Goal: Task Accomplishment & Management: Use online tool/utility

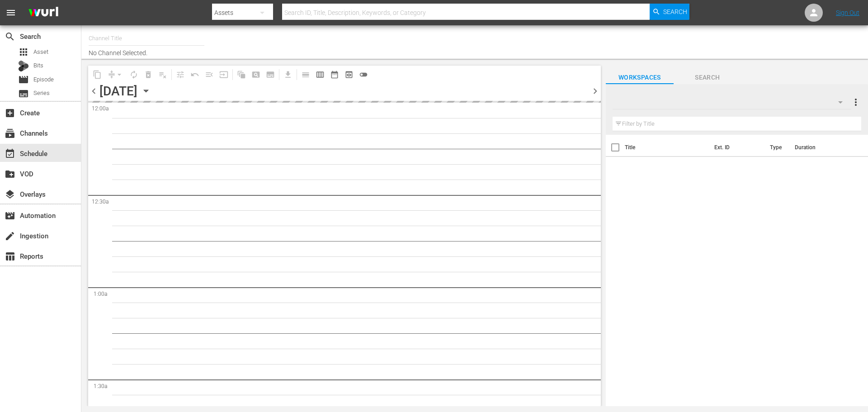
type input "Inazuma Eleven Collection (PKA Inazuma Eleven Go) (1850)"
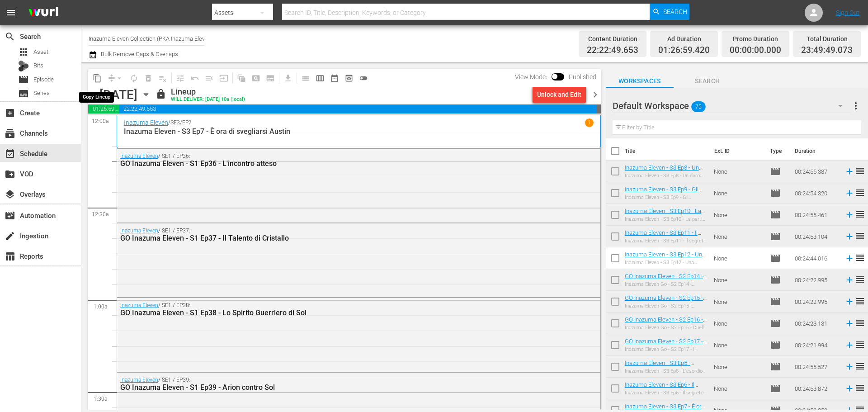
click at [91, 78] on button "content_copy" at bounding box center [97, 78] width 14 height 14
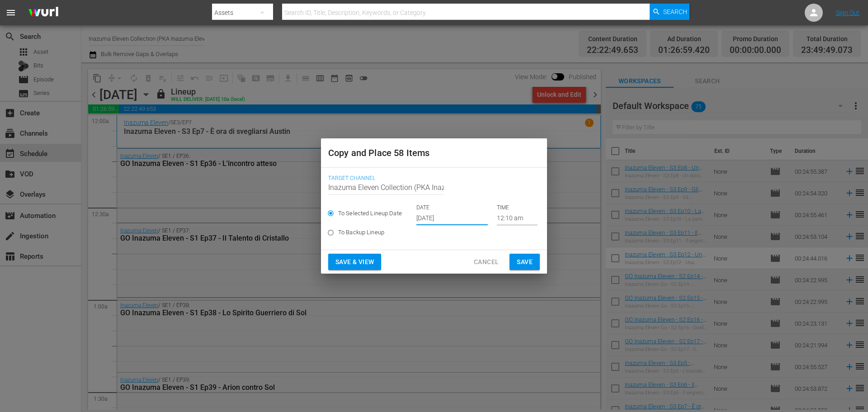
click at [425, 220] on input "[DATE]" at bounding box center [451, 219] width 71 height 14
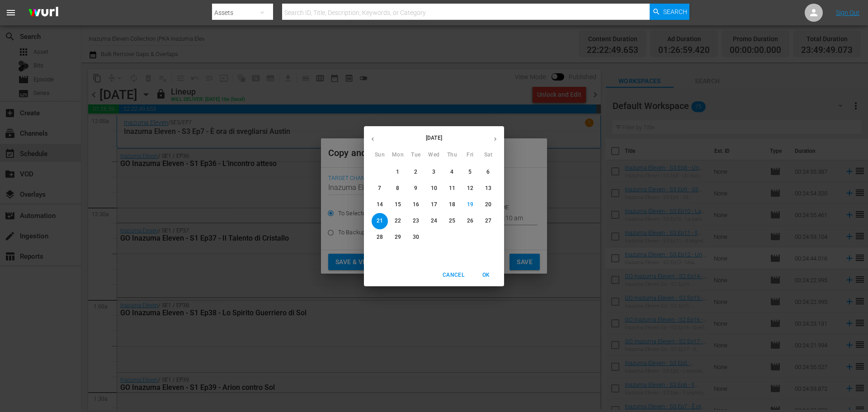
click at [453, 222] on p "25" at bounding box center [452, 221] width 6 height 8
type input "Sep 25th 2025"
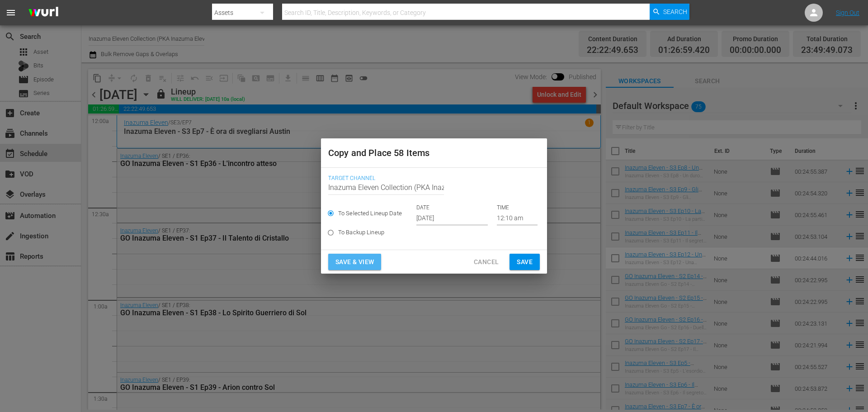
click at [360, 264] on span "Save & View" at bounding box center [354, 261] width 38 height 11
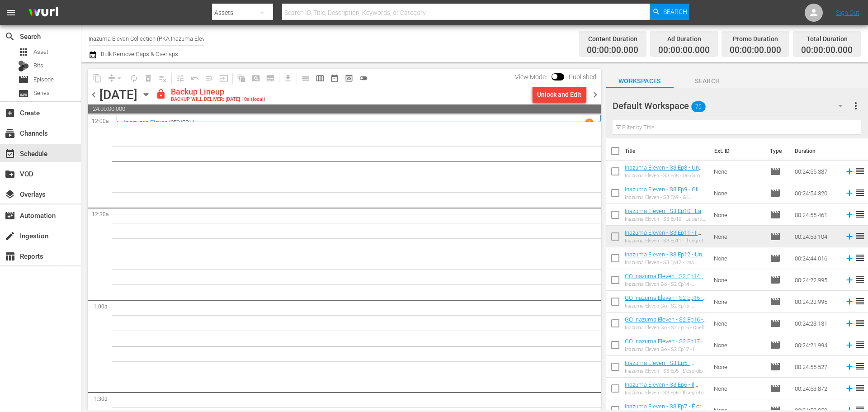
click at [92, 96] on span "chevron_left" at bounding box center [93, 94] width 11 height 11
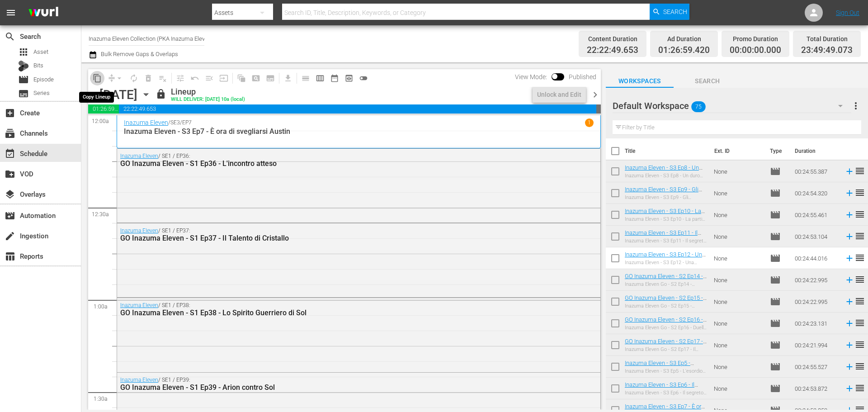
click at [98, 81] on span "content_copy" at bounding box center [97, 78] width 9 height 9
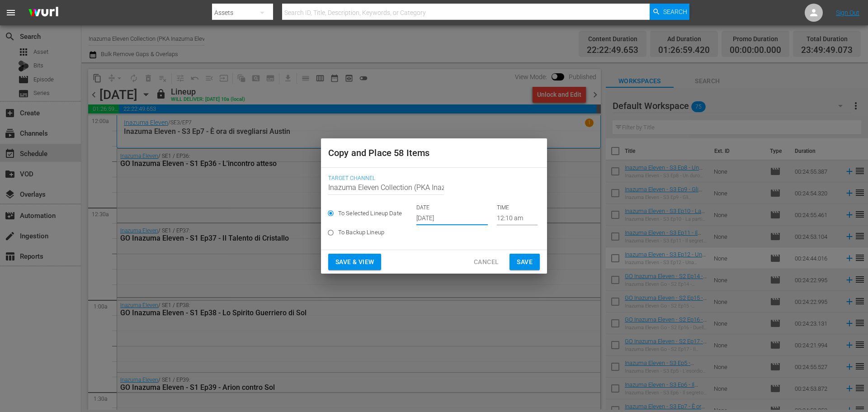
click at [425, 221] on input "[DATE]" at bounding box center [451, 219] width 71 height 14
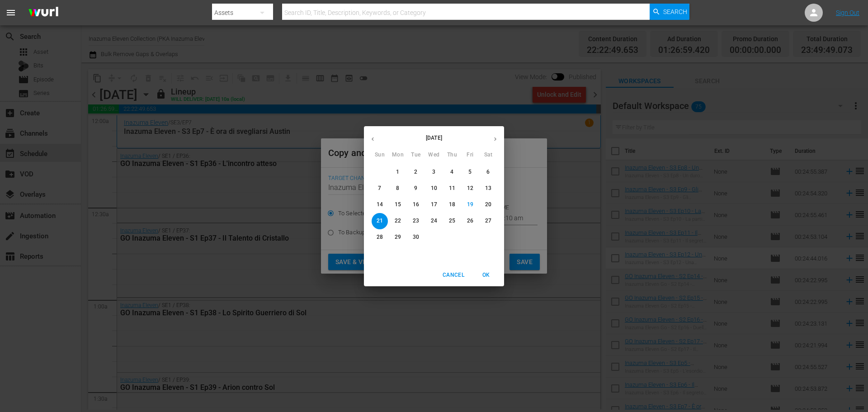
click at [449, 224] on p "25" at bounding box center [452, 221] width 6 height 8
type input "Sep 25th 2025"
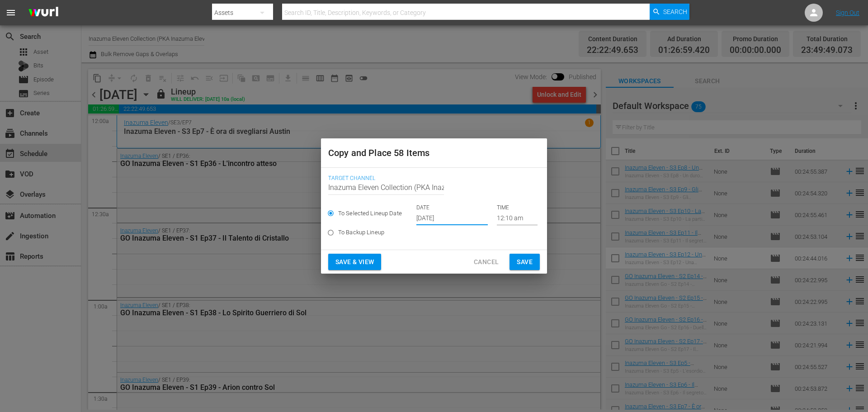
click at [355, 266] on span "Save & View" at bounding box center [354, 261] width 38 height 11
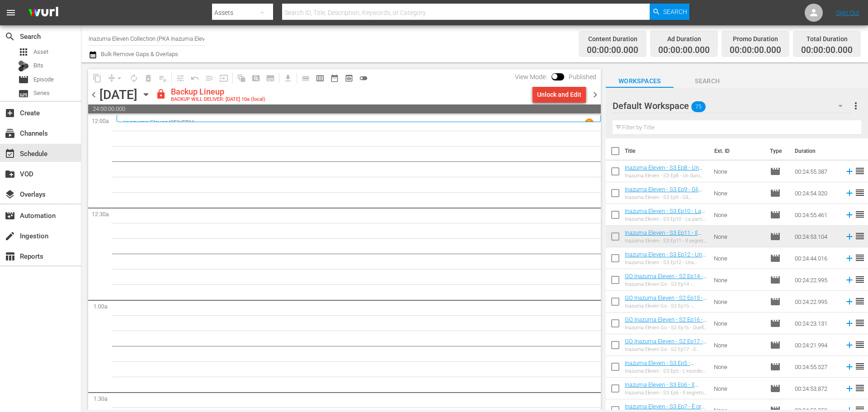
click at [557, 94] on div "Unlock and Edit" at bounding box center [559, 94] width 44 height 16
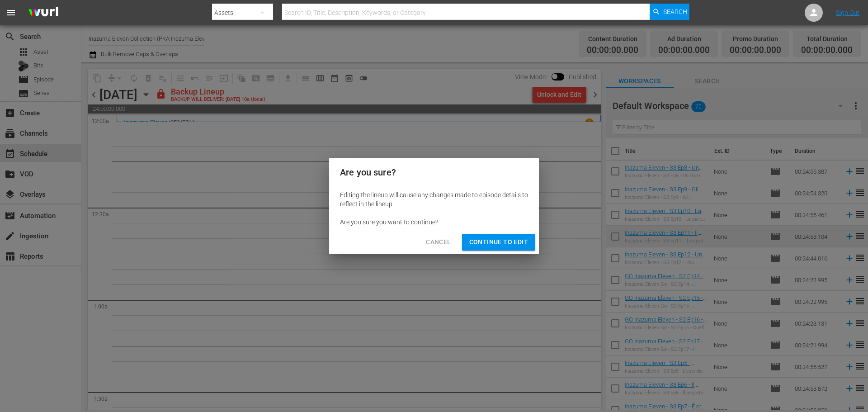
click at [526, 236] on span "Continue to Edit" at bounding box center [498, 241] width 59 height 11
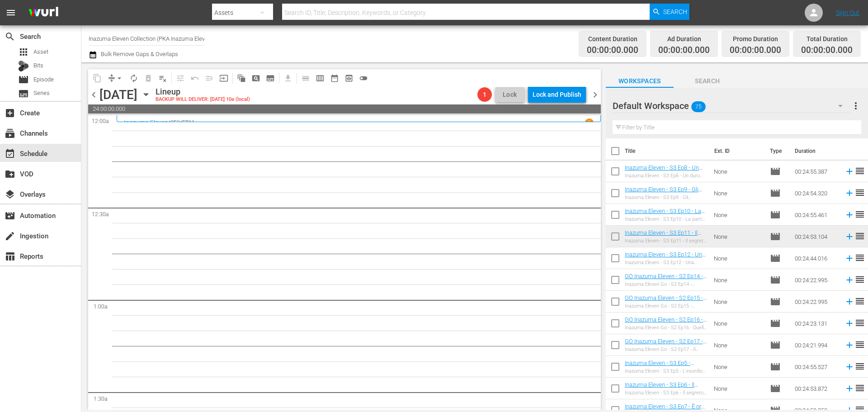
click at [95, 96] on span "chevron_left" at bounding box center [93, 94] width 11 height 11
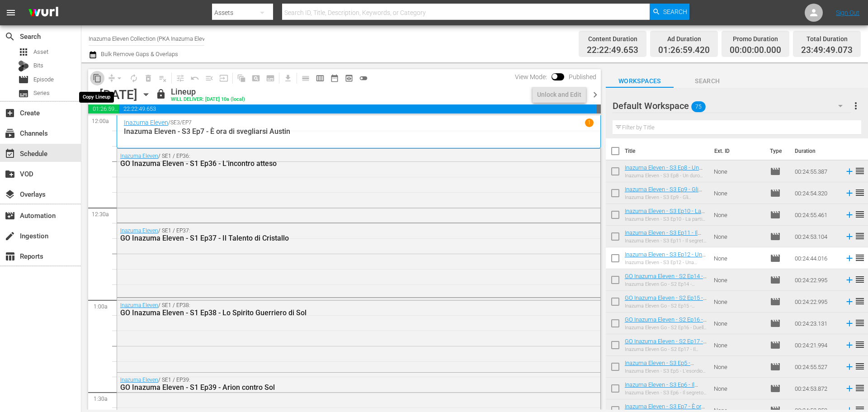
click at [95, 79] on span "content_copy" at bounding box center [97, 78] width 9 height 9
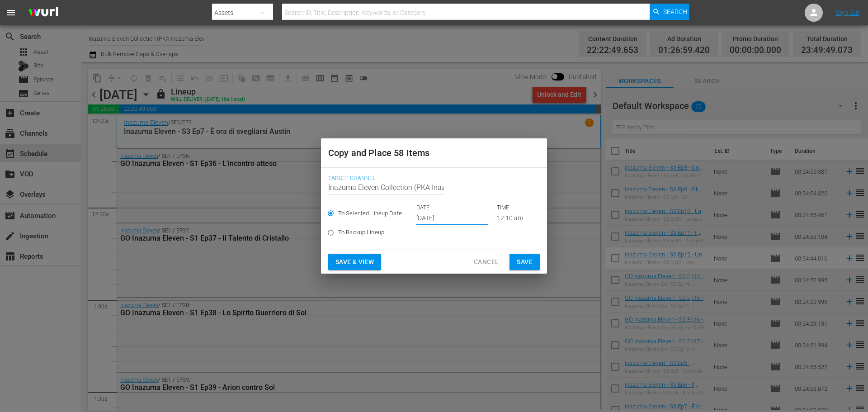
click at [438, 216] on input "[DATE]" at bounding box center [451, 219] width 71 height 14
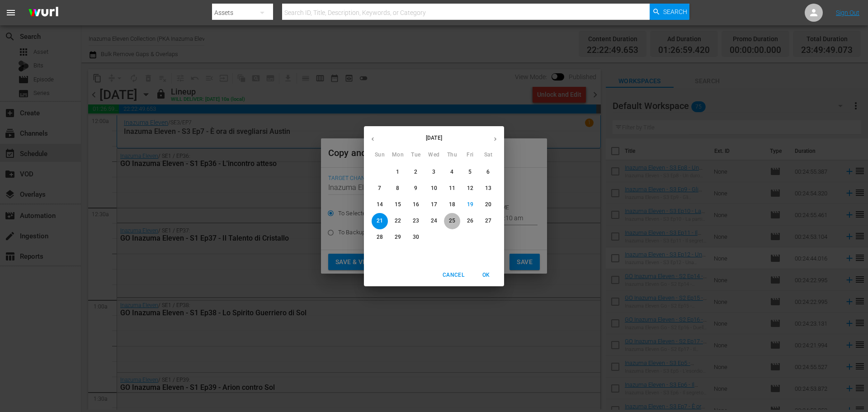
click at [448, 220] on span "25" at bounding box center [452, 221] width 16 height 8
type input "Sep 25th 2025"
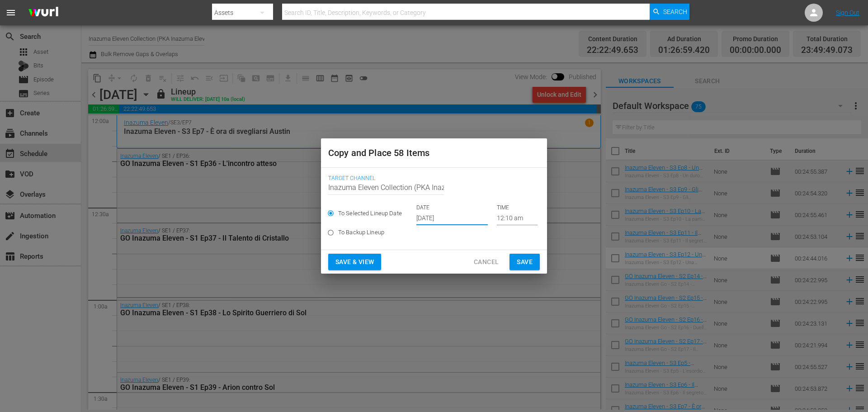
click at [360, 264] on span "Save & View" at bounding box center [354, 261] width 38 height 11
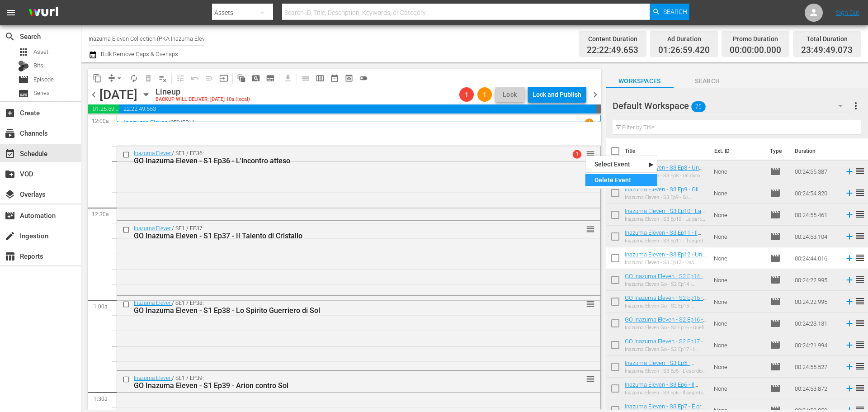
click at [603, 179] on div "Delete Event" at bounding box center [620, 180] width 71 height 12
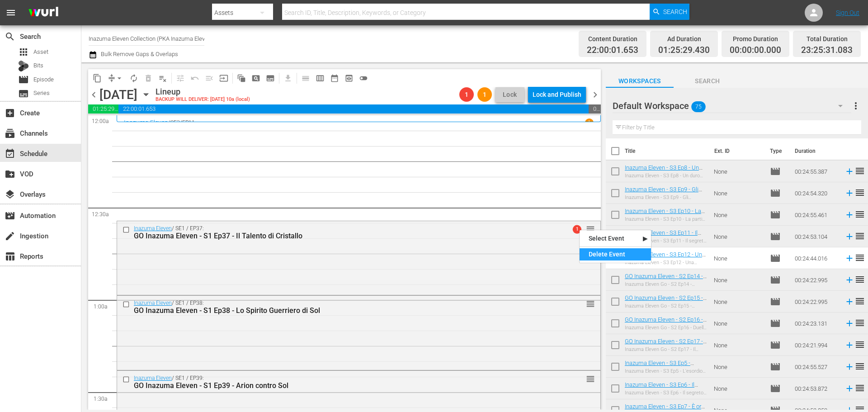
click at [604, 255] on div "Delete Event" at bounding box center [615, 254] width 71 height 12
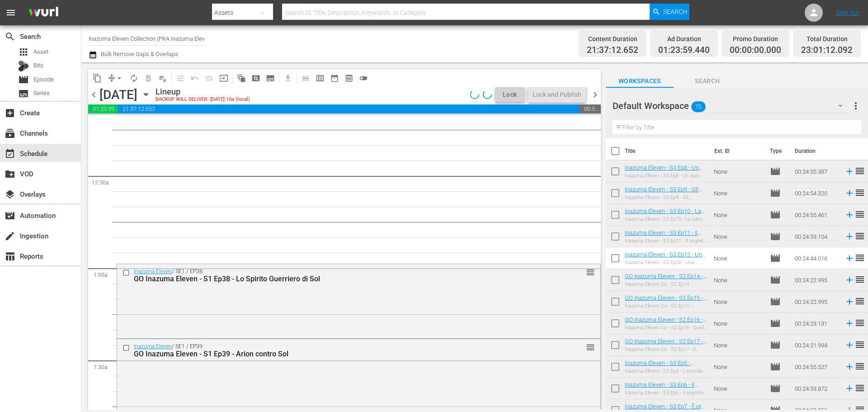
scroll to position [136, 0]
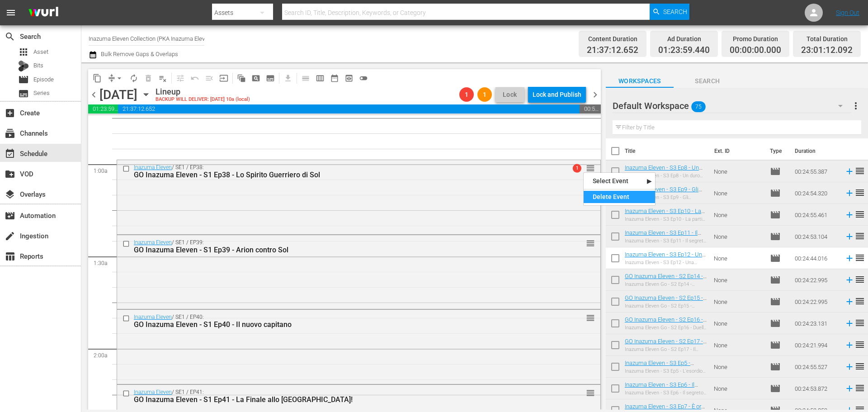
click at [608, 199] on div "Delete Event" at bounding box center [619, 197] width 71 height 12
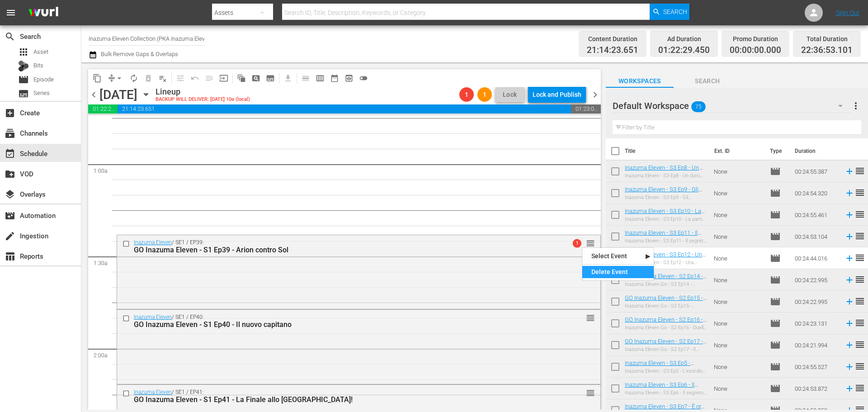
click at [601, 268] on div "Delete Event" at bounding box center [617, 272] width 71 height 12
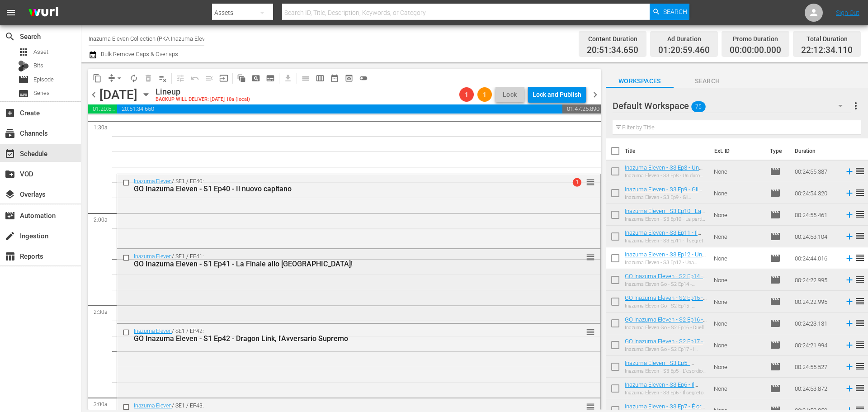
scroll to position [226, 0]
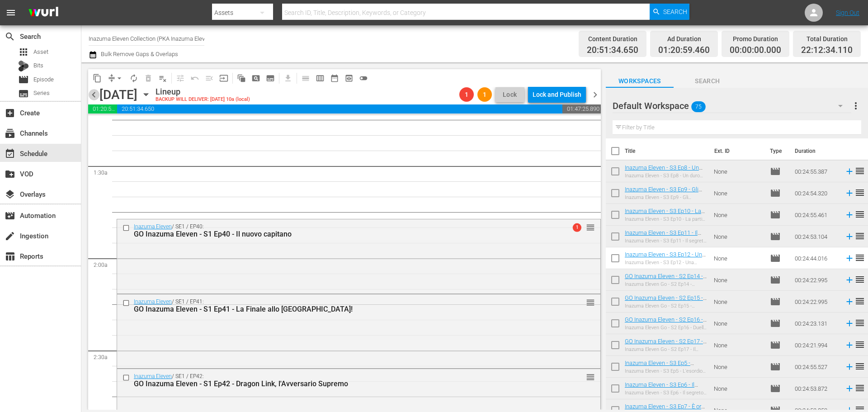
click at [91, 91] on span "chevron_left" at bounding box center [93, 94] width 11 height 11
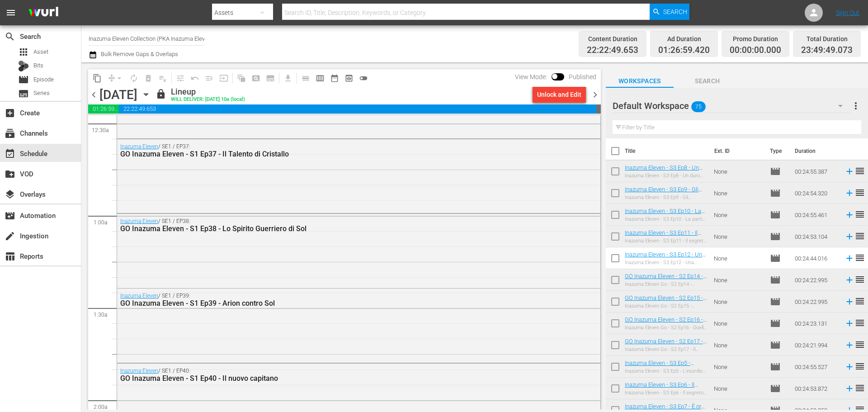
scroll to position [90, 0]
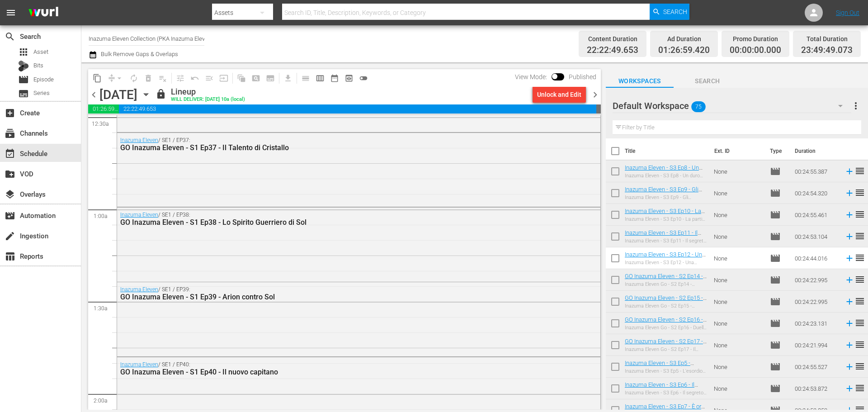
click at [597, 99] on span "chevron_right" at bounding box center [594, 94] width 11 height 11
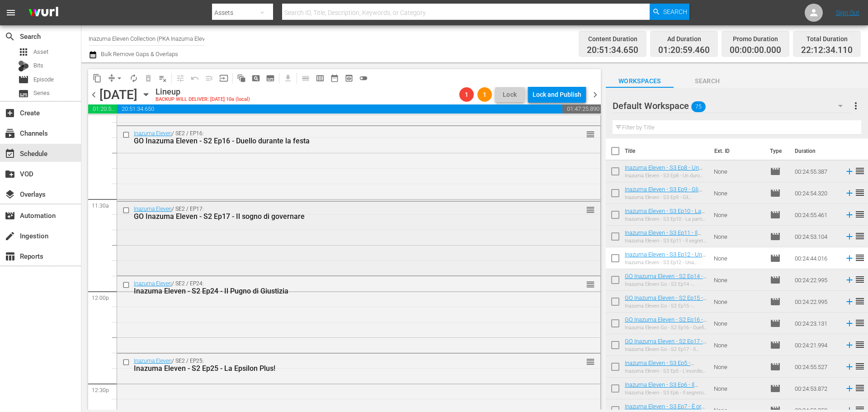
scroll to position [2064, 0]
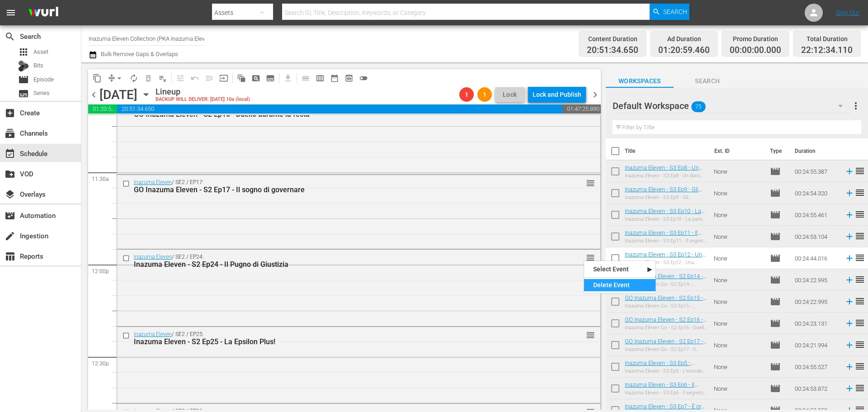
click at [606, 287] on div "Delete Event" at bounding box center [619, 285] width 71 height 12
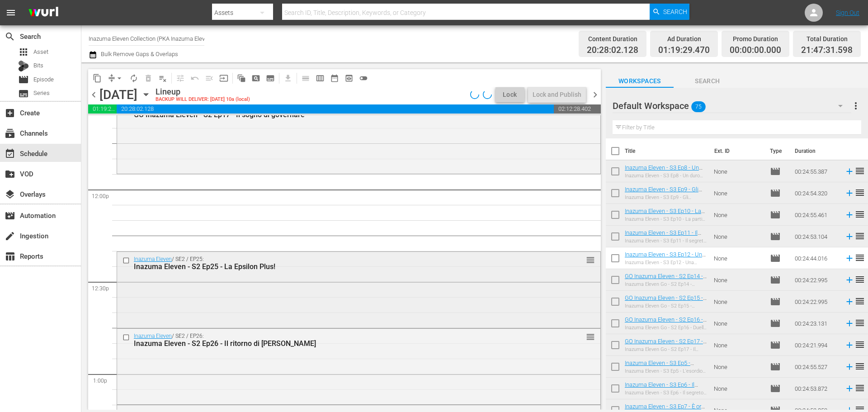
scroll to position [2154, 0]
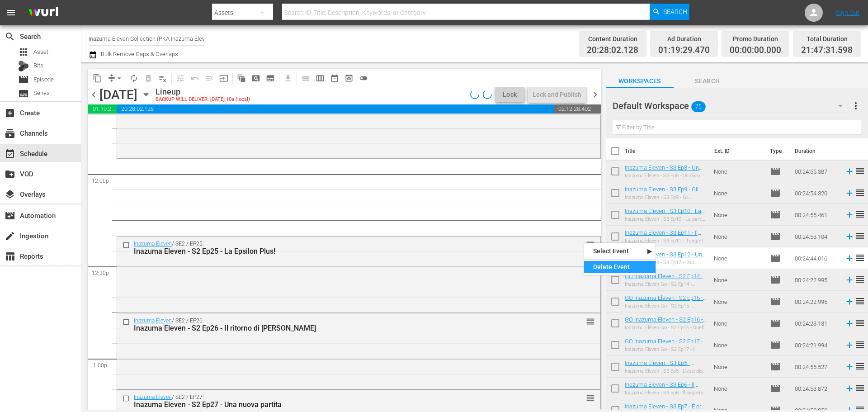
click at [598, 264] on div "Delete Event" at bounding box center [619, 267] width 71 height 12
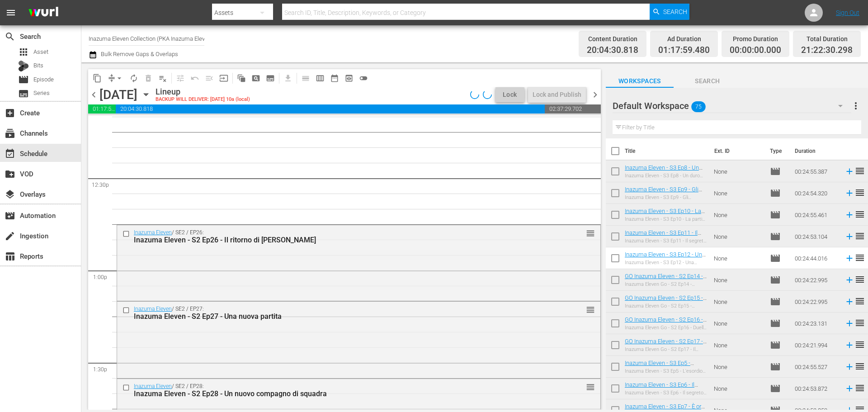
scroll to position [2245, 0]
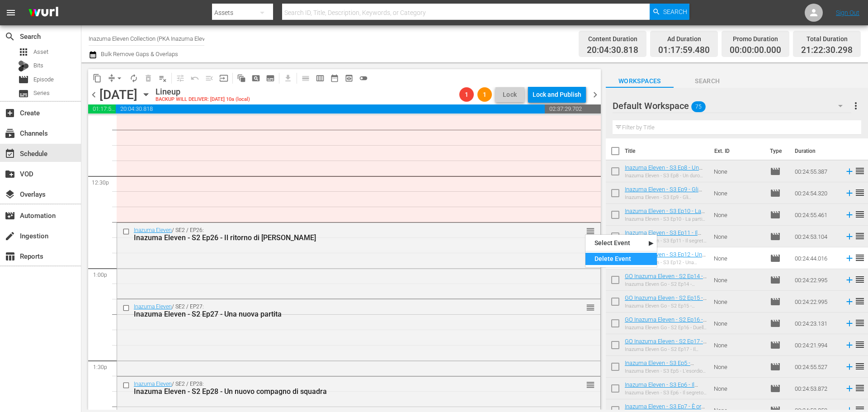
click at [601, 258] on div "Delete Event" at bounding box center [620, 259] width 71 height 12
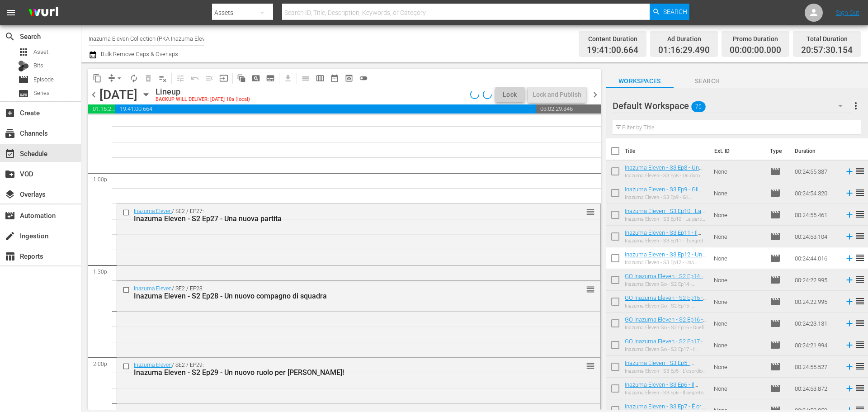
scroll to position [2381, 0]
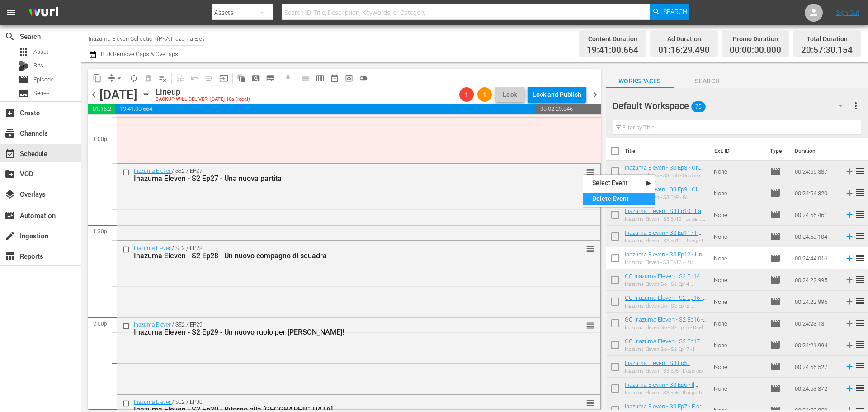
click at [591, 197] on div "Delete Event" at bounding box center [618, 199] width 71 height 12
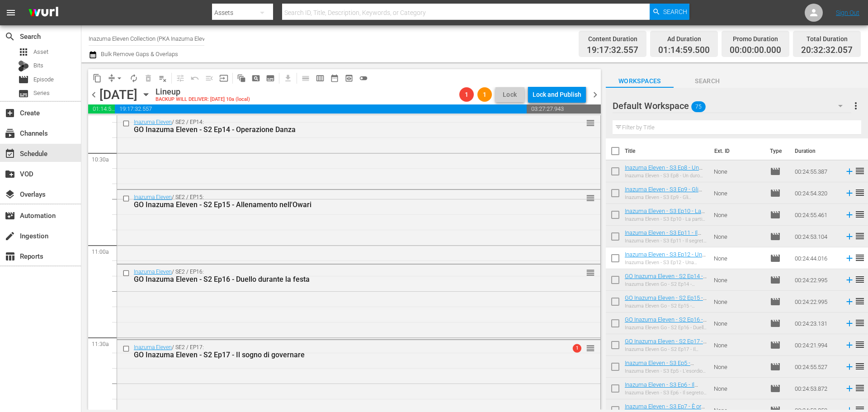
scroll to position [2034, 0]
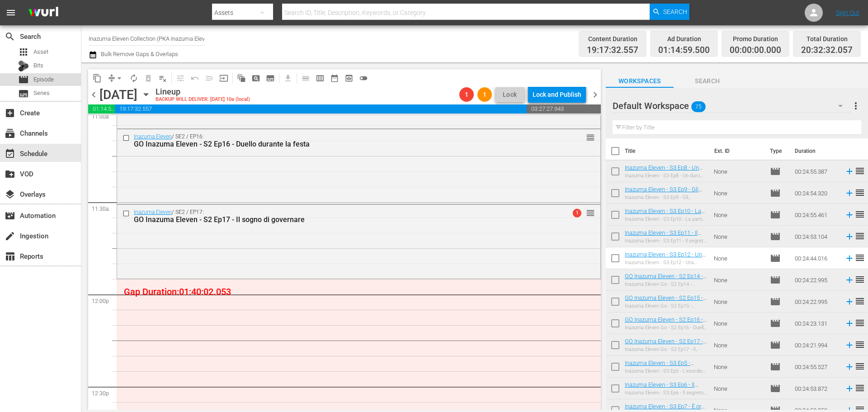
click at [58, 79] on div "movie Episode" at bounding box center [40, 79] width 81 height 13
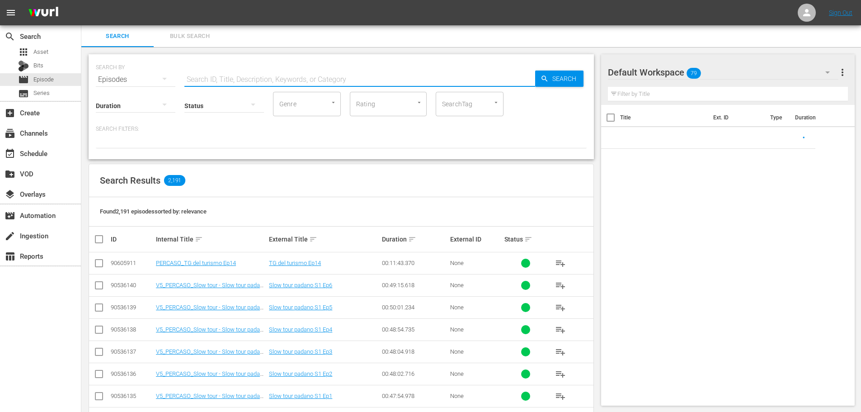
click at [245, 82] on input "text" at bounding box center [359, 80] width 351 height 22
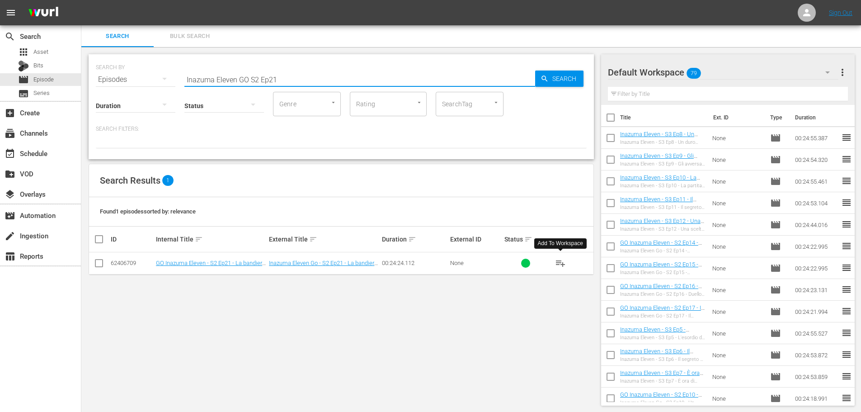
click at [558, 260] on span "playlist_add" at bounding box center [560, 263] width 11 height 11
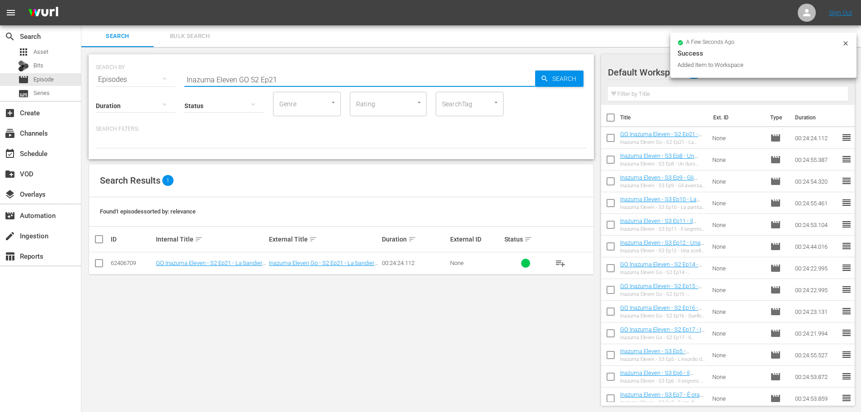
click at [277, 79] on input "Inazuma Eleven GO S2 Ep21" at bounding box center [359, 80] width 351 height 22
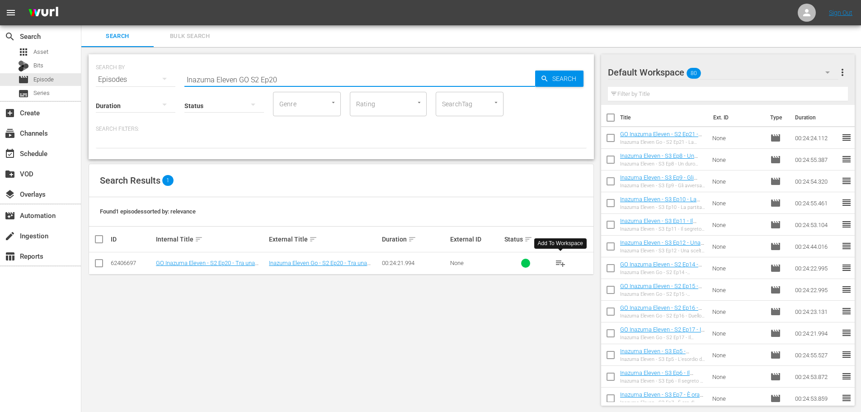
click at [565, 263] on span "playlist_add" at bounding box center [560, 263] width 11 height 11
click at [275, 75] on input "Inazuma Eleven GO S2 Ep20" at bounding box center [359, 80] width 351 height 22
click at [563, 259] on span "playlist_add" at bounding box center [560, 263] width 11 height 11
drag, startPoint x: 279, startPoint y: 83, endPoint x: 313, endPoint y: 80, distance: 34.0
click at [279, 83] on input "Inazuma Eleven GO S2 Ep19" at bounding box center [359, 80] width 351 height 22
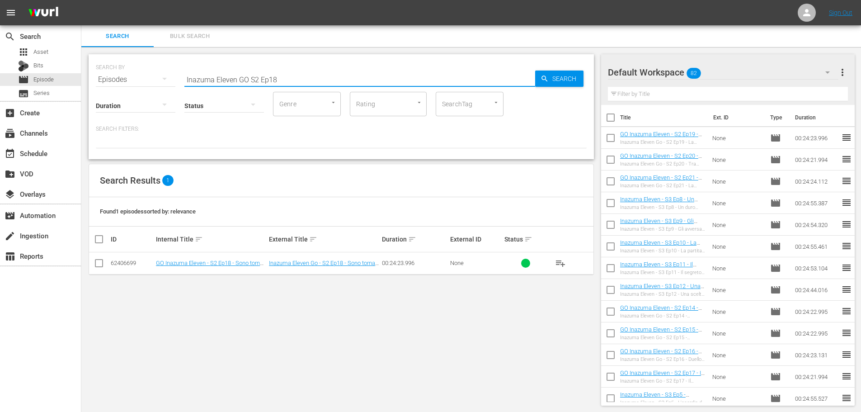
type input "Inazuma Eleven GO S2 Ep18"
click at [560, 266] on span "playlist_add" at bounding box center [560, 263] width 11 height 11
click at [71, 156] on div "event_available Schedule" at bounding box center [40, 153] width 81 height 18
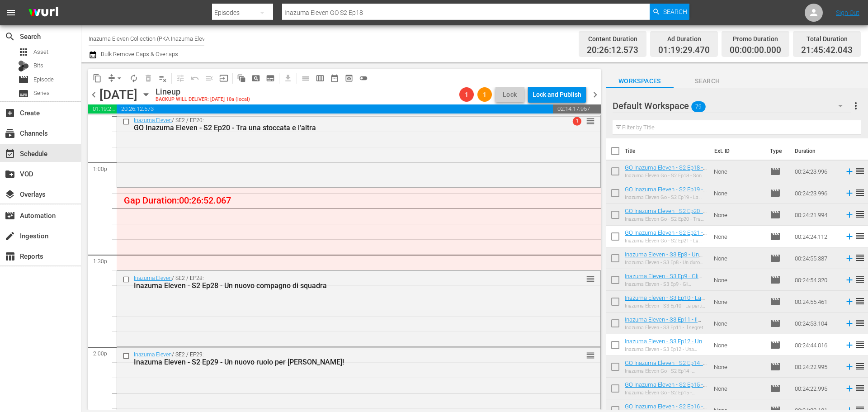
scroll to position [2305, 0]
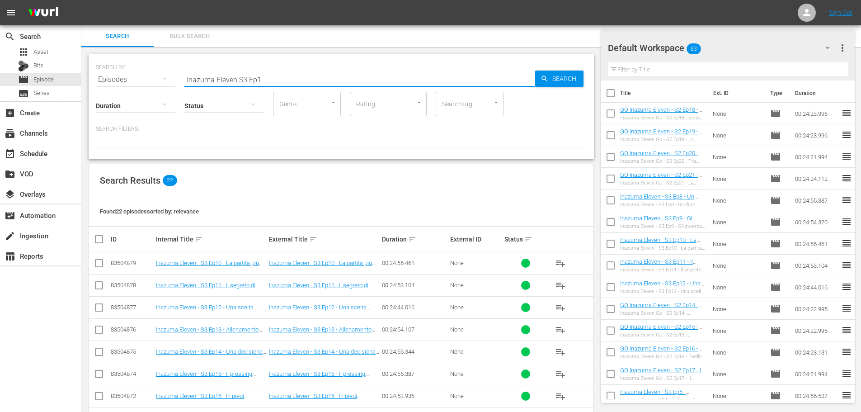
scroll to position [90, 0]
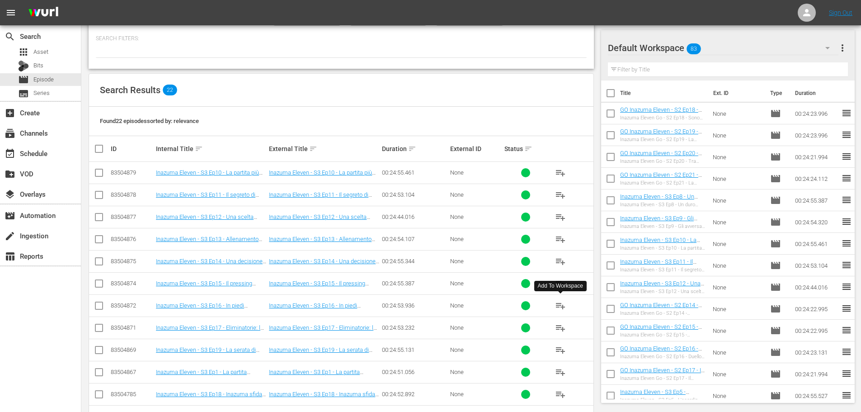
type input "Inazuma Eleven S3 Ep1"
click at [565, 307] on span "playlist_add" at bounding box center [560, 305] width 11 height 11
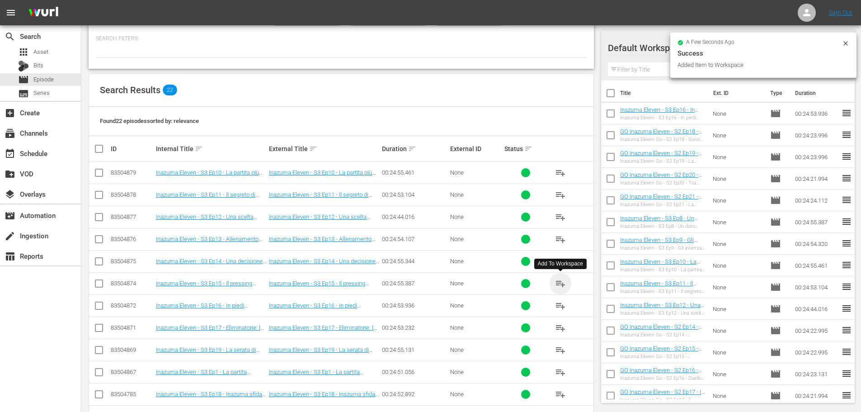
click at [559, 282] on span "playlist_add" at bounding box center [560, 283] width 11 height 11
click at [561, 260] on span "playlist_add" at bounding box center [560, 261] width 11 height 11
click at [559, 238] on span "playlist_add" at bounding box center [560, 239] width 11 height 11
click at [63, 155] on div "event_available Schedule" at bounding box center [40, 153] width 81 height 18
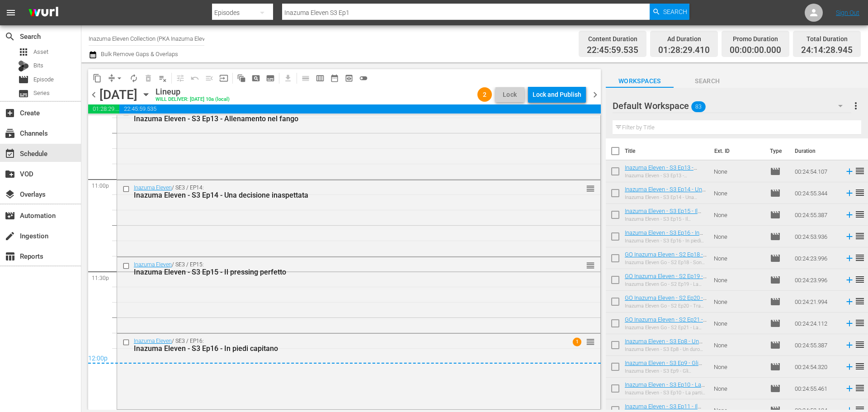
scroll to position [3862, 0]
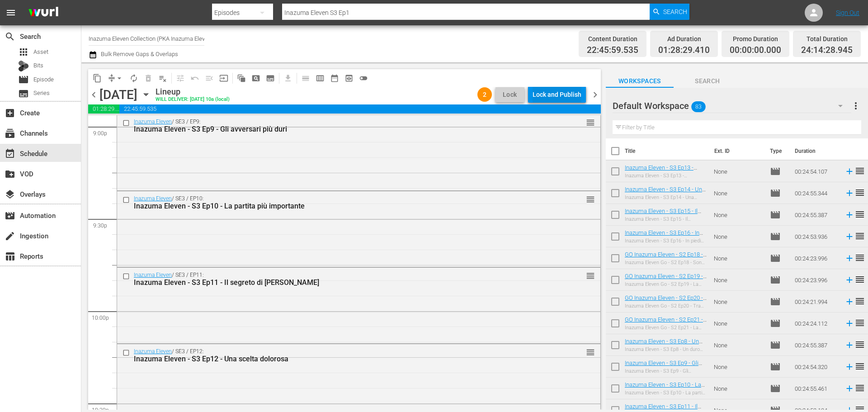
click at [556, 91] on div "Lock and Publish" at bounding box center [557, 94] width 49 height 16
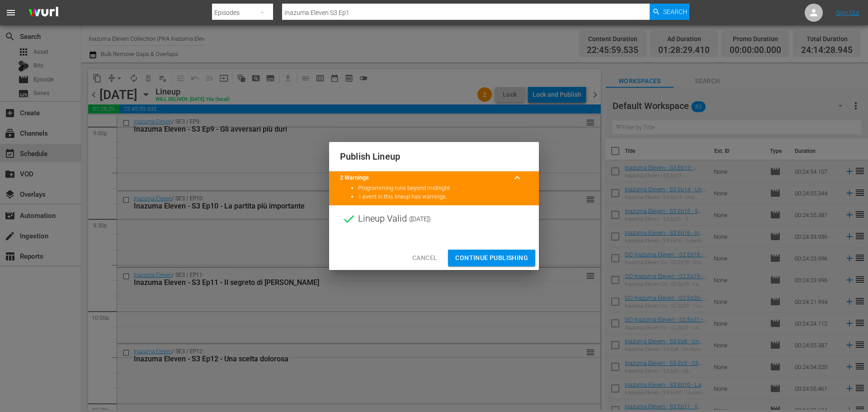
click at [518, 260] on span "Continue Publishing" at bounding box center [491, 257] width 73 height 11
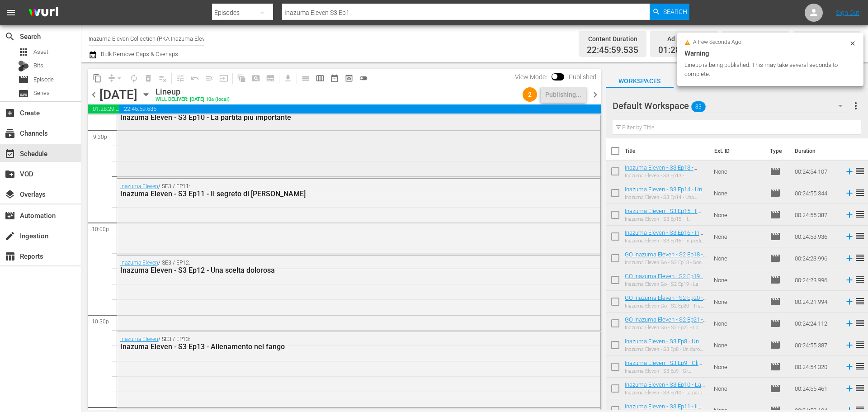
scroll to position [4178, 0]
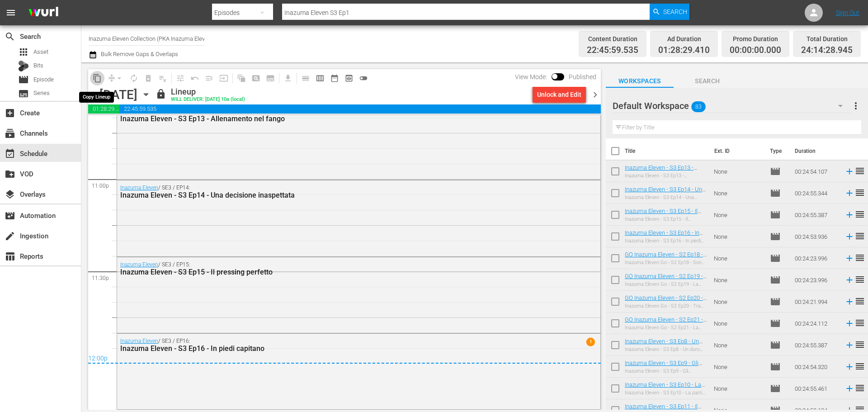
click at [98, 78] on span "content_copy" at bounding box center [97, 78] width 9 height 9
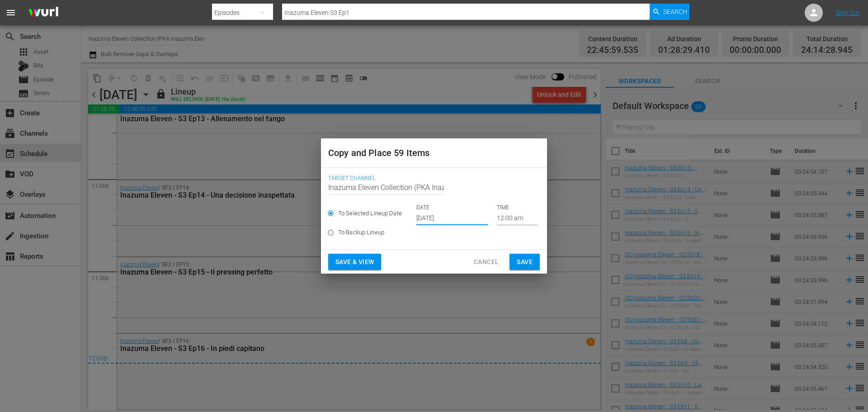
click at [456, 213] on input "[DATE]" at bounding box center [451, 219] width 71 height 14
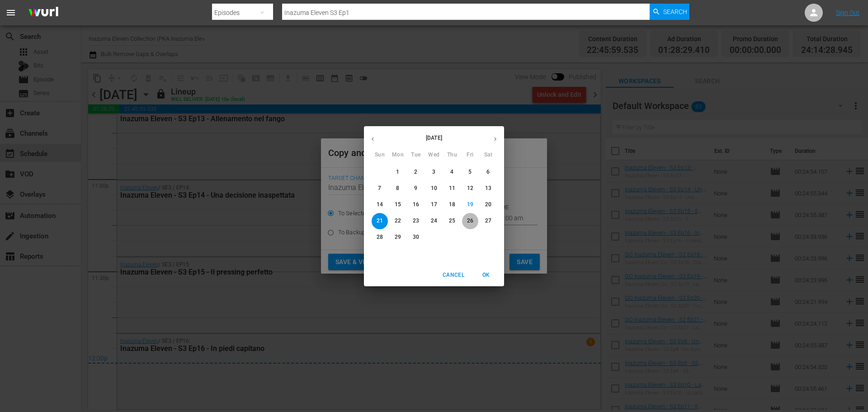
click at [469, 225] on p "26" at bounding box center [470, 221] width 6 height 8
type input "[DATE]"
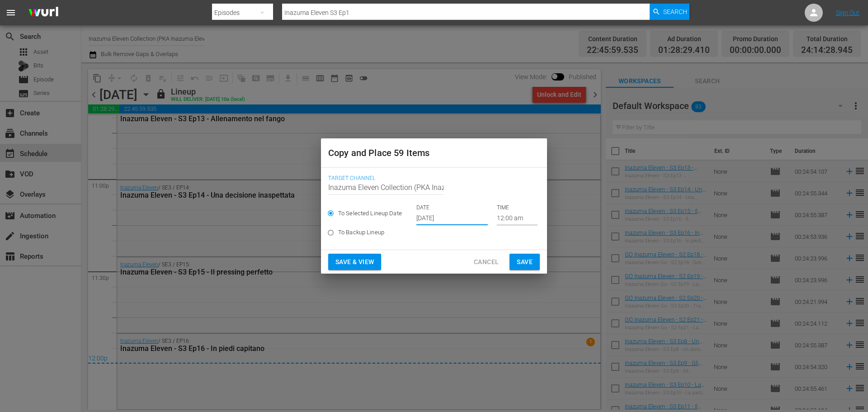
click at [356, 264] on span "Save & View" at bounding box center [354, 261] width 38 height 11
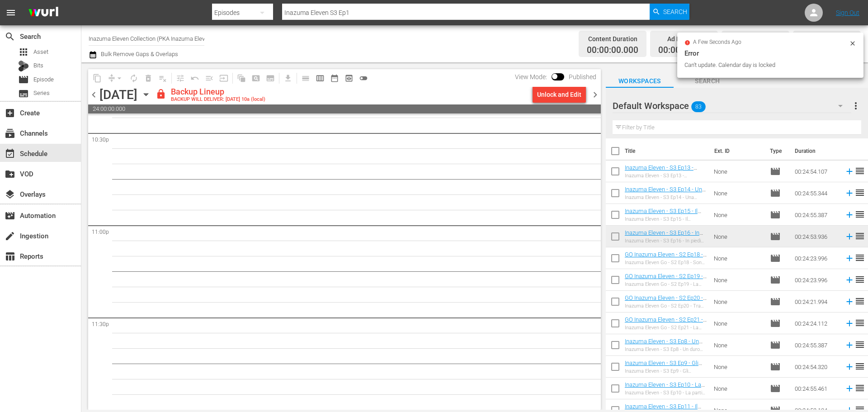
scroll to position [4087, 0]
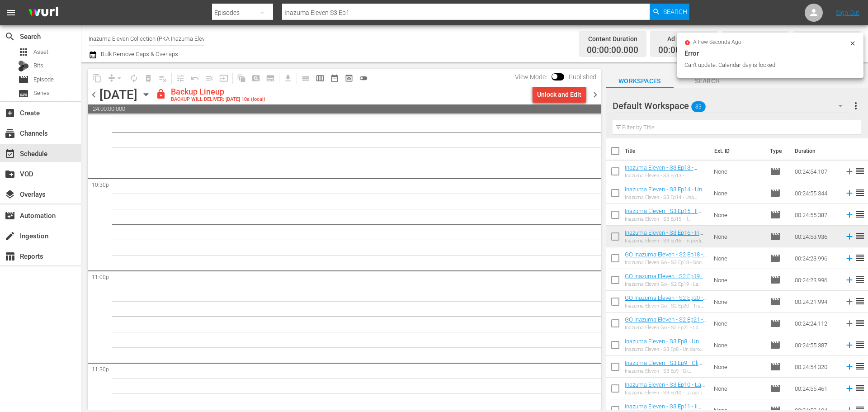
click at [547, 98] on div "Unlock and Edit" at bounding box center [559, 94] width 44 height 16
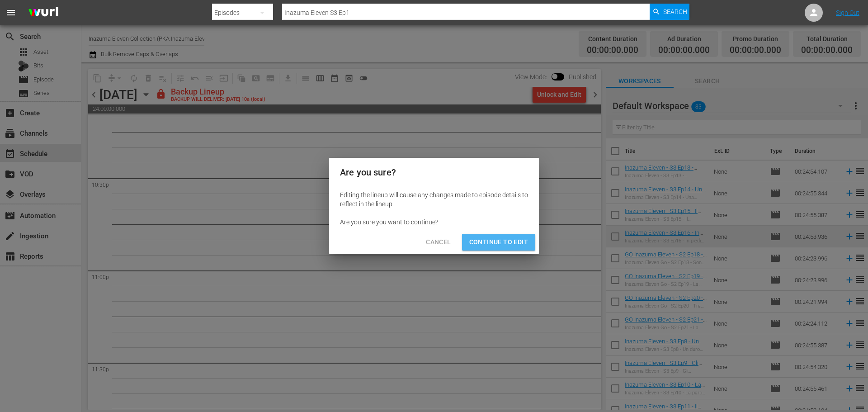
click at [505, 240] on span "Continue to Edit" at bounding box center [498, 241] width 59 height 11
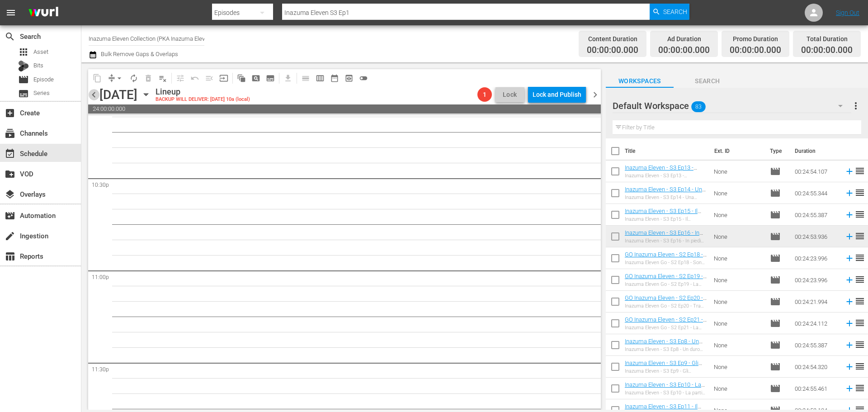
click at [93, 95] on span "chevron_left" at bounding box center [93, 94] width 11 height 11
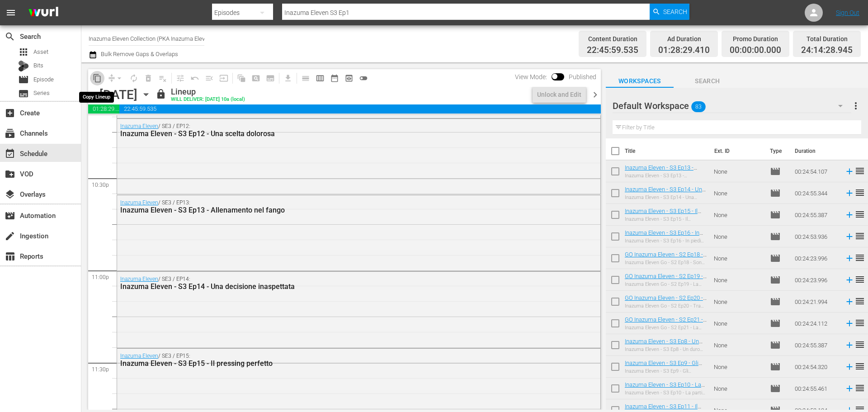
click at [92, 82] on button "content_copy" at bounding box center [97, 78] width 14 height 14
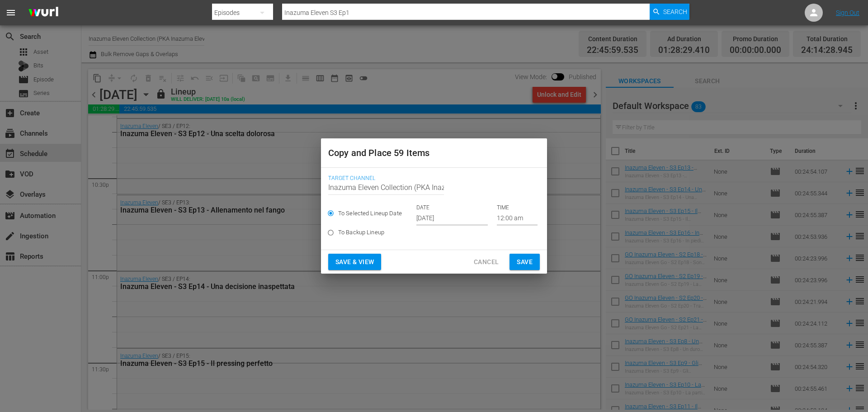
click at [460, 217] on input "[DATE]" at bounding box center [451, 219] width 71 height 14
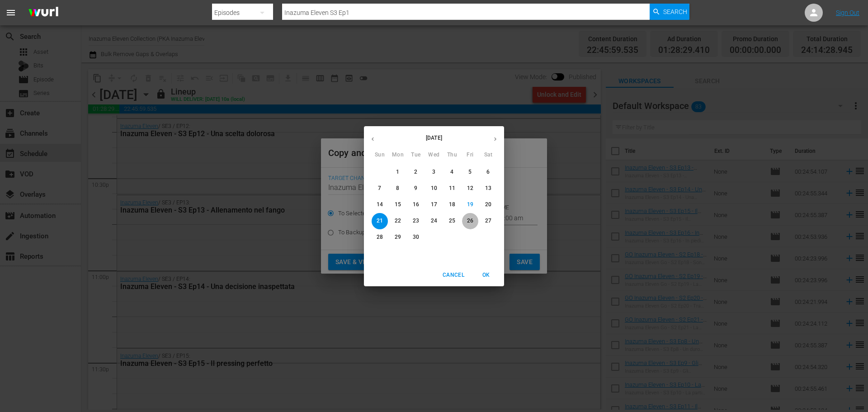
click at [467, 221] on p "26" at bounding box center [470, 221] width 6 height 8
type input "[DATE]"
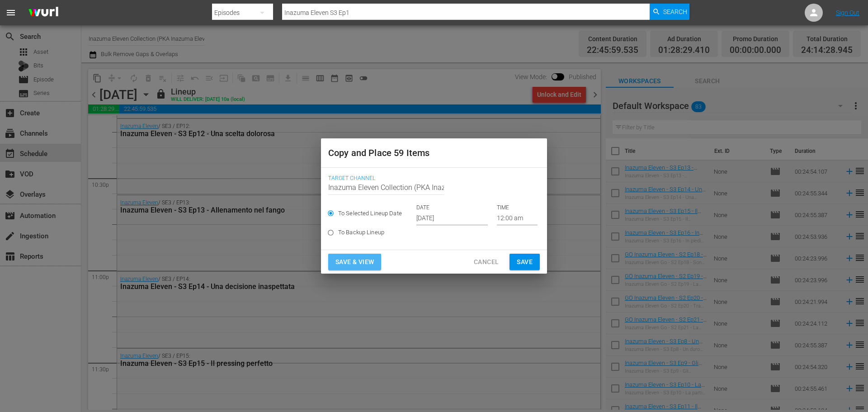
click at [359, 264] on span "Save & View" at bounding box center [354, 261] width 38 height 11
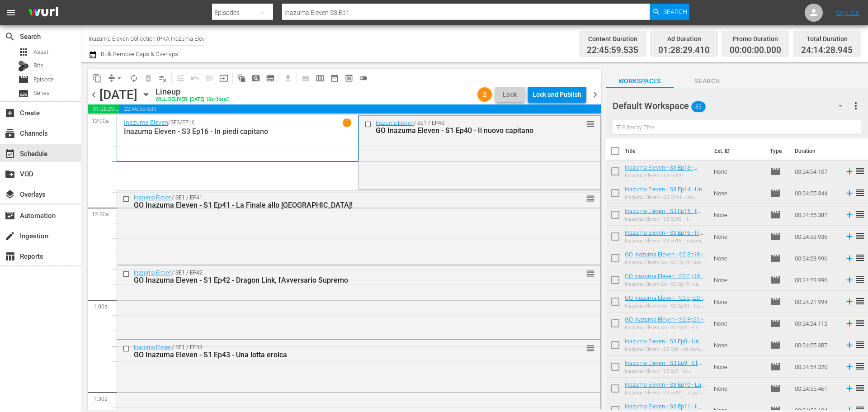
click at [92, 97] on span "chevron_left" at bounding box center [93, 94] width 11 height 11
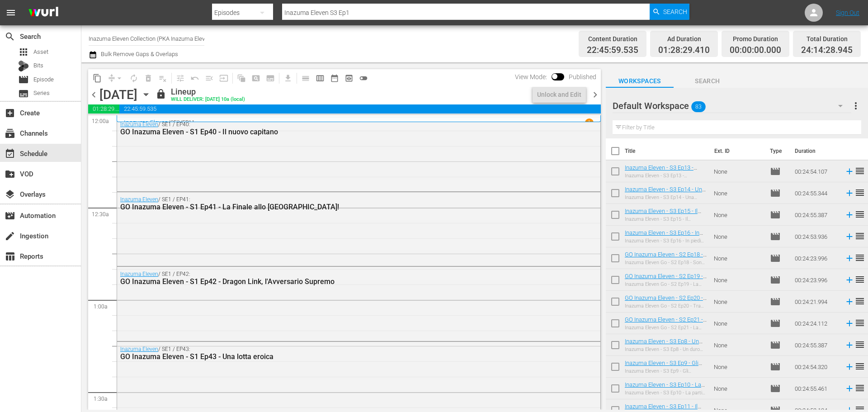
click at [596, 97] on span "chevron_right" at bounding box center [594, 94] width 11 height 11
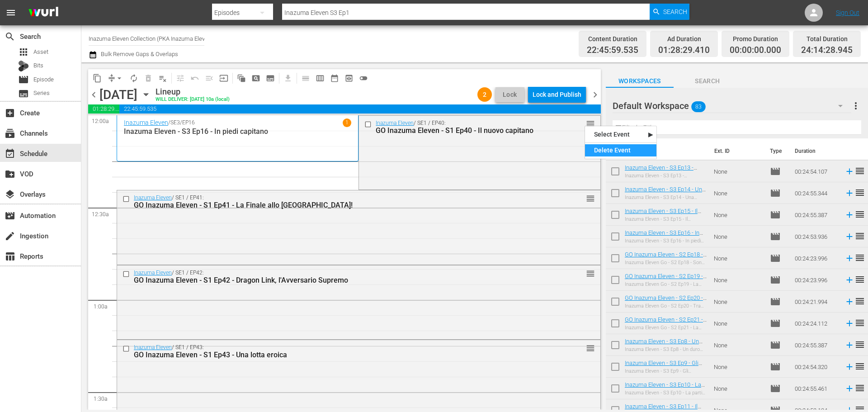
click at [605, 153] on div "Delete Event" at bounding box center [620, 150] width 71 height 12
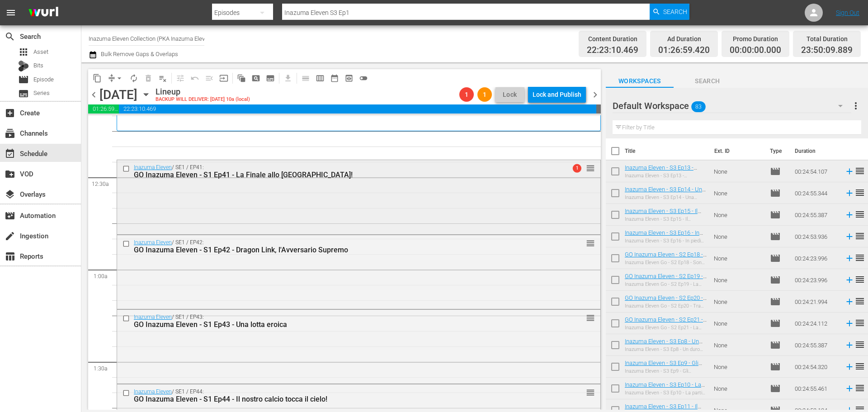
scroll to position [45, 0]
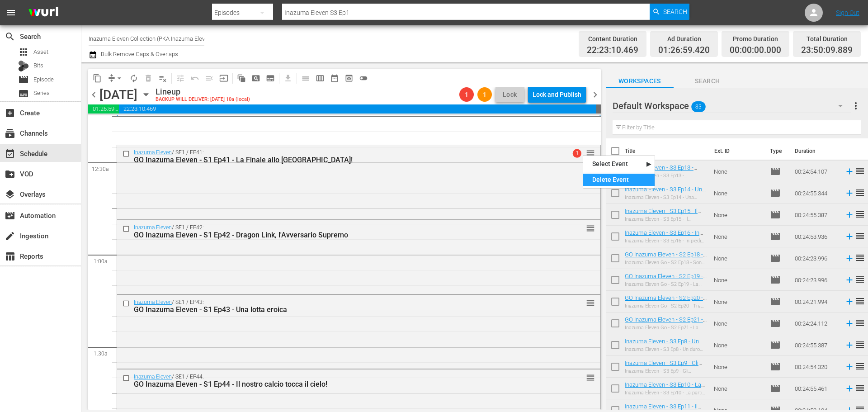
click at [605, 176] on div "Delete Event" at bounding box center [618, 180] width 71 height 12
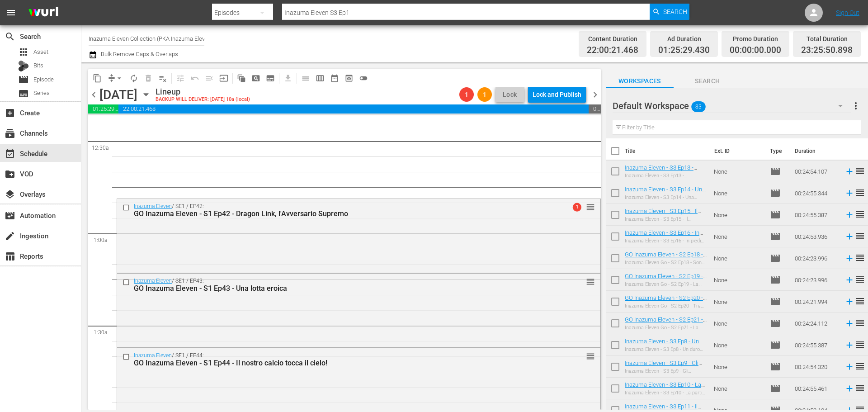
scroll to position [90, 0]
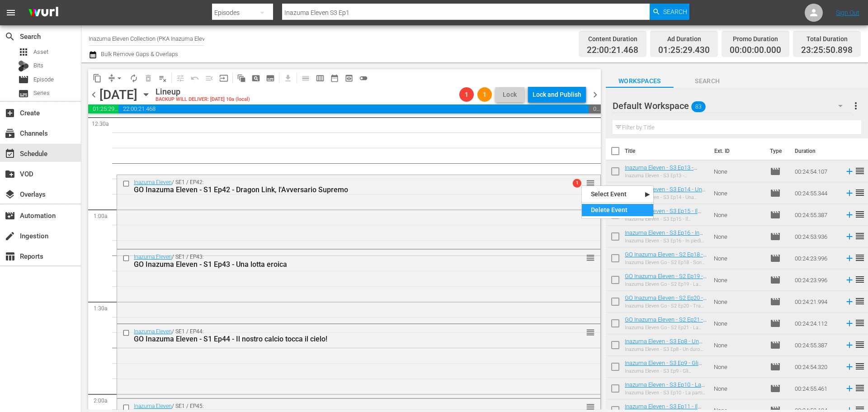
click at [598, 211] on div "Delete Event" at bounding box center [617, 210] width 71 height 12
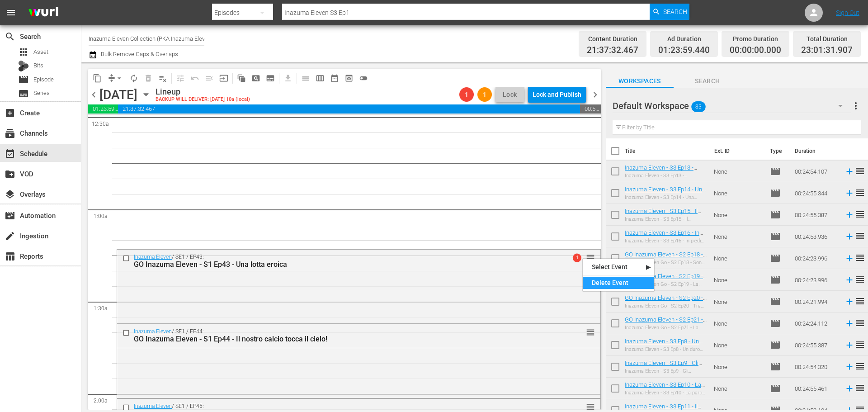
click at [614, 284] on div "Delete Event" at bounding box center [618, 283] width 71 height 12
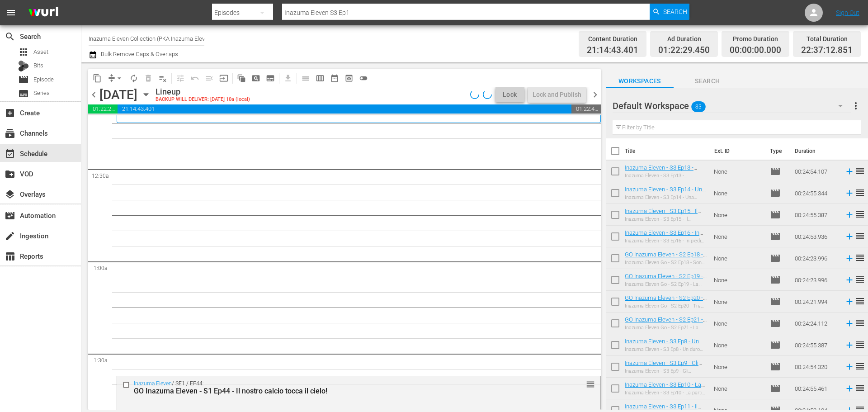
scroll to position [0, 0]
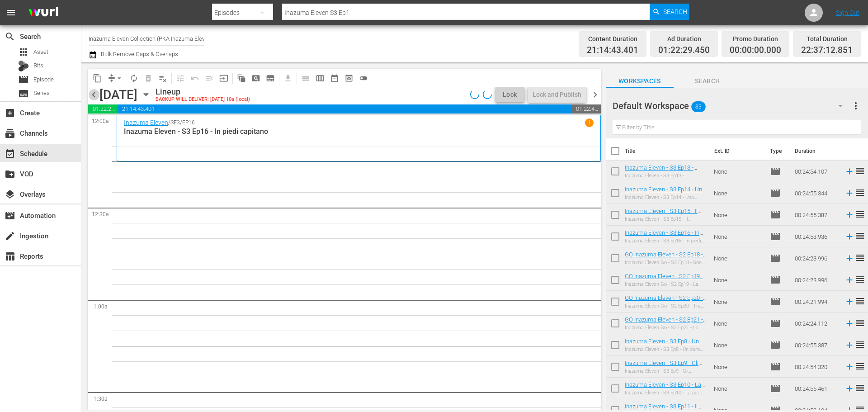
click at [91, 95] on span "chevron_left" at bounding box center [93, 94] width 11 height 11
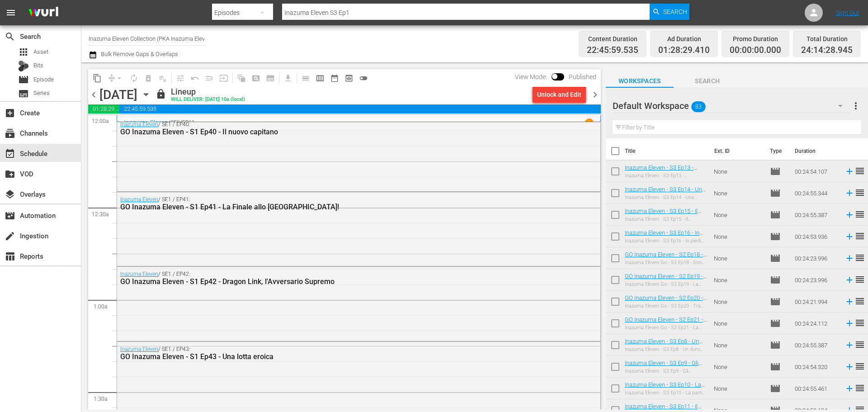
click at [595, 97] on span "chevron_right" at bounding box center [594, 94] width 11 height 11
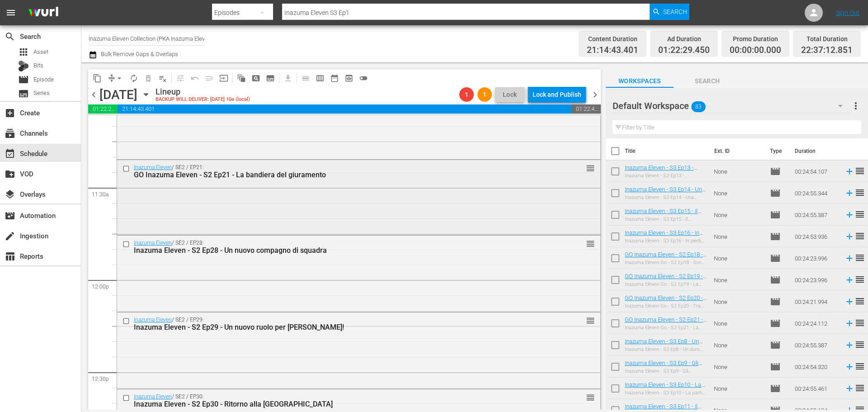
scroll to position [2073, 0]
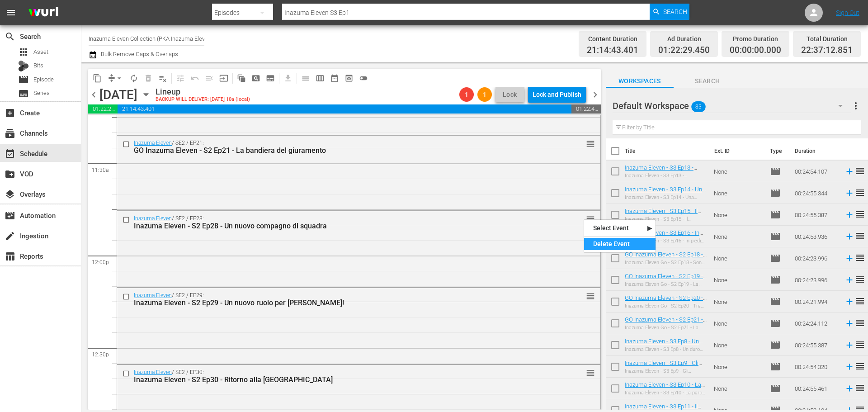
click at [599, 240] on div "Delete Event" at bounding box center [619, 244] width 71 height 12
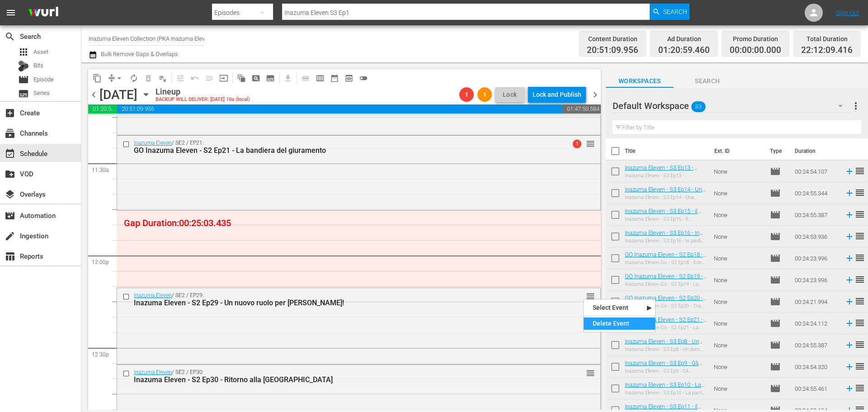
click at [609, 325] on div "Delete Event" at bounding box center [619, 323] width 71 height 12
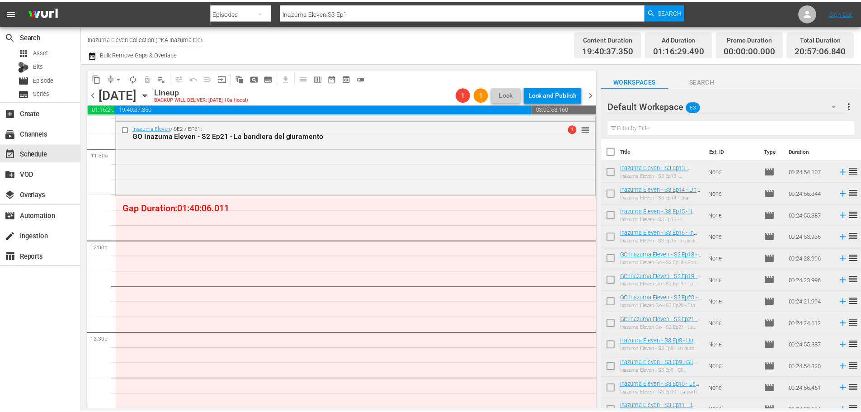
scroll to position [1983, 0]
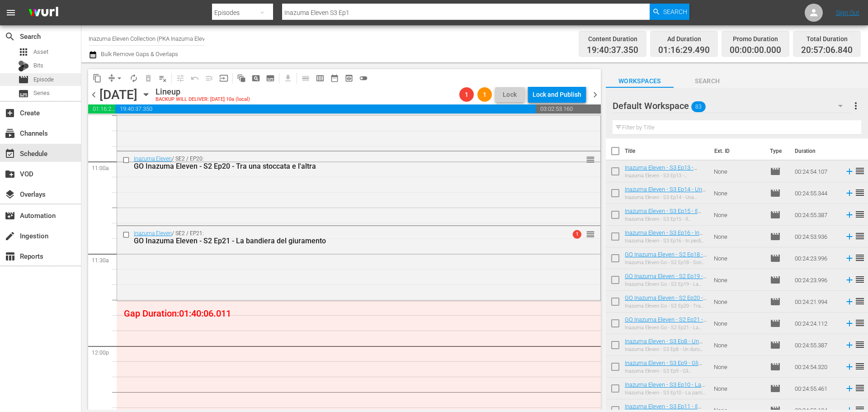
click at [61, 80] on div "movie Episode" at bounding box center [40, 79] width 81 height 13
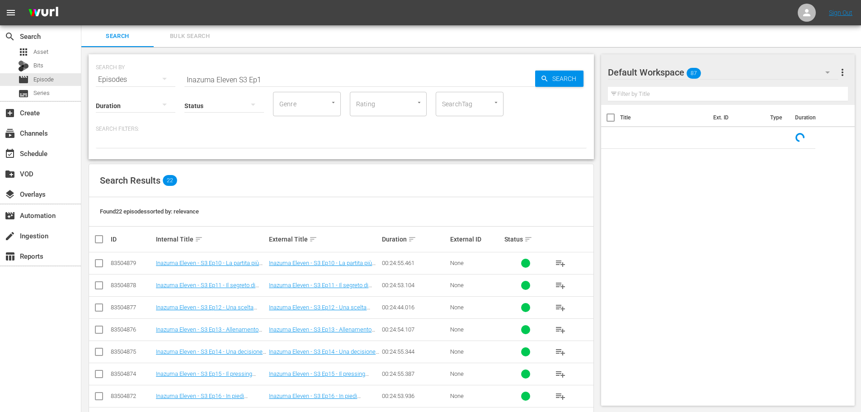
drag, startPoint x: 238, startPoint y: 78, endPoint x: 288, endPoint y: 80, distance: 49.3
click at [239, 78] on input "Inazuma Eleven S3 Ep1" at bounding box center [359, 80] width 351 height 22
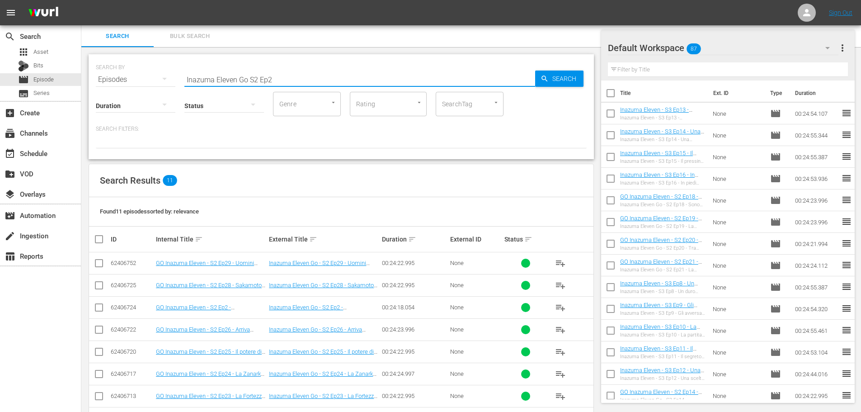
scroll to position [45, 0]
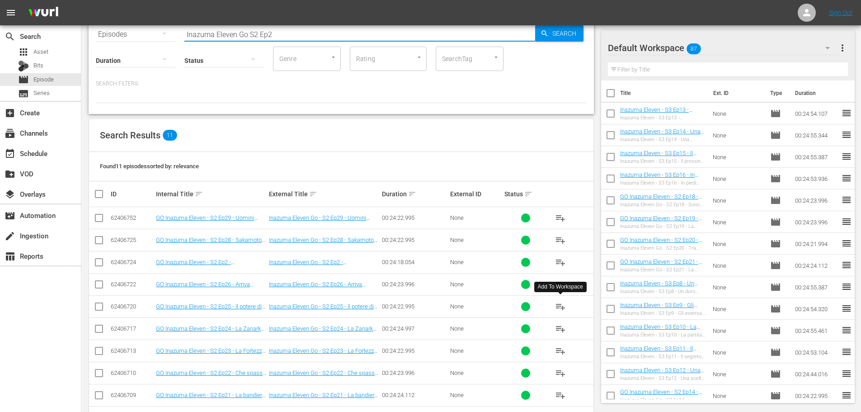
type input "Inazuma Eleven Go S2 Ep2"
click at [560, 306] on span "playlist_add" at bounding box center [560, 306] width 11 height 11
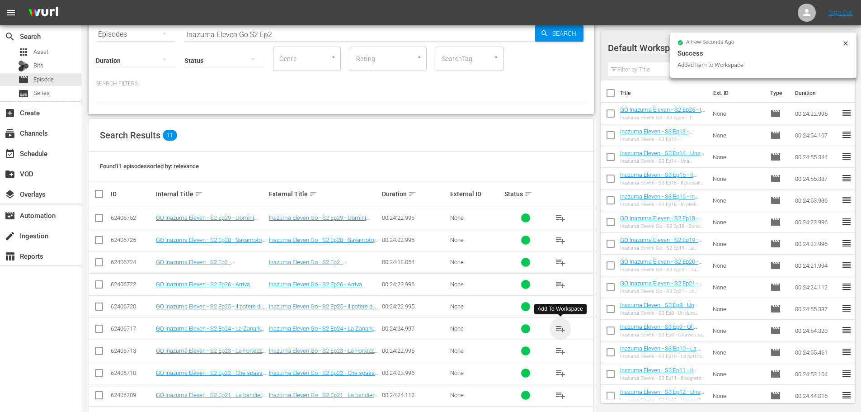
click at [559, 330] on span "playlist_add" at bounding box center [560, 328] width 11 height 11
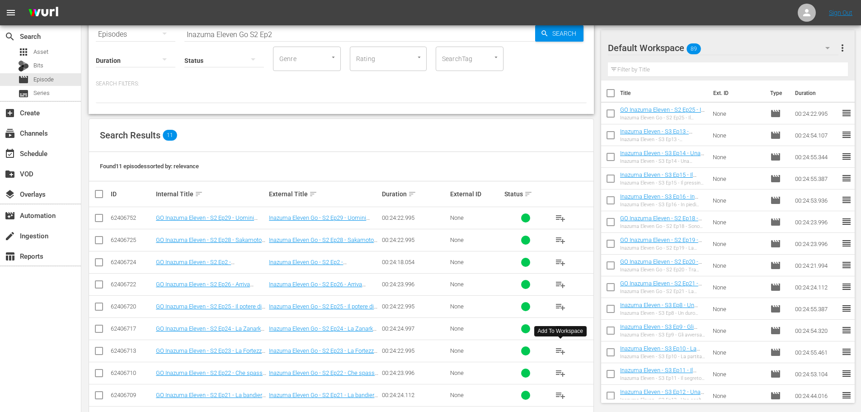
click at [561, 353] on span "playlist_add" at bounding box center [560, 350] width 11 height 11
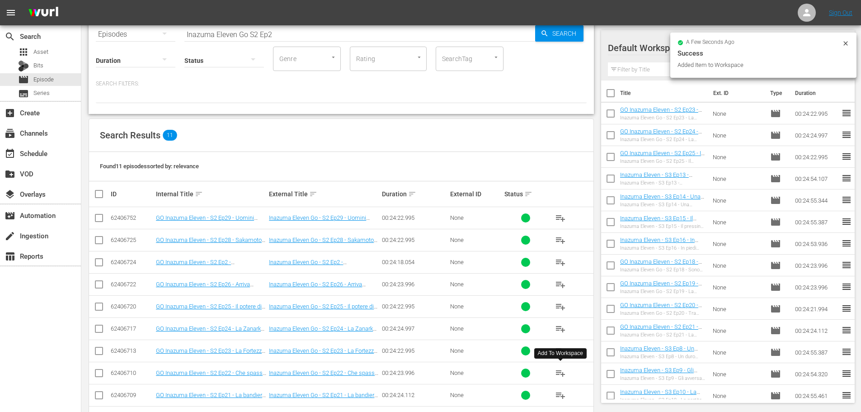
click at [557, 373] on span "playlist_add" at bounding box center [560, 373] width 11 height 11
click at [67, 154] on div "event_available Schedule" at bounding box center [40, 153] width 81 height 18
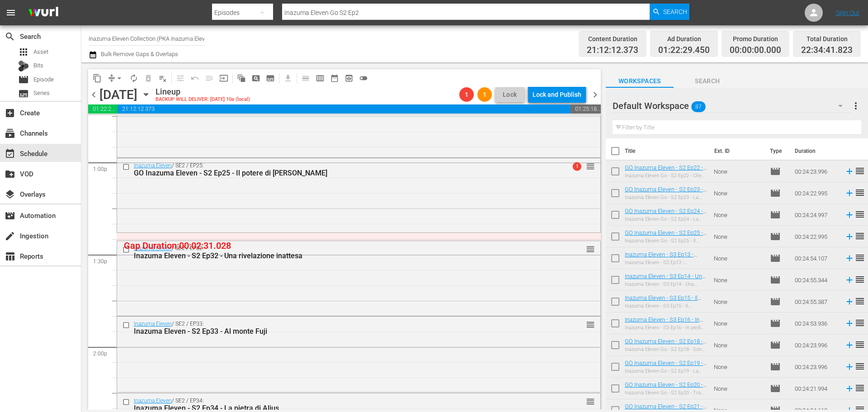
scroll to position [2305, 0]
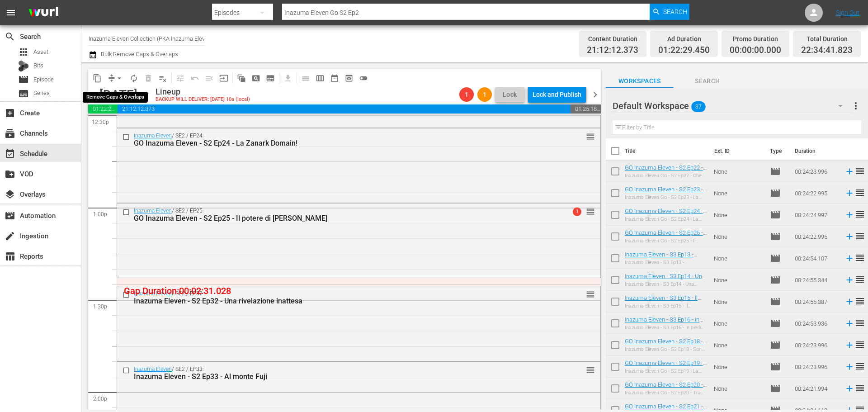
click at [122, 76] on span "arrow_drop_down" at bounding box center [119, 78] width 9 height 9
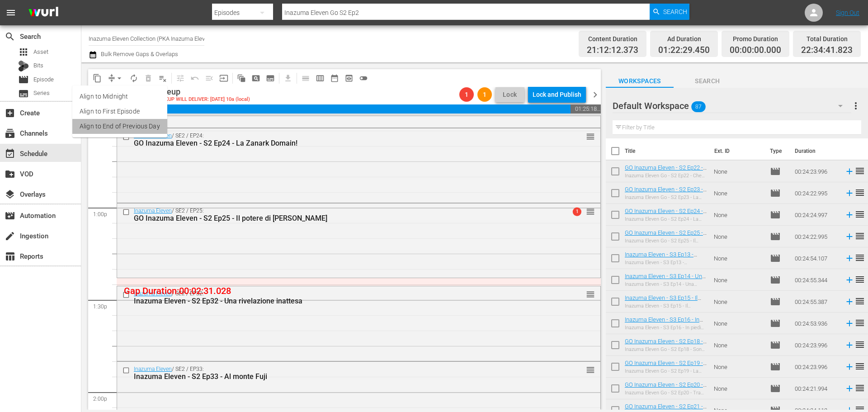
click at [134, 127] on li "Align to End of Previous Day" at bounding box center [119, 126] width 95 height 15
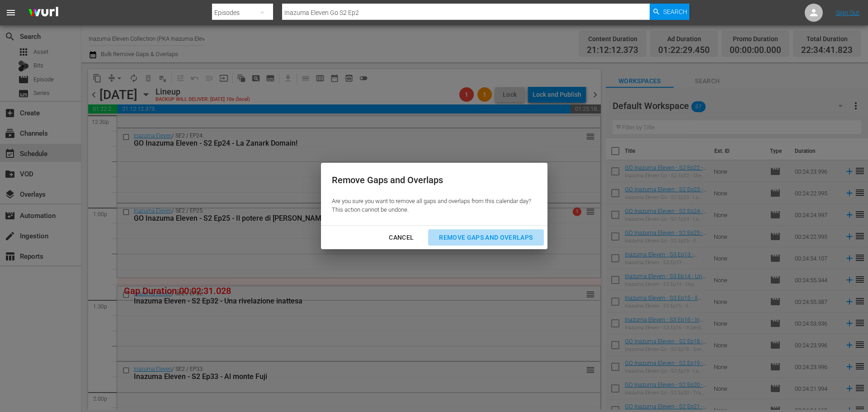
click at [470, 245] on button "Remove Gaps and Overlaps" at bounding box center [485, 237] width 115 height 17
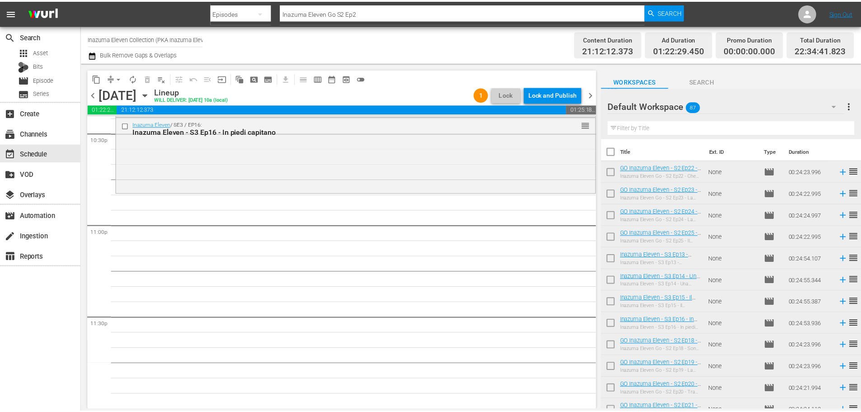
scroll to position [4087, 0]
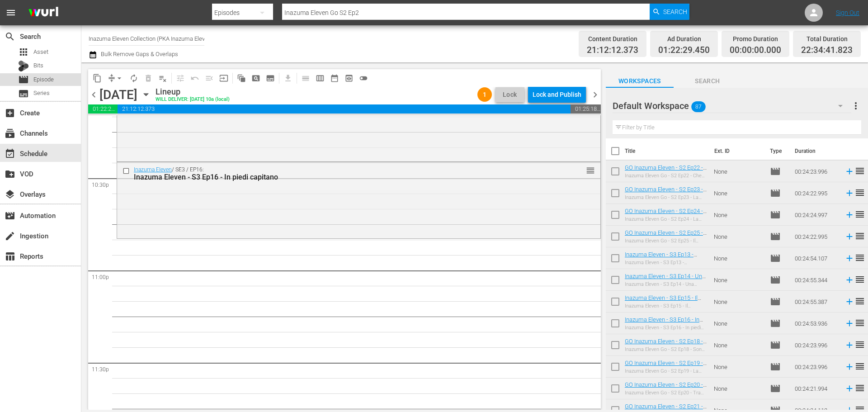
click at [62, 80] on div "movie Episode" at bounding box center [40, 79] width 81 height 13
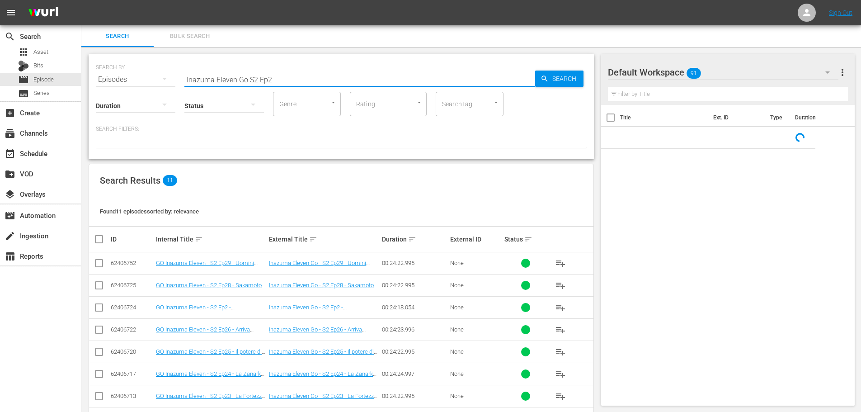
drag, startPoint x: 248, startPoint y: 81, endPoint x: 284, endPoint y: 75, distance: 36.2
click at [248, 81] on input "Inazuma Eleven Go S2 Ep2" at bounding box center [359, 80] width 351 height 22
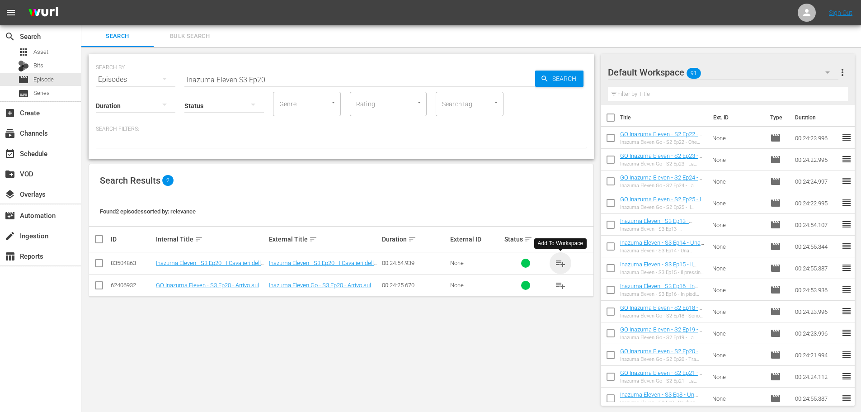
click at [557, 265] on span "playlist_add" at bounding box center [560, 263] width 11 height 11
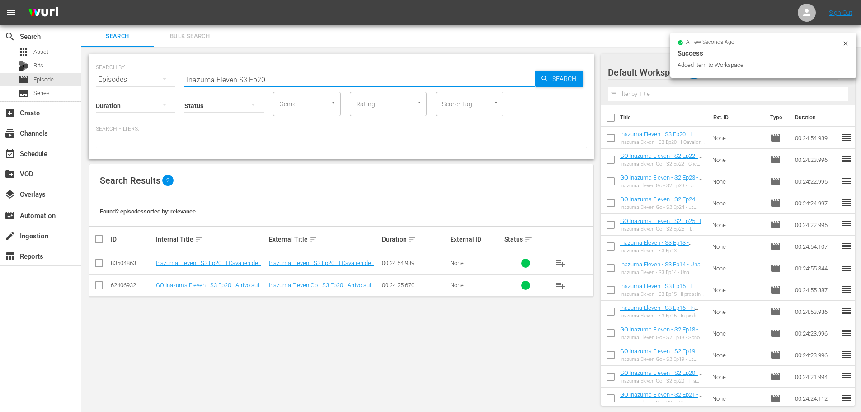
click at [268, 80] on input "Inazuma Eleven S3 Ep20" at bounding box center [359, 80] width 351 height 22
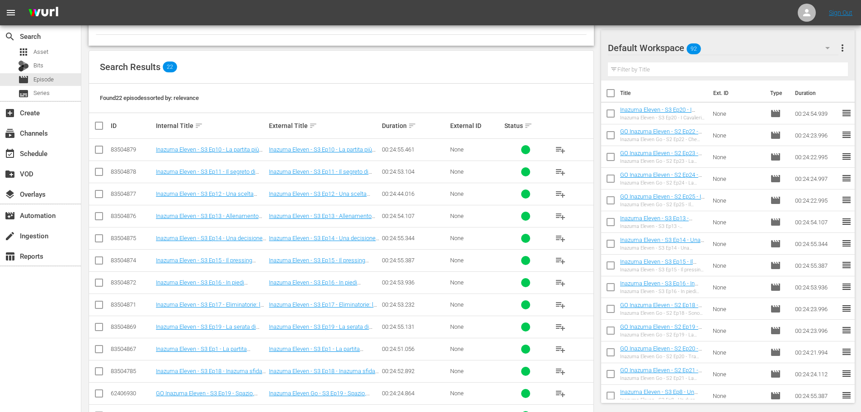
scroll to position [136, 0]
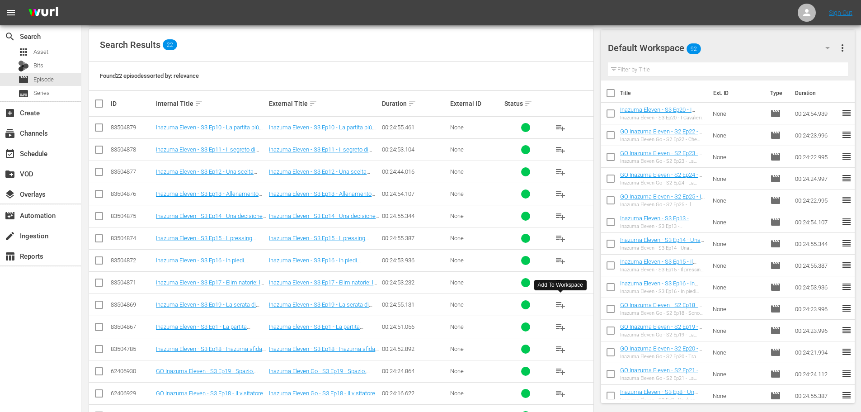
type input "Inazuma Eleven S3 Ep1"
click at [562, 306] on span "playlist_add" at bounding box center [560, 304] width 11 height 11
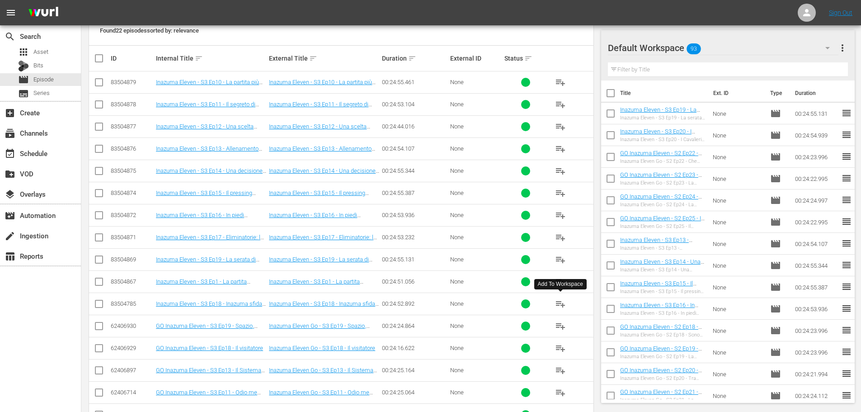
click at [561, 303] on span "playlist_add" at bounding box center [560, 303] width 11 height 11
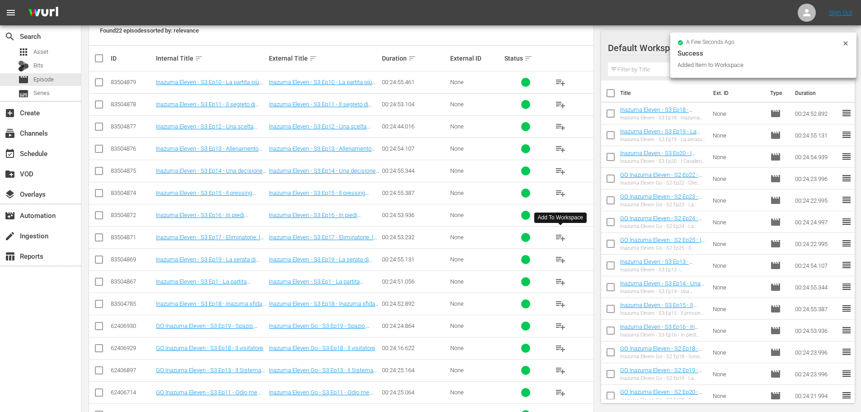
click at [558, 238] on span "playlist_add" at bounding box center [560, 237] width 11 height 11
click at [556, 215] on span "playlist_add" at bounding box center [560, 215] width 11 height 11
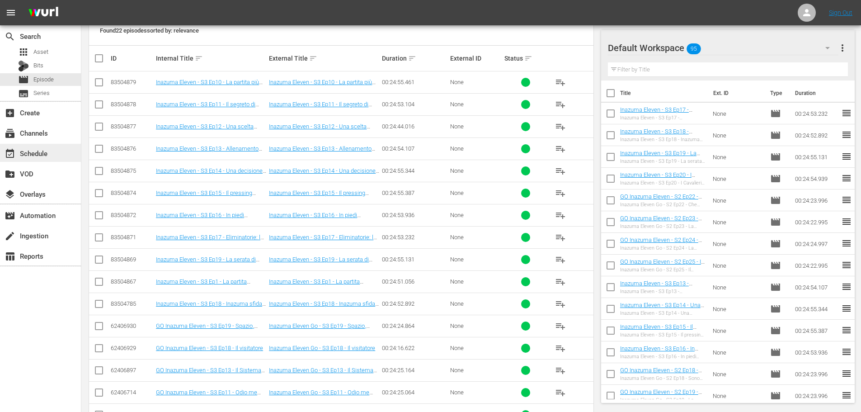
click at [55, 157] on div "event_available Schedule" at bounding box center [40, 153] width 81 height 18
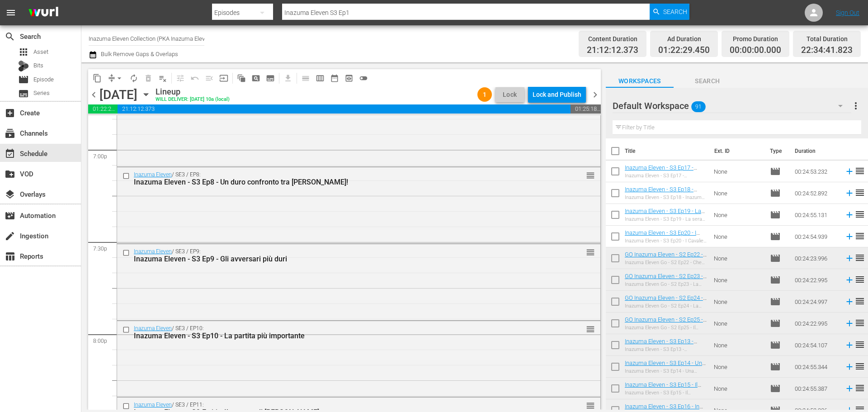
scroll to position [4132, 0]
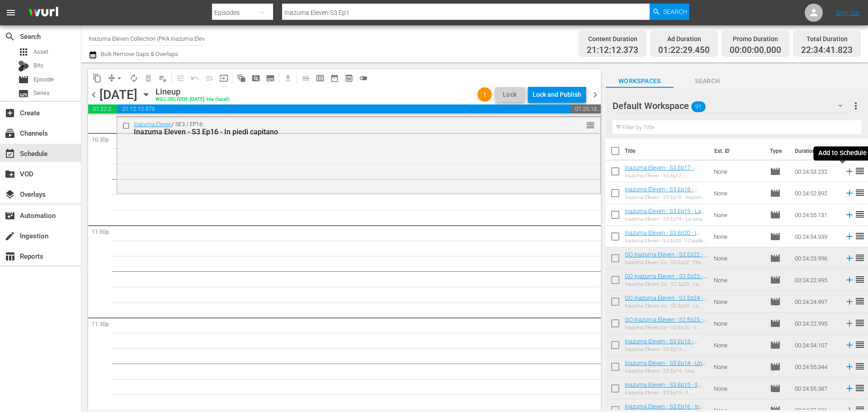
click at [844, 171] on icon at bounding box center [849, 171] width 10 height 10
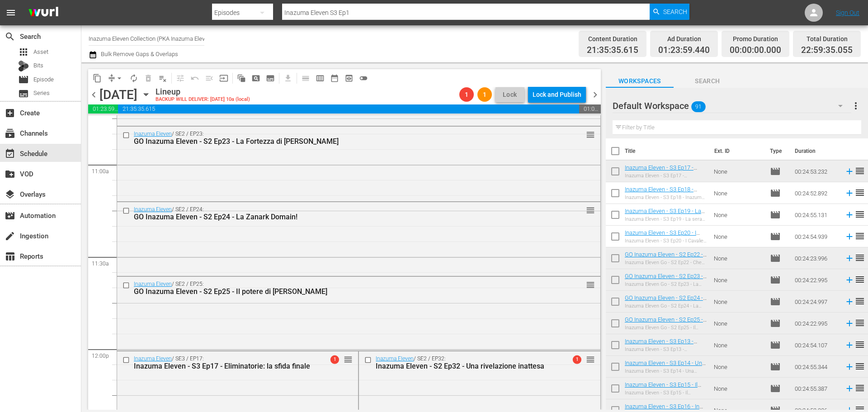
scroll to position [2188, 0]
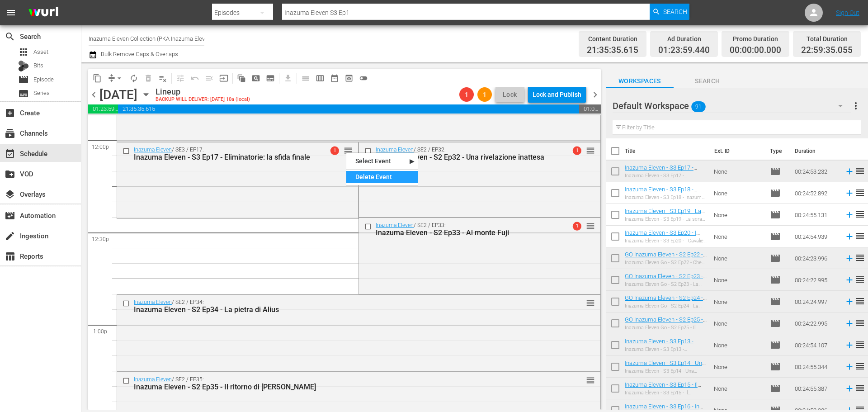
click at [372, 180] on div "Delete Event" at bounding box center [381, 177] width 71 height 12
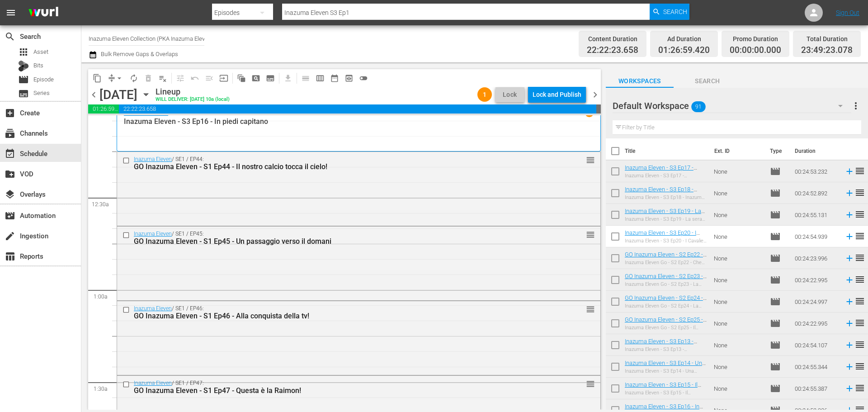
scroll to position [0, 0]
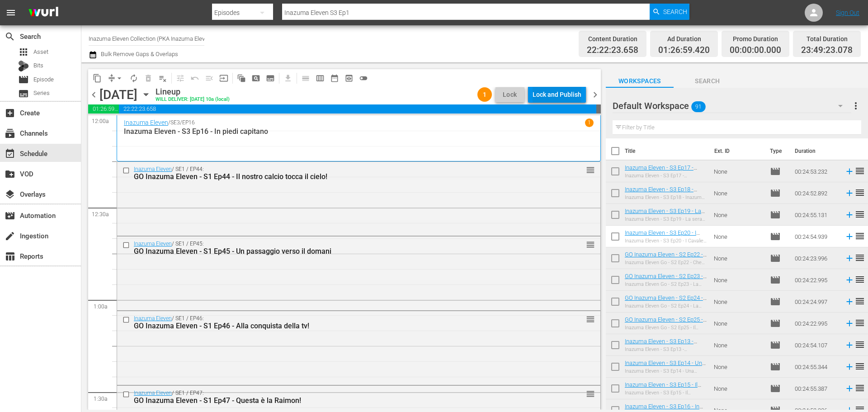
click at [559, 96] on div "Lock and Publish" at bounding box center [557, 94] width 49 height 16
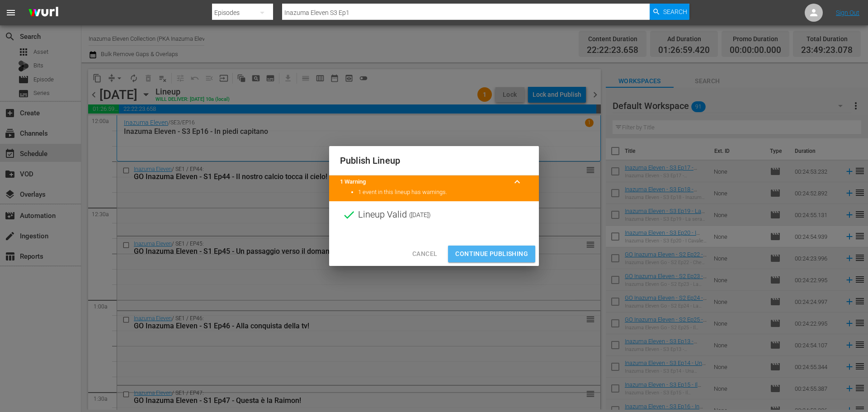
click at [514, 252] on span "Continue Publishing" at bounding box center [491, 253] width 73 height 11
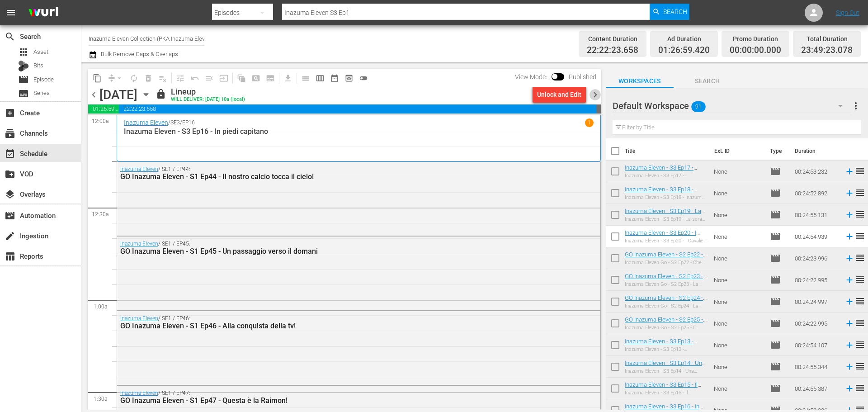
click at [595, 98] on span "chevron_right" at bounding box center [594, 94] width 11 height 11
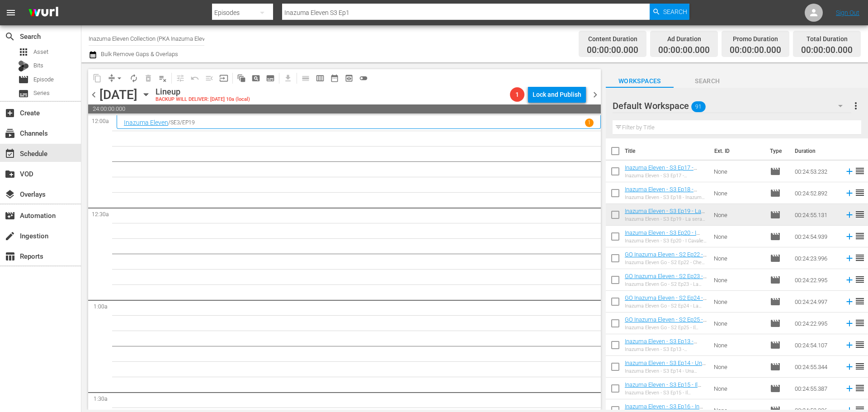
click at [95, 95] on span "chevron_left" at bounding box center [93, 94] width 11 height 11
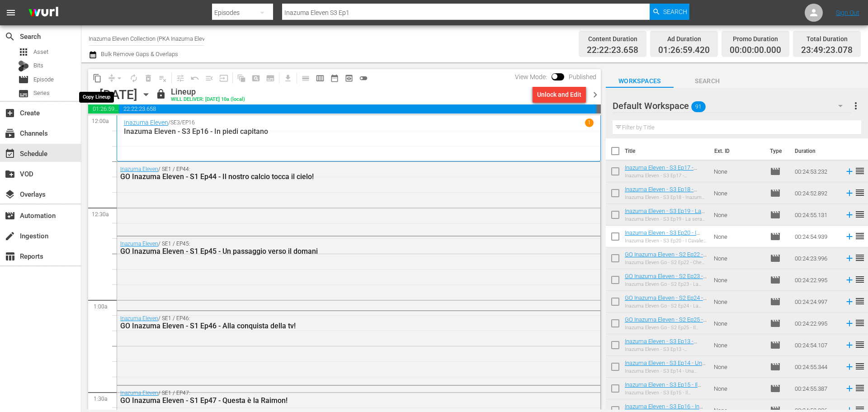
click at [101, 78] on span "content_copy" at bounding box center [97, 78] width 9 height 9
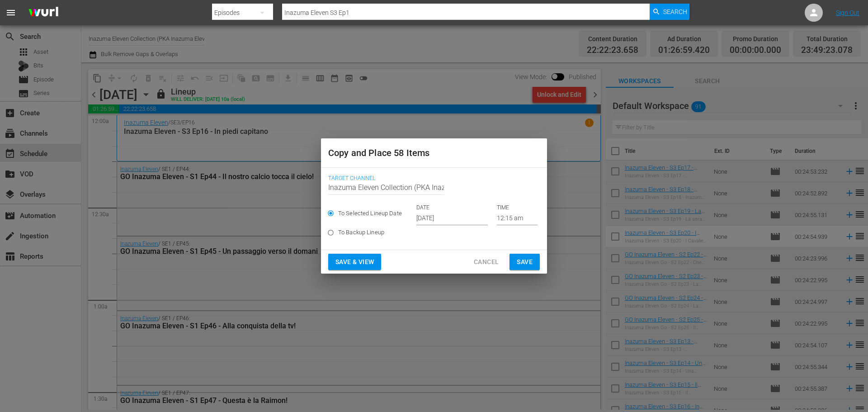
click at [441, 218] on input "[DATE]" at bounding box center [451, 219] width 71 height 14
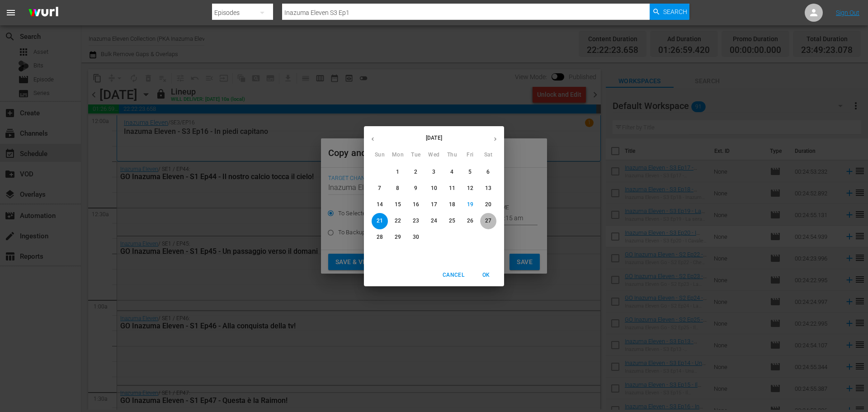
click at [491, 220] on span "27" at bounding box center [488, 221] width 16 height 8
type input "Sep 27th 2025"
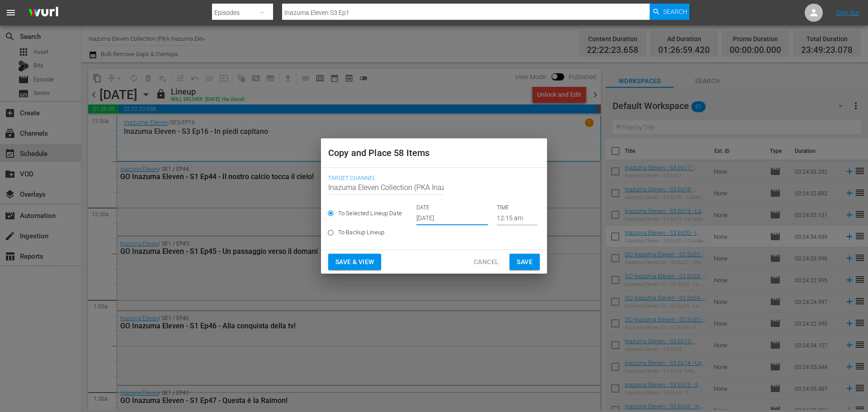
click at [362, 259] on span "Save & View" at bounding box center [354, 261] width 38 height 11
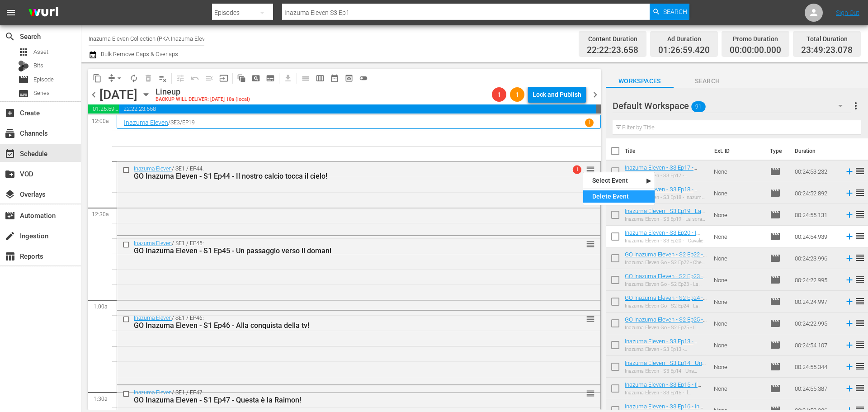
click at [596, 199] on div "Delete Event" at bounding box center [618, 196] width 71 height 12
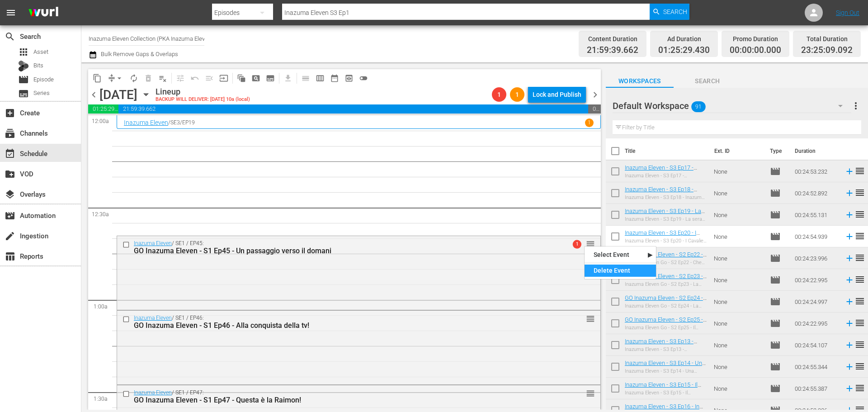
click at [611, 272] on div "Delete Event" at bounding box center [620, 270] width 71 height 12
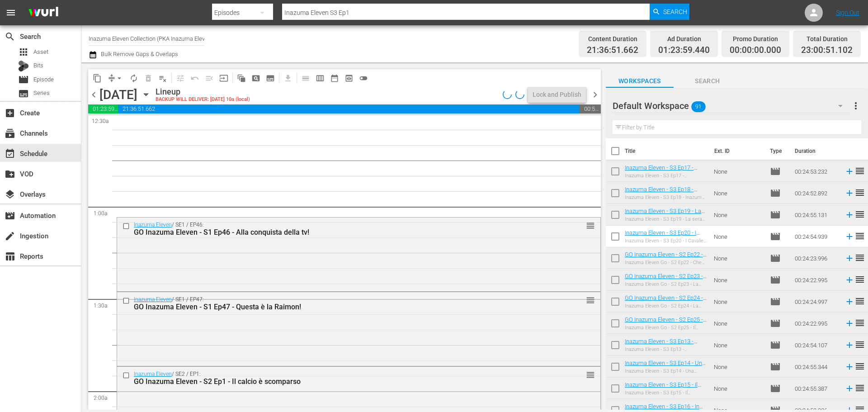
scroll to position [136, 0]
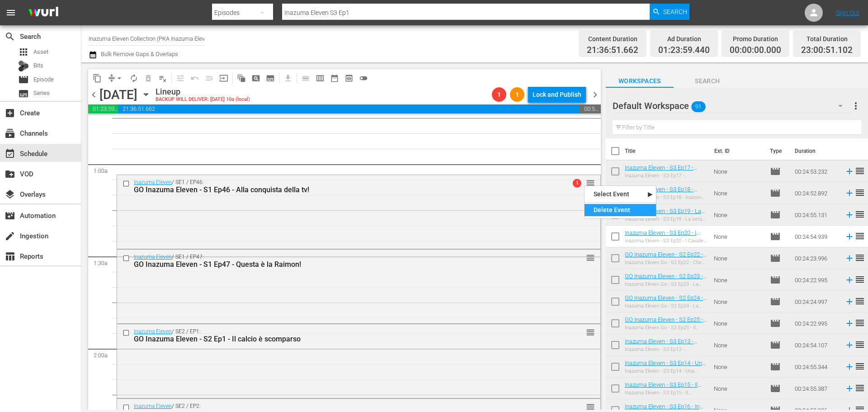
click at [596, 215] on div "Delete Event" at bounding box center [620, 210] width 71 height 12
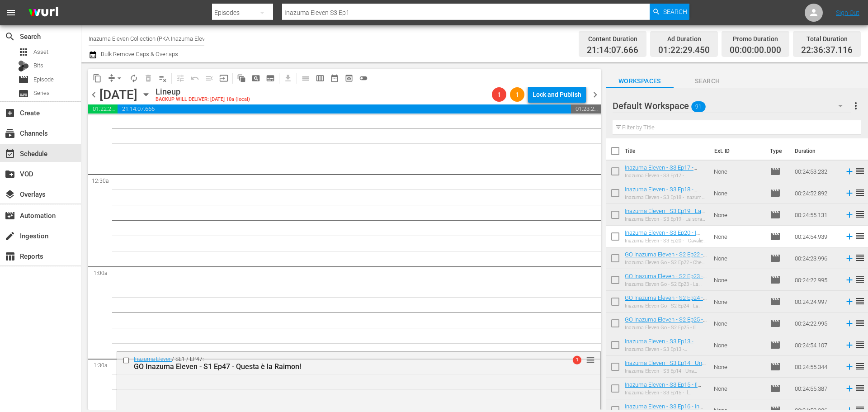
scroll to position [0, 0]
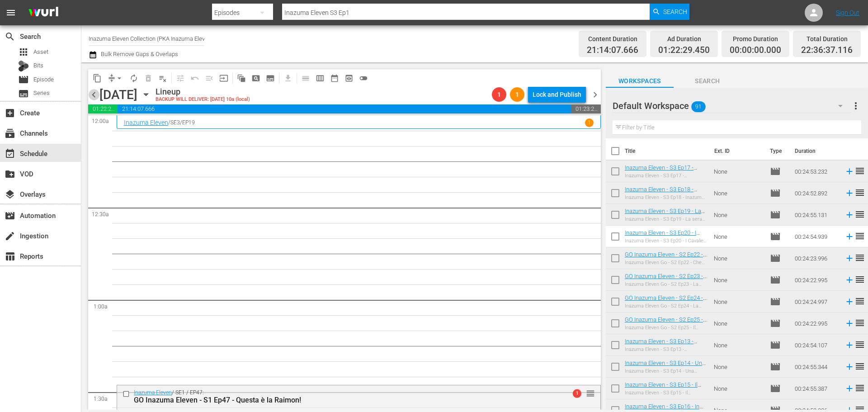
click at [92, 98] on span "chevron_left" at bounding box center [93, 94] width 11 height 11
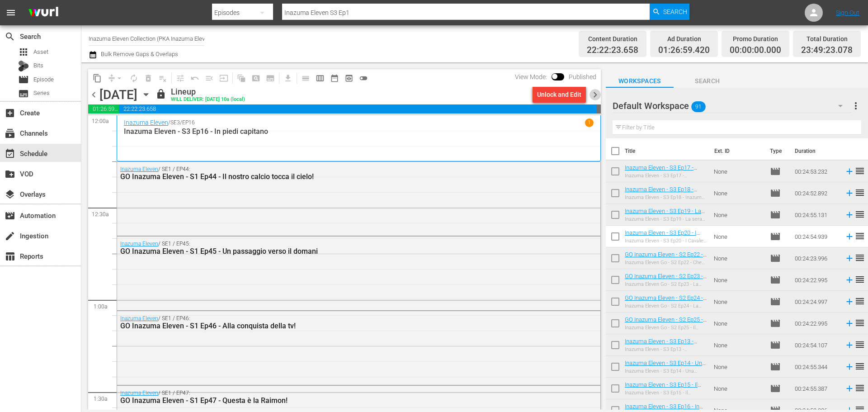
click at [594, 95] on span "chevron_right" at bounding box center [594, 94] width 11 height 11
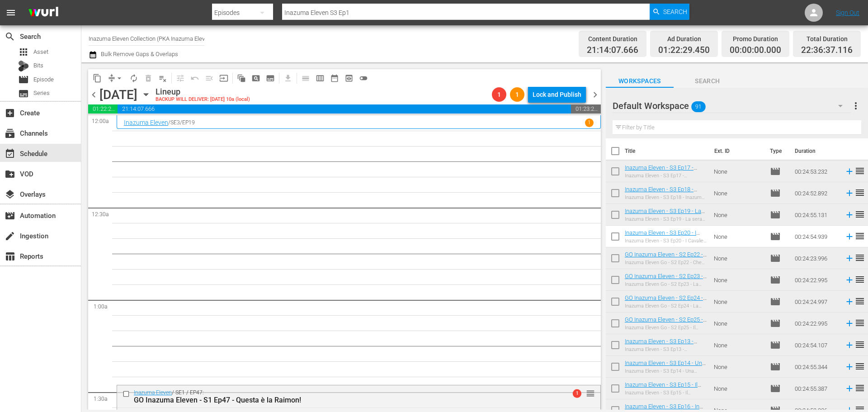
click at [90, 95] on span "chevron_left" at bounding box center [93, 94] width 11 height 11
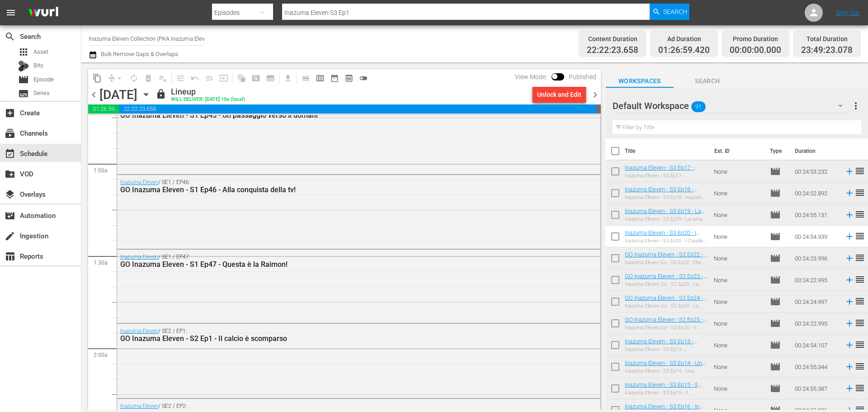
scroll to position [181, 0]
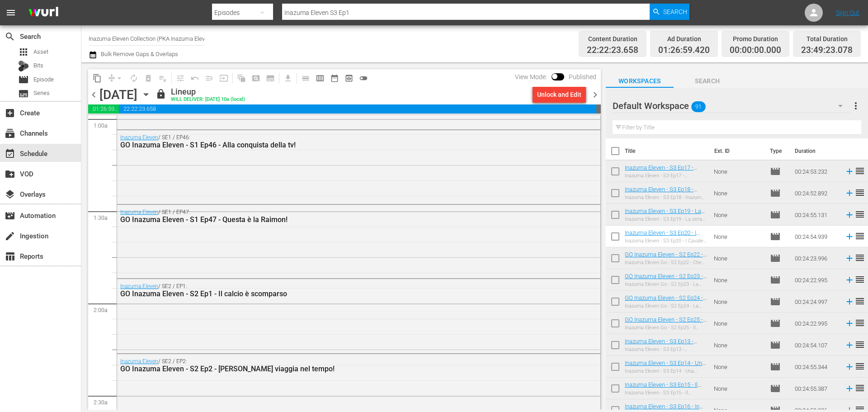
click at [595, 96] on span "chevron_right" at bounding box center [594, 94] width 11 height 11
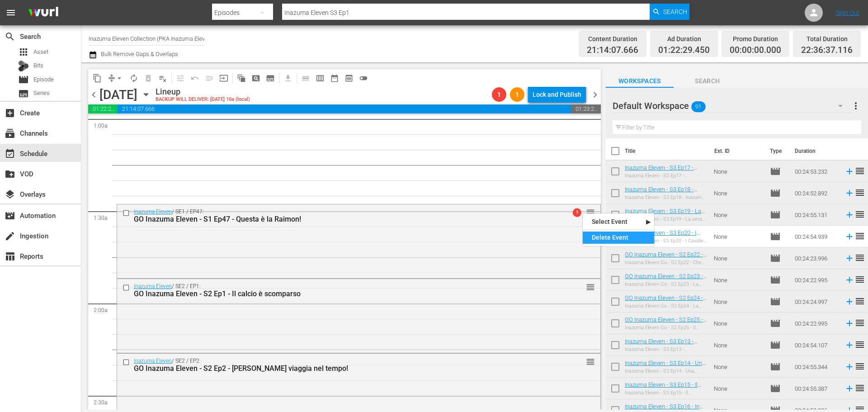
click at [605, 238] on div "Delete Event" at bounding box center [618, 237] width 71 height 12
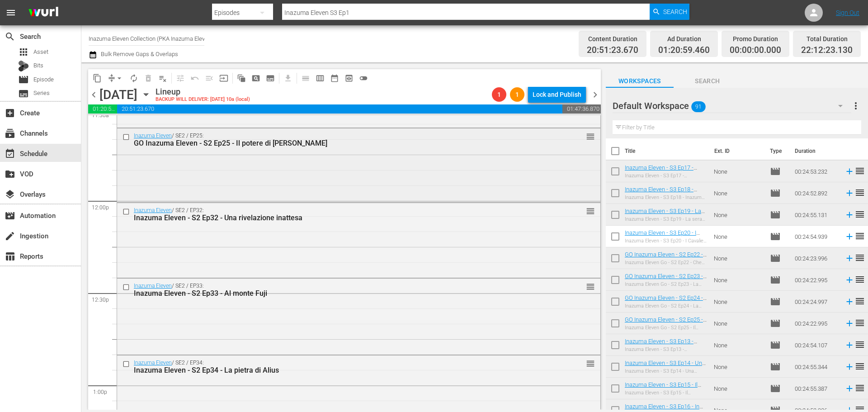
scroll to position [2135, 0]
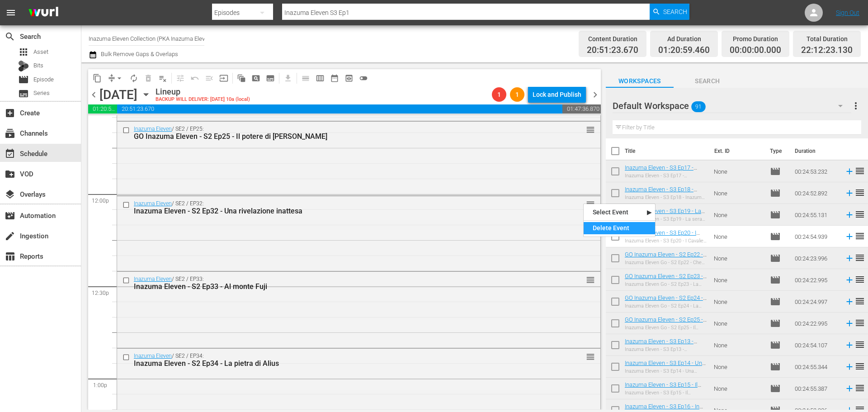
click at [604, 228] on div "Delete Event" at bounding box center [619, 228] width 71 height 12
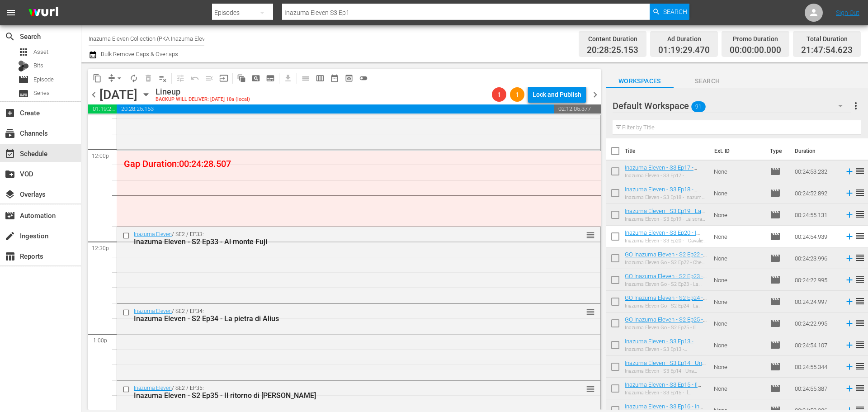
scroll to position [2180, 0]
click at [608, 262] on div "Delete Event" at bounding box center [620, 262] width 71 height 12
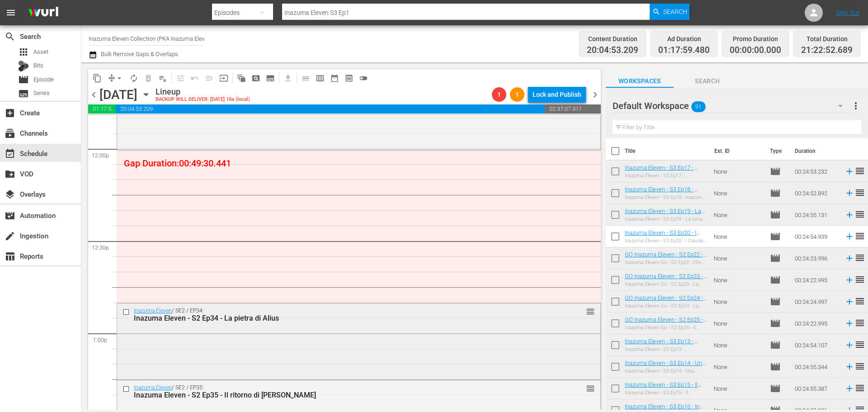
scroll to position [2225, 0]
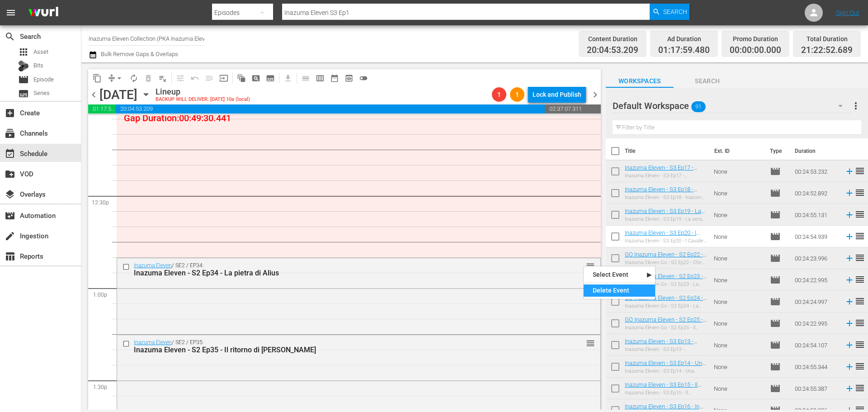
click at [602, 288] on div "Delete Event" at bounding box center [619, 290] width 71 height 12
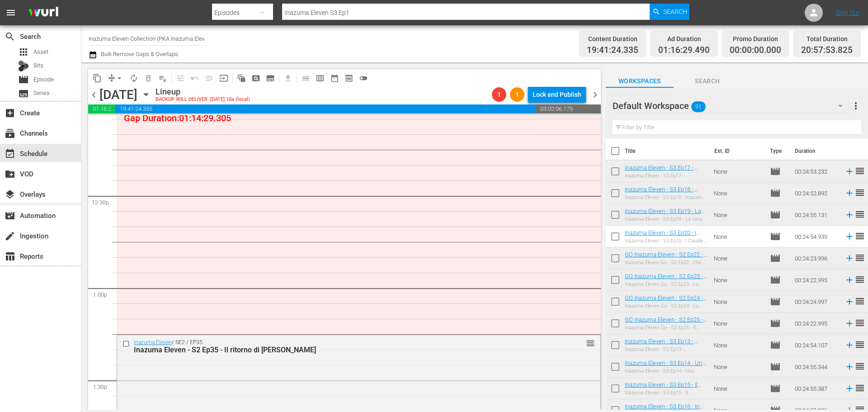
scroll to position [2270, 0]
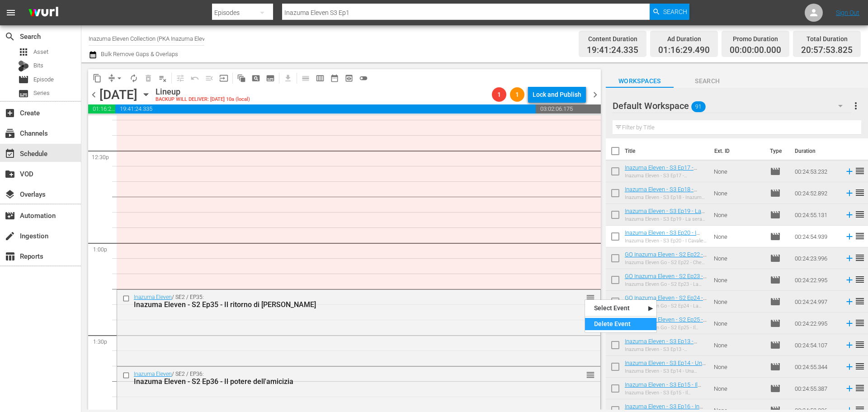
click at [605, 320] on div "Delete Event" at bounding box center [620, 324] width 71 height 12
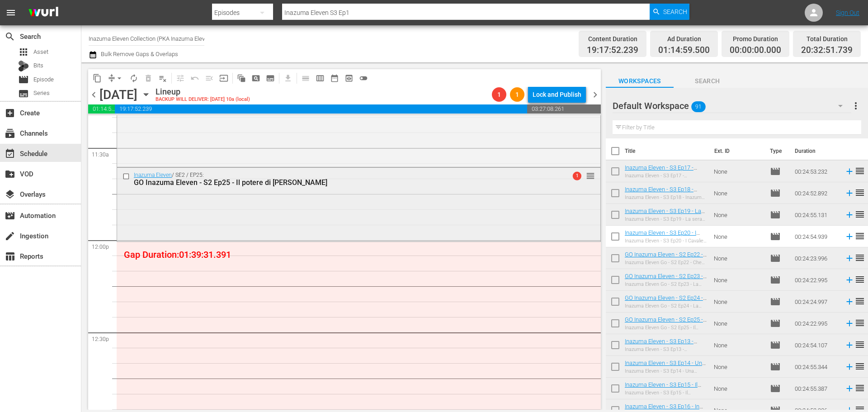
scroll to position [2089, 0]
click at [51, 82] on span "Episode" at bounding box center [43, 79] width 20 height 9
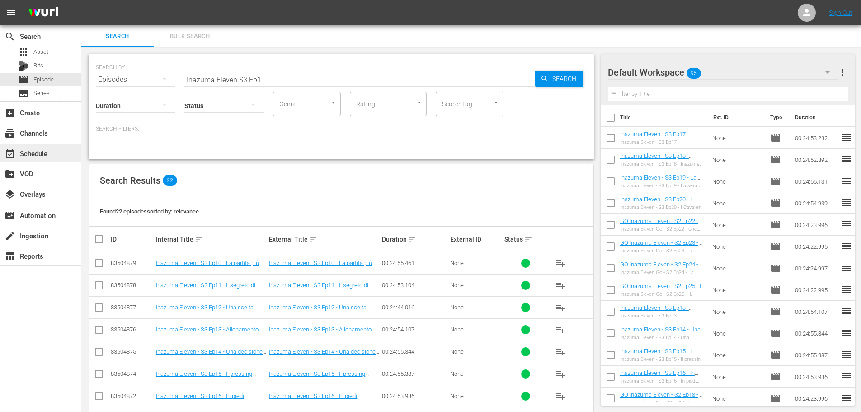
click at [44, 154] on div "event_available Schedule" at bounding box center [25, 152] width 51 height 8
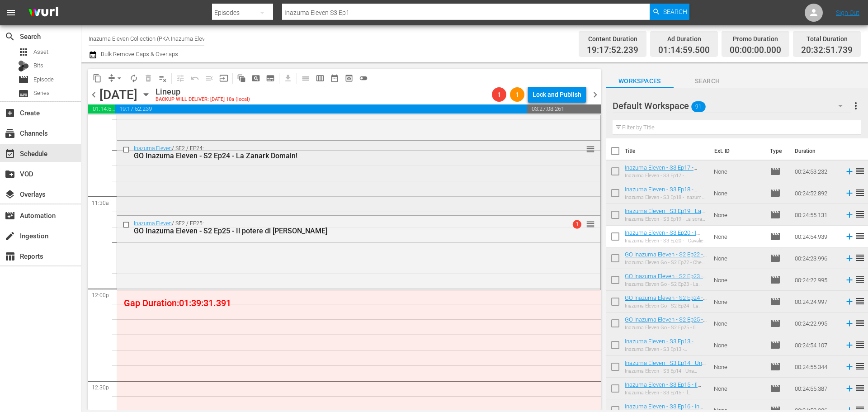
scroll to position [2094, 0]
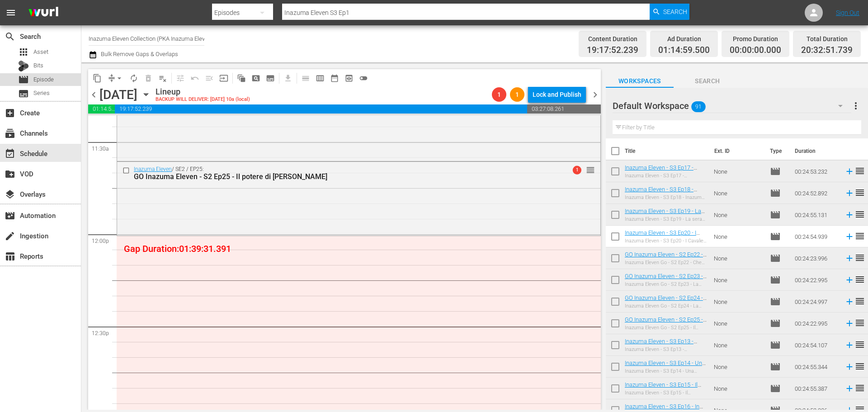
click at [55, 79] on div "movie Episode" at bounding box center [40, 79] width 81 height 13
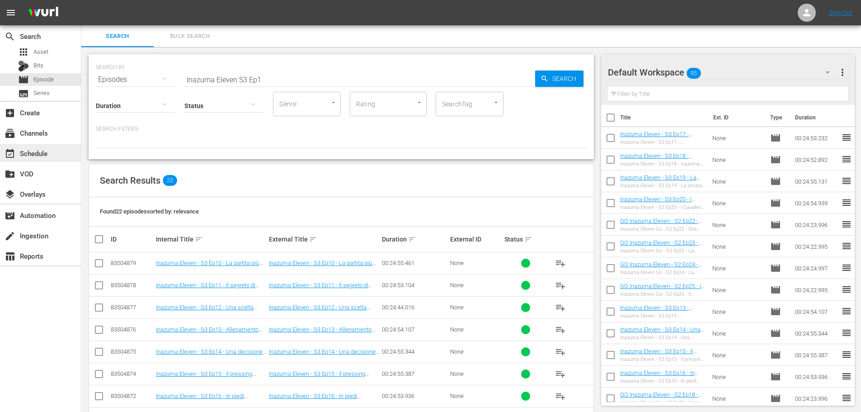
click at [67, 157] on div "event_available Schedule" at bounding box center [40, 153] width 81 height 18
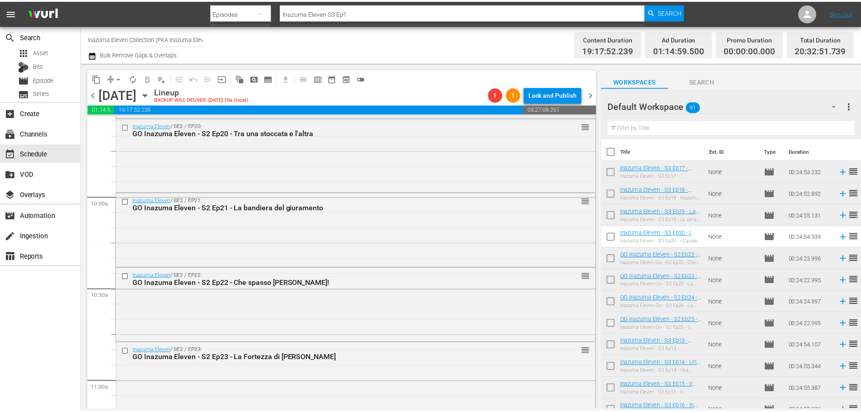
scroll to position [2034, 0]
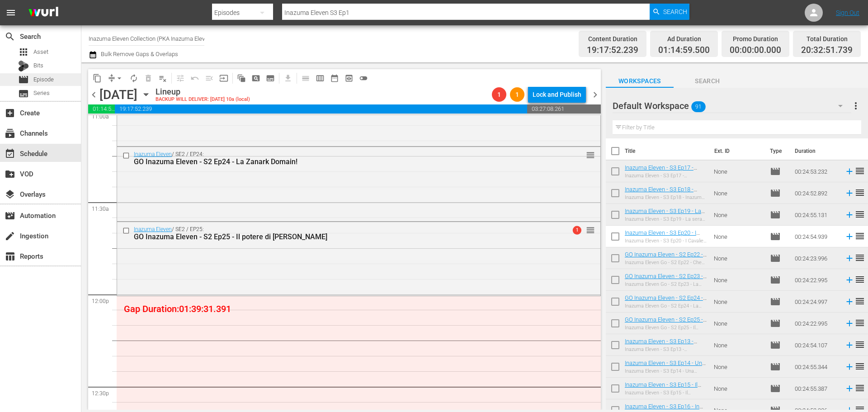
click at [44, 74] on div "movie Episode" at bounding box center [36, 79] width 36 height 13
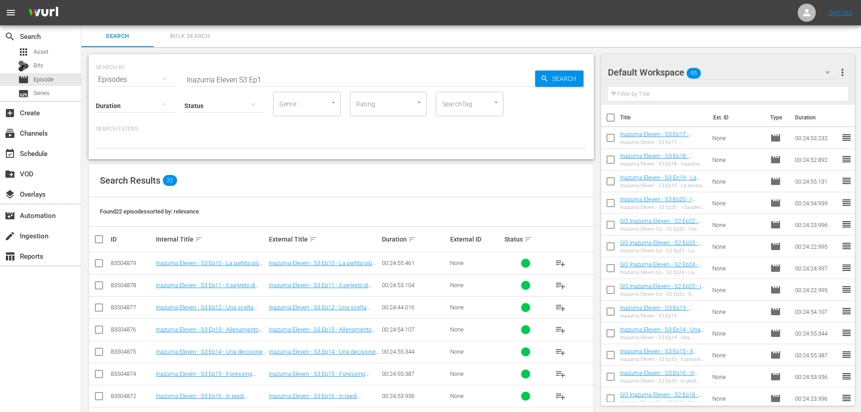
drag, startPoint x: 238, startPoint y: 78, endPoint x: 404, endPoint y: 63, distance: 167.1
click at [238, 78] on input "Inazuma Eleven S3 Ep1" at bounding box center [359, 80] width 351 height 22
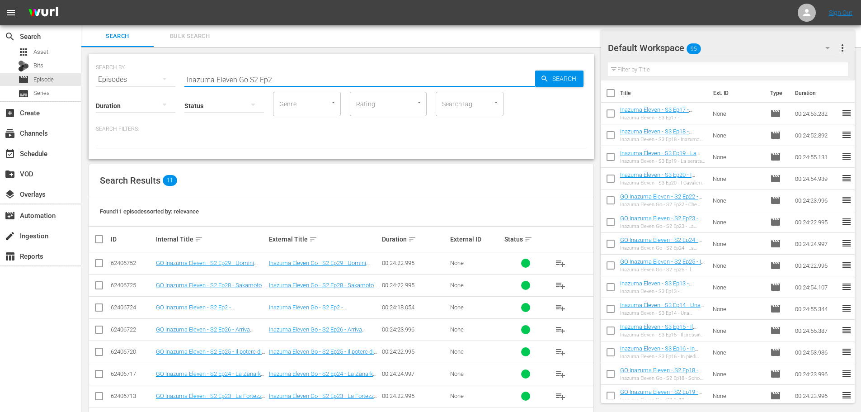
scroll to position [90, 0]
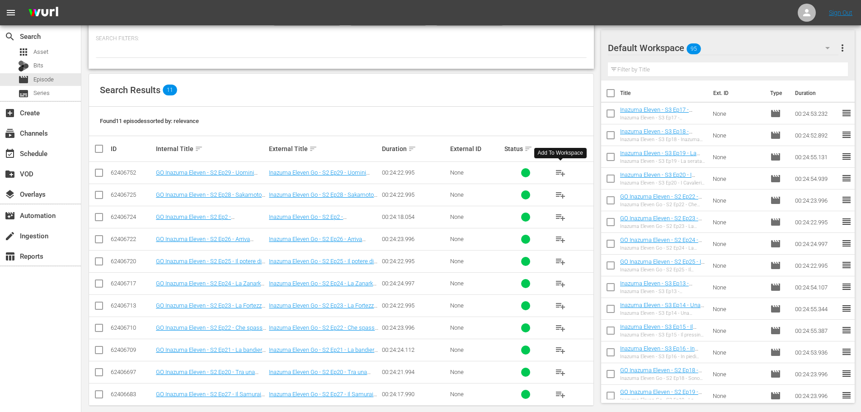
type input "Inazuma Eleven Go S2 Ep2"
click at [562, 174] on span "playlist_add" at bounding box center [560, 172] width 11 height 11
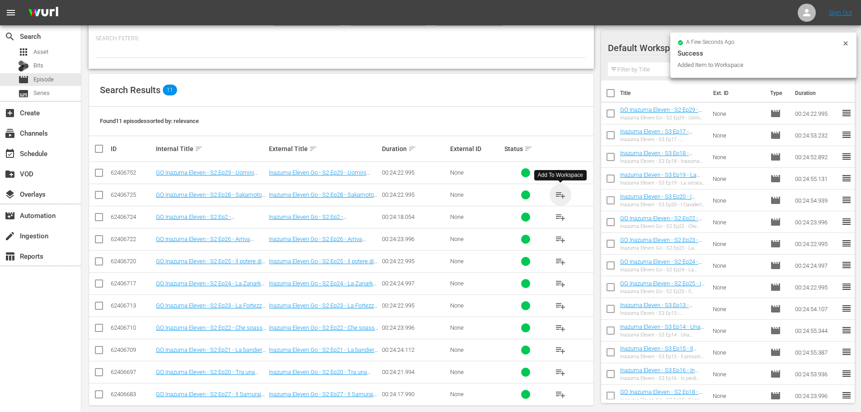
click at [557, 194] on span "playlist_add" at bounding box center [560, 194] width 11 height 11
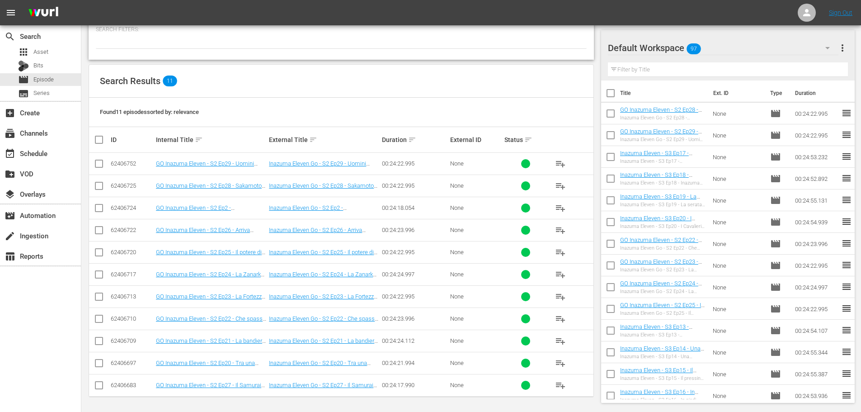
scroll to position [101, 0]
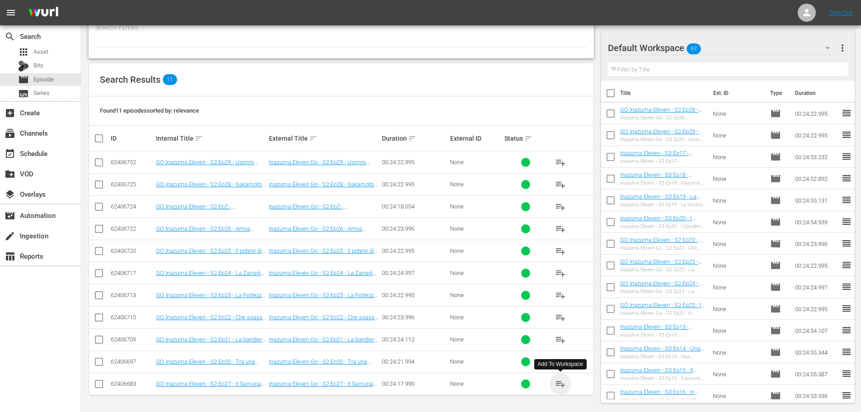
click at [561, 385] on span "playlist_add" at bounding box center [560, 383] width 11 height 11
click at [561, 229] on span "playlist_add" at bounding box center [560, 228] width 11 height 11
click at [52, 156] on div "event_available Schedule" at bounding box center [40, 153] width 81 height 18
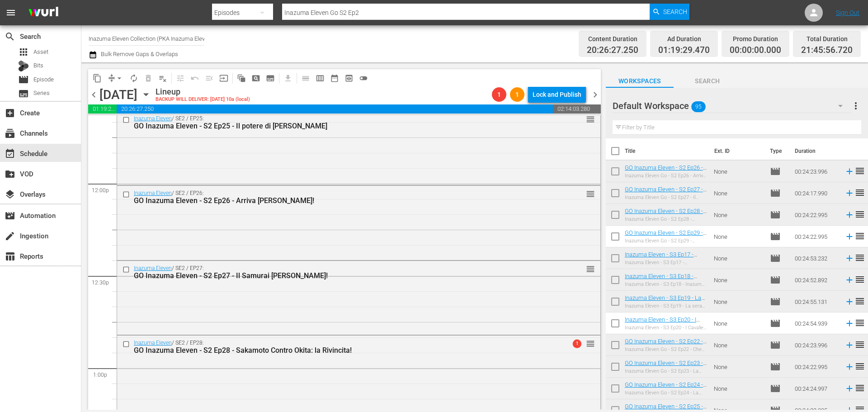
scroll to position [2326, 0]
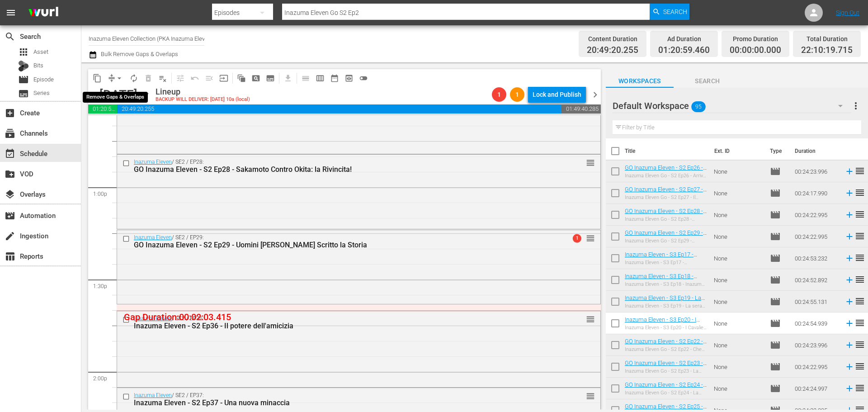
click at [120, 76] on span "arrow_drop_down" at bounding box center [119, 78] width 9 height 9
click at [127, 123] on li "Align to End of Previous Day" at bounding box center [119, 126] width 95 height 15
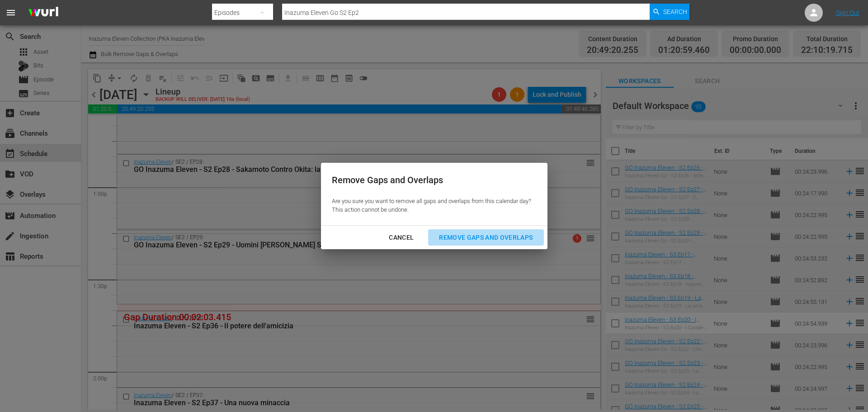
click at [477, 242] on div "Remove Gaps and Overlaps" at bounding box center [486, 237] width 108 height 11
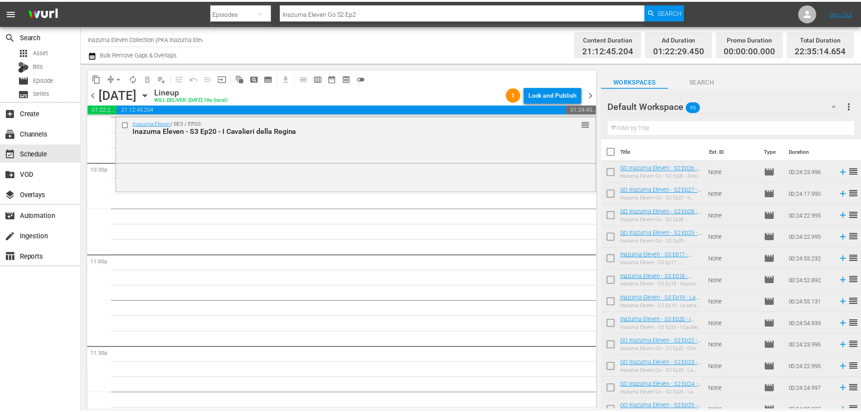
scroll to position [4042, 0]
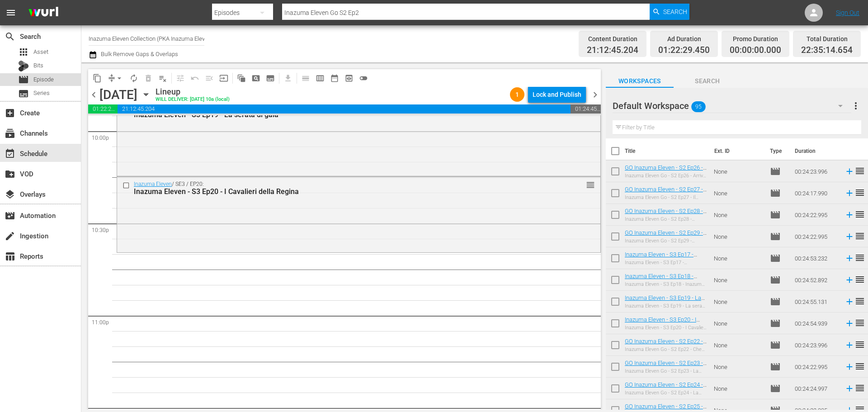
click at [55, 80] on div "movie Episode" at bounding box center [40, 79] width 81 height 13
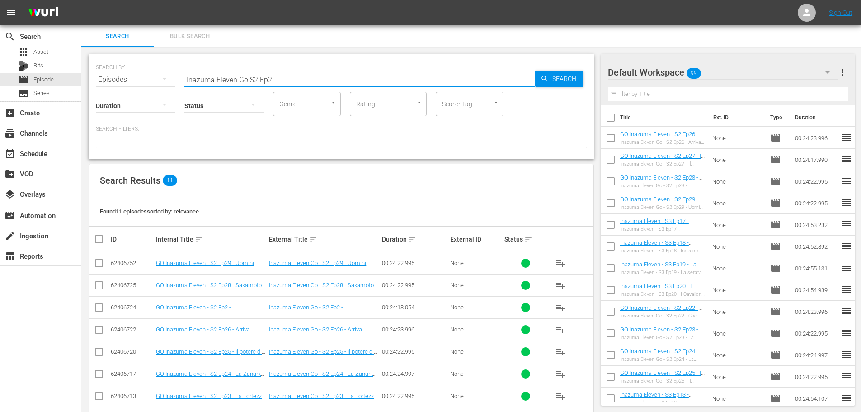
click at [250, 80] on input "Inazuma Eleven Go S2 Ep2" at bounding box center [359, 80] width 351 height 22
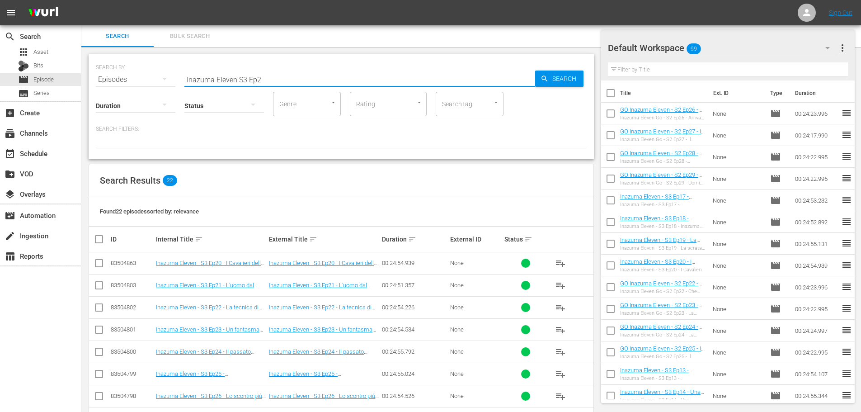
scroll to position [90, 0]
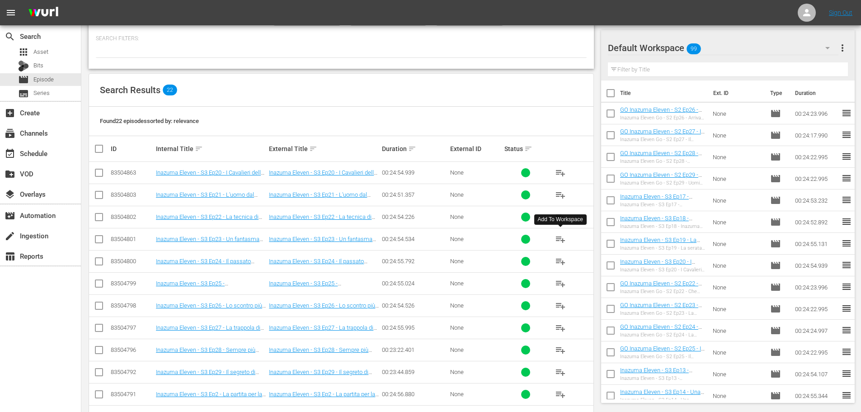
type input "Inazuma Eleven S3 Ep2"
click at [561, 239] on span "playlist_add" at bounding box center [560, 239] width 11 height 11
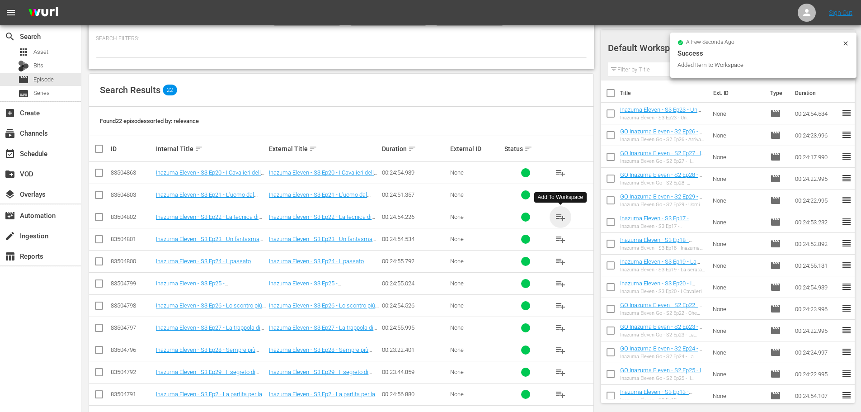
click at [561, 219] on span "playlist_add" at bounding box center [560, 217] width 11 height 11
click at [561, 195] on span "playlist_add" at bounding box center [560, 194] width 11 height 11
click at [53, 157] on div "event_available Schedule" at bounding box center [40, 153] width 81 height 18
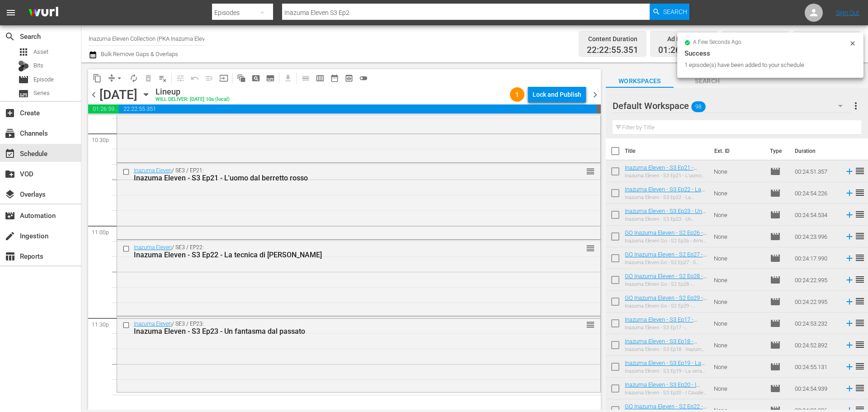
scroll to position [4132, 0]
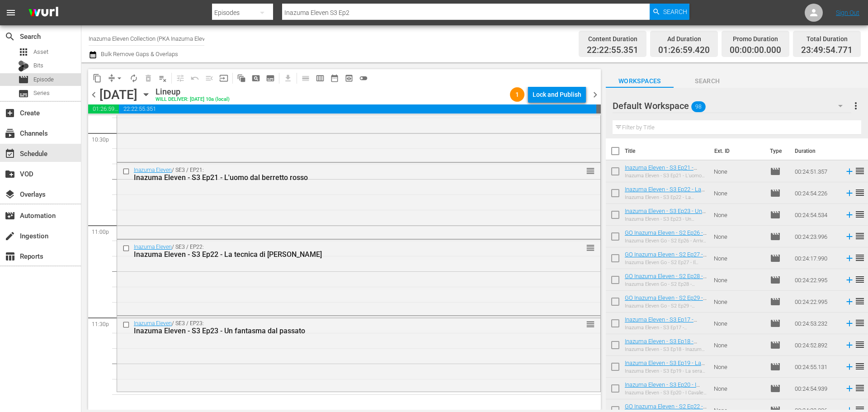
click at [42, 80] on span "Episode" at bounding box center [43, 79] width 20 height 9
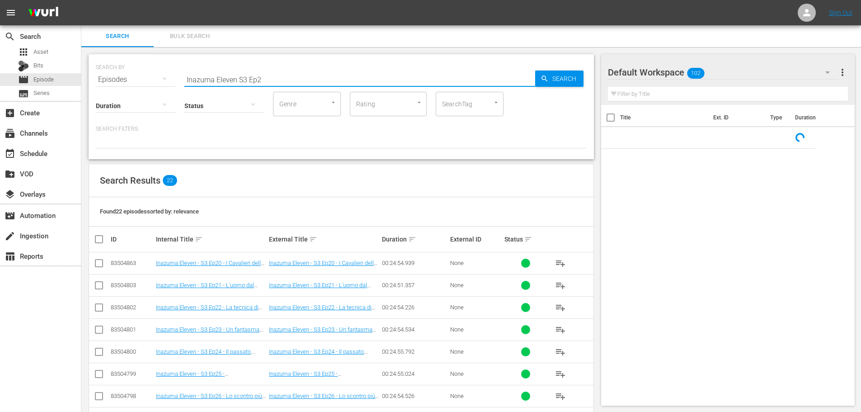
click at [275, 80] on input "Inazuma Eleven S3 Ep2" at bounding box center [359, 80] width 351 height 22
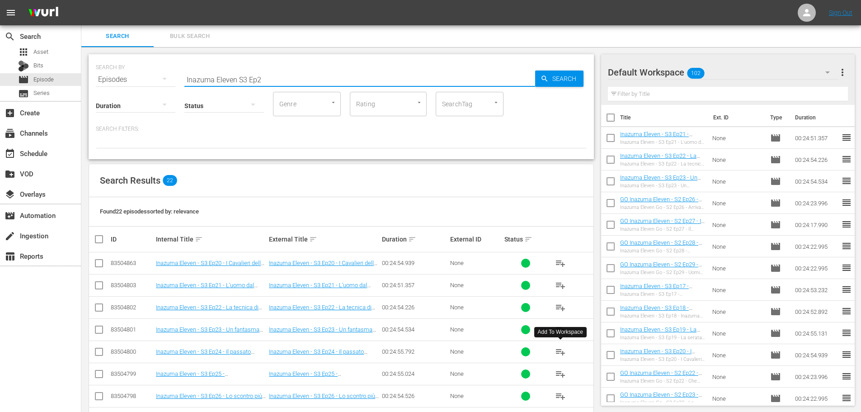
click at [562, 350] on span "playlist_add" at bounding box center [560, 351] width 11 height 11
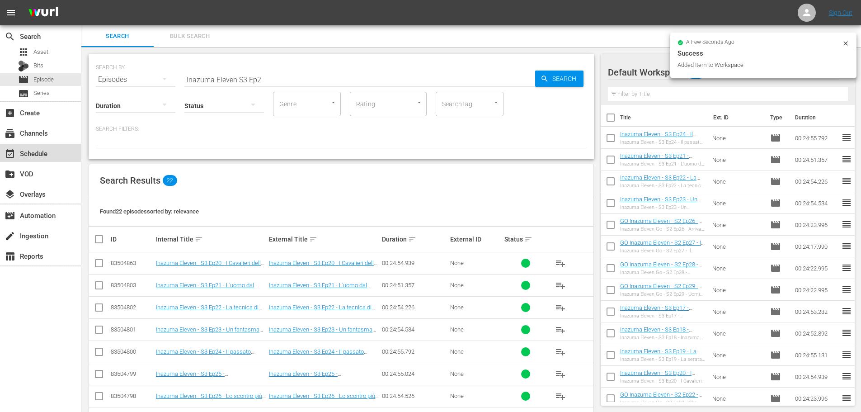
click at [62, 153] on div "event_available Schedule" at bounding box center [40, 153] width 81 height 18
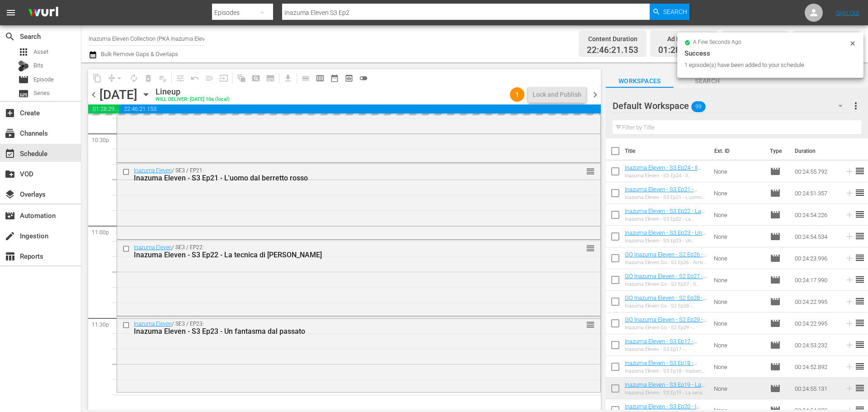
scroll to position [4132, 0]
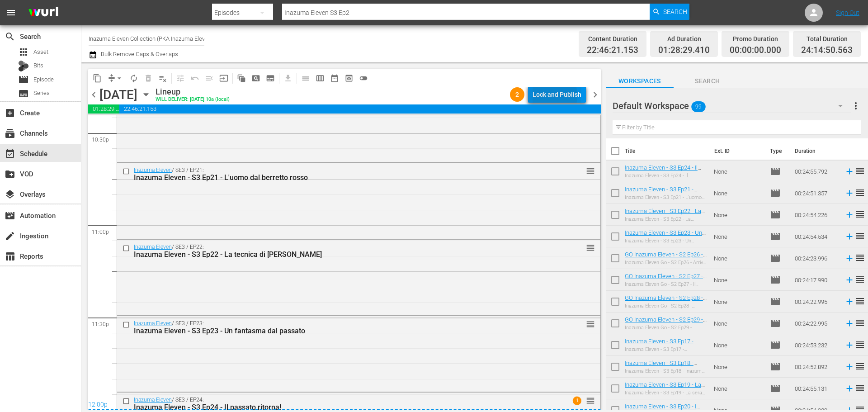
click at [547, 95] on div "Lock and Publish" at bounding box center [557, 94] width 49 height 16
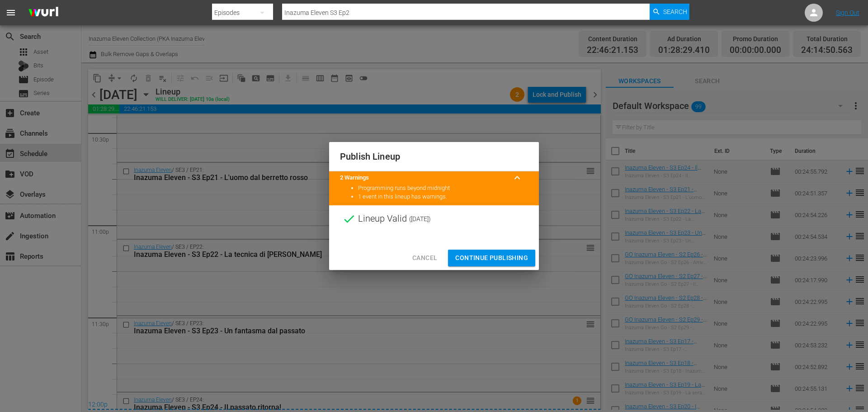
click at [518, 257] on span "Continue Publishing" at bounding box center [491, 257] width 73 height 11
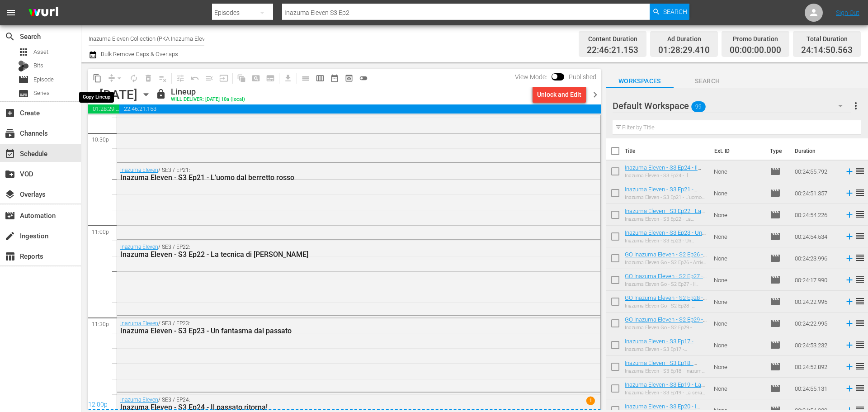
click at [97, 78] on span "content_copy" at bounding box center [97, 78] width 9 height 9
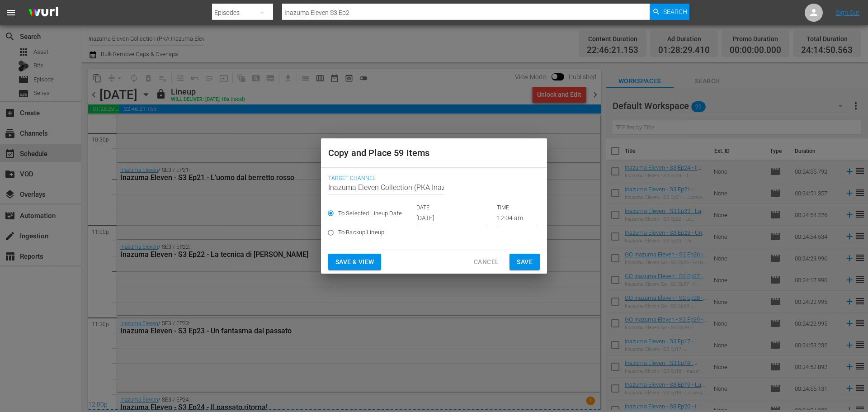
click at [456, 222] on input "[DATE]" at bounding box center [451, 219] width 71 height 14
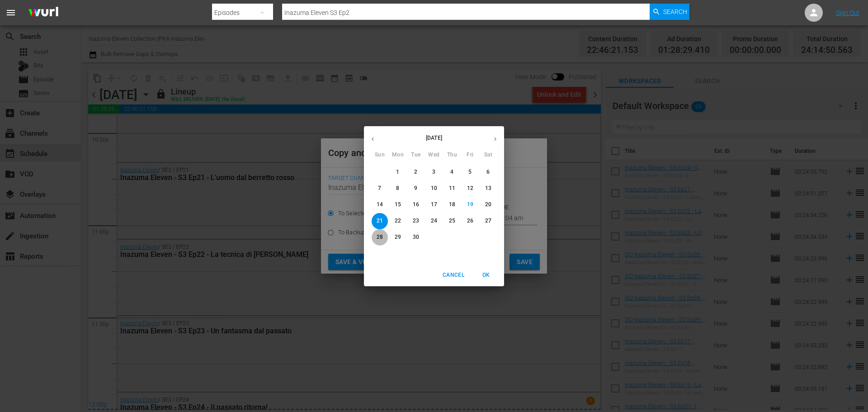
click at [382, 238] on p "28" at bounding box center [380, 237] width 6 height 8
type input "Sep 28th 2025"
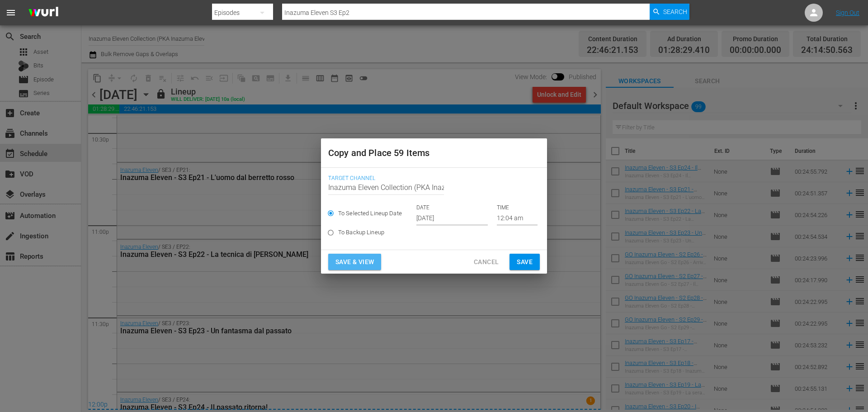
click at [365, 263] on span "Save & View" at bounding box center [354, 261] width 38 height 11
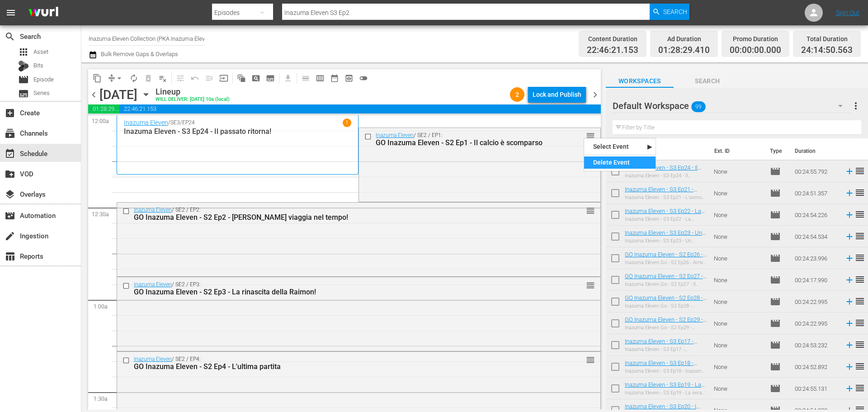
click at [597, 160] on div "Delete Event" at bounding box center [619, 162] width 71 height 12
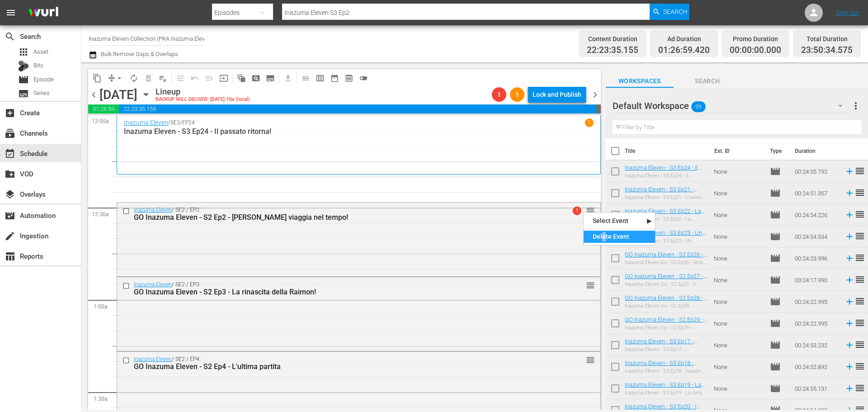
click at [604, 238] on div "Delete Event" at bounding box center [619, 237] width 71 height 12
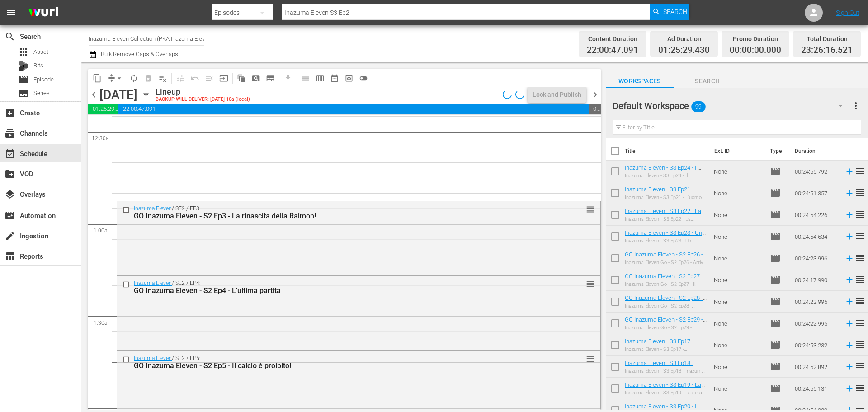
scroll to position [90, 0]
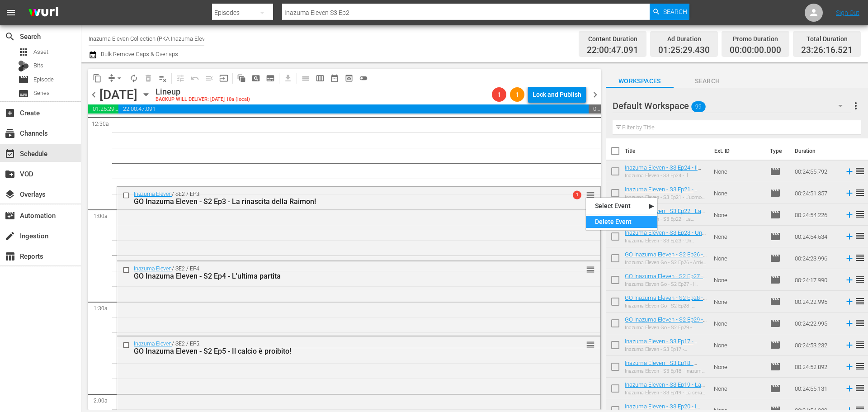
click at [599, 220] on div "Delete Event" at bounding box center [621, 222] width 71 height 12
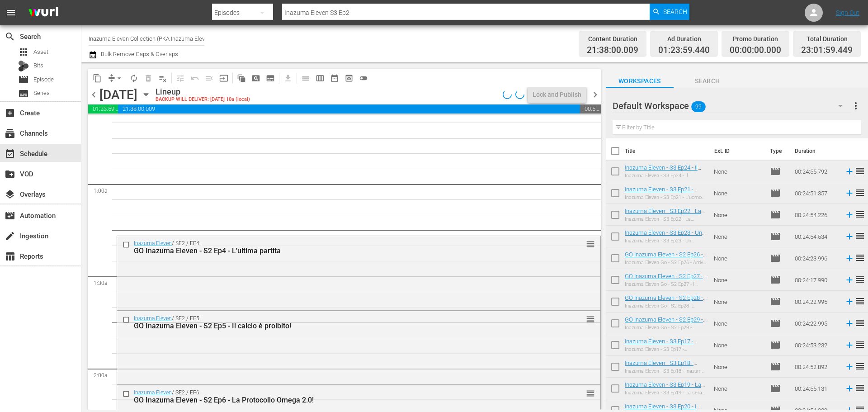
scroll to position [136, 0]
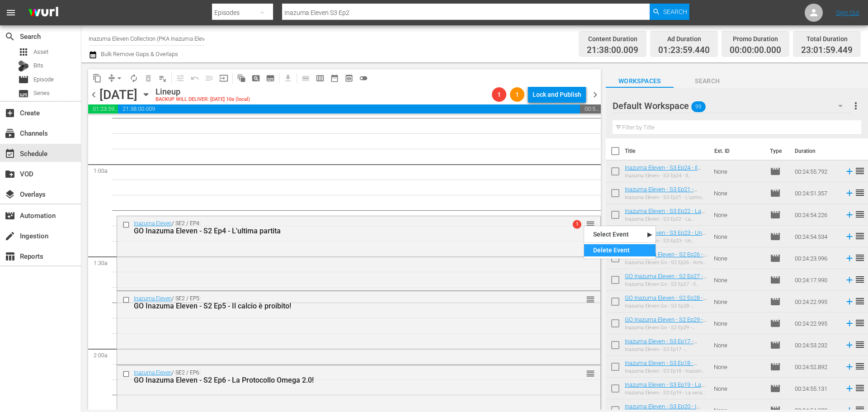
click at [599, 248] on div "Delete Event" at bounding box center [619, 250] width 71 height 12
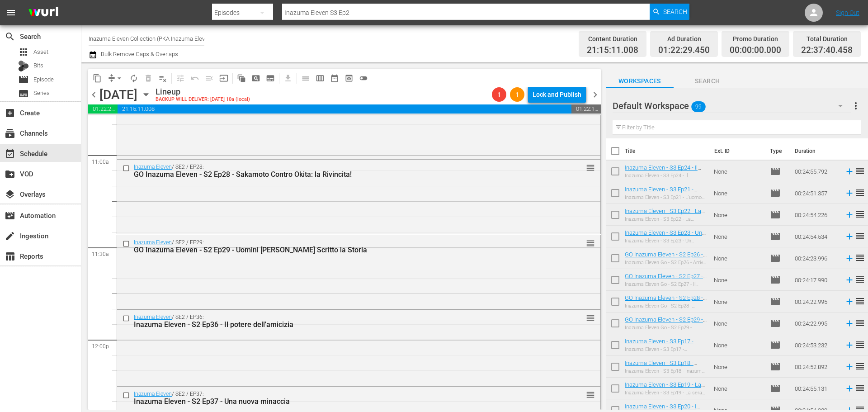
scroll to position [2079, 0]
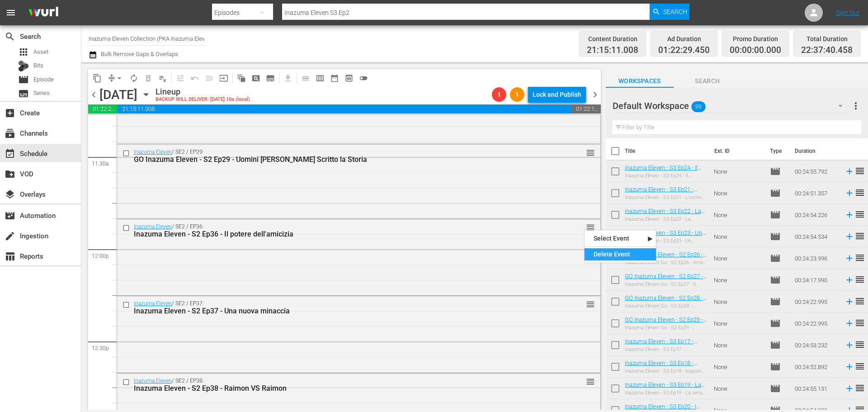
click at [613, 257] on div "Delete Event" at bounding box center [620, 254] width 71 height 12
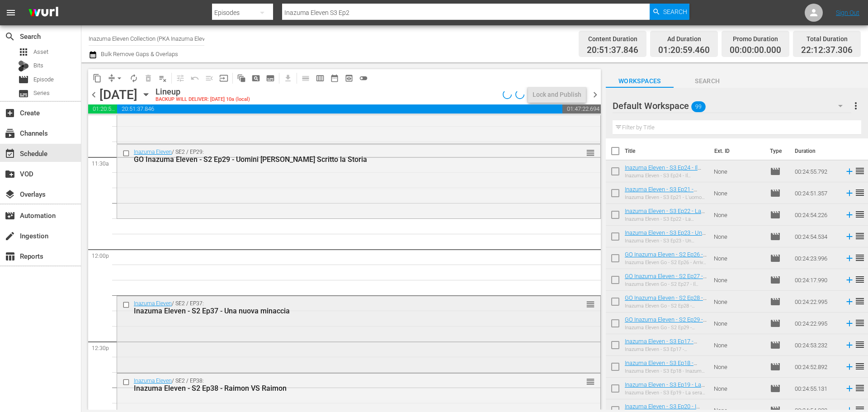
scroll to position [2125, 0]
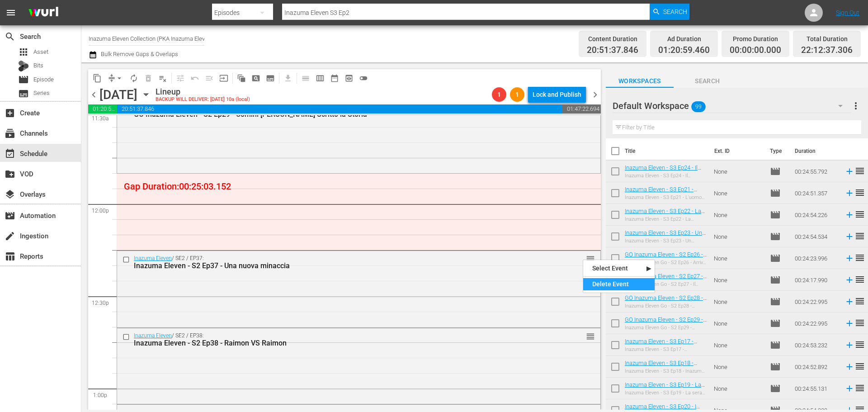
click at [603, 283] on div "Delete Event" at bounding box center [618, 284] width 71 height 12
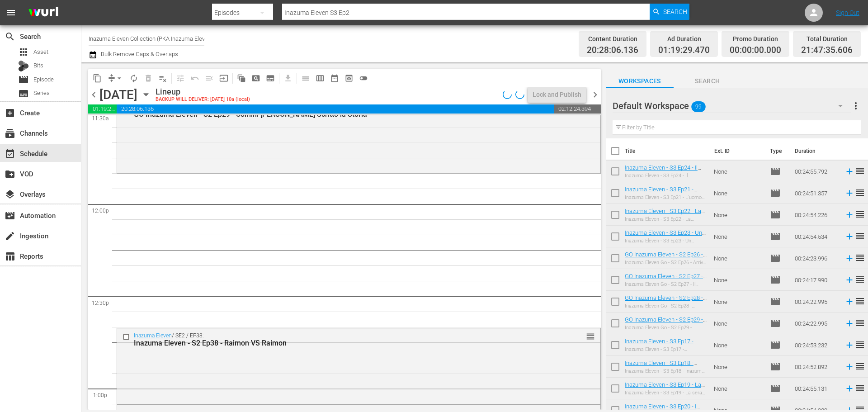
scroll to position [2170, 0]
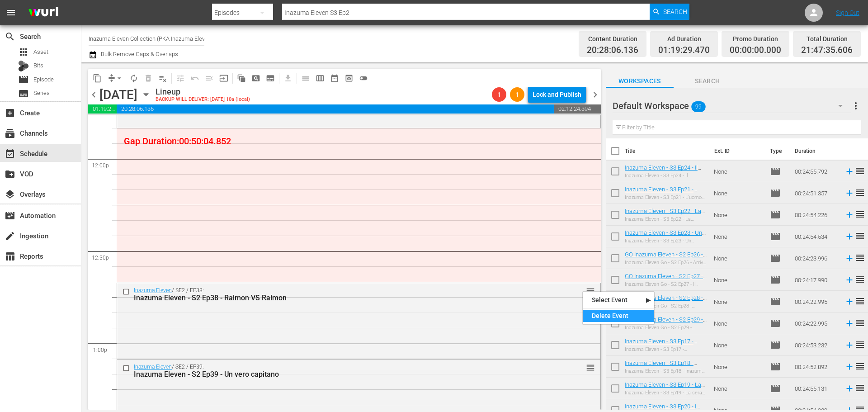
click at [599, 315] on div "Delete Event" at bounding box center [618, 316] width 71 height 12
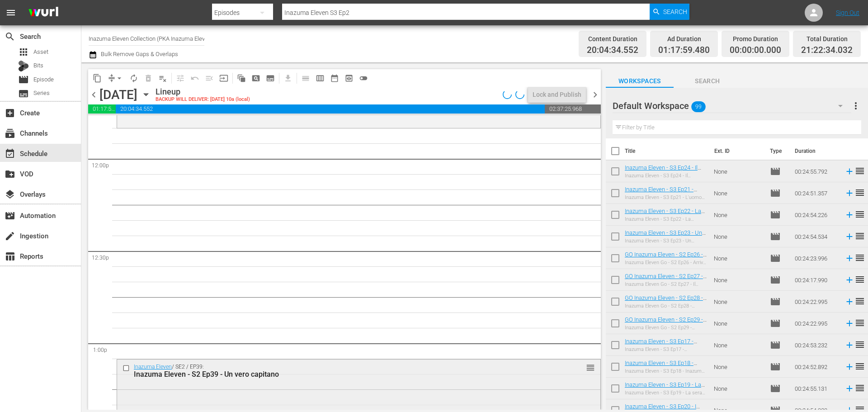
scroll to position [2215, 0]
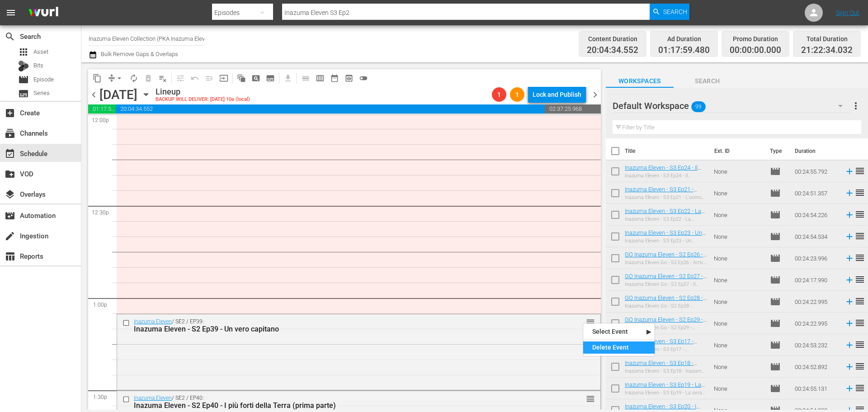
click at [596, 349] on div "Delete Event" at bounding box center [618, 347] width 71 height 12
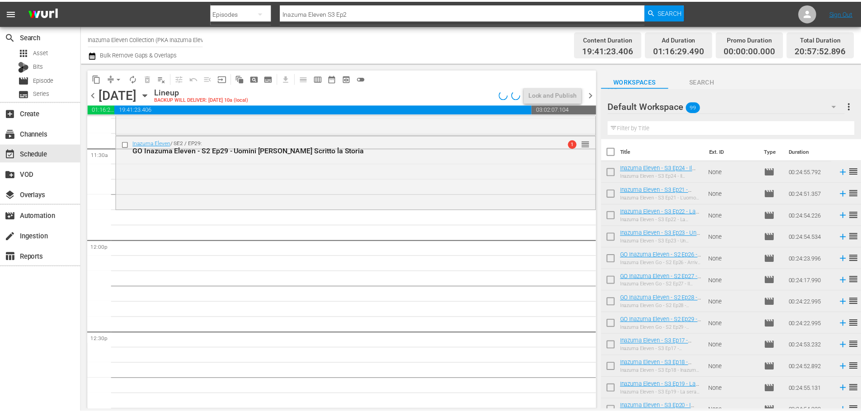
scroll to position [2079, 0]
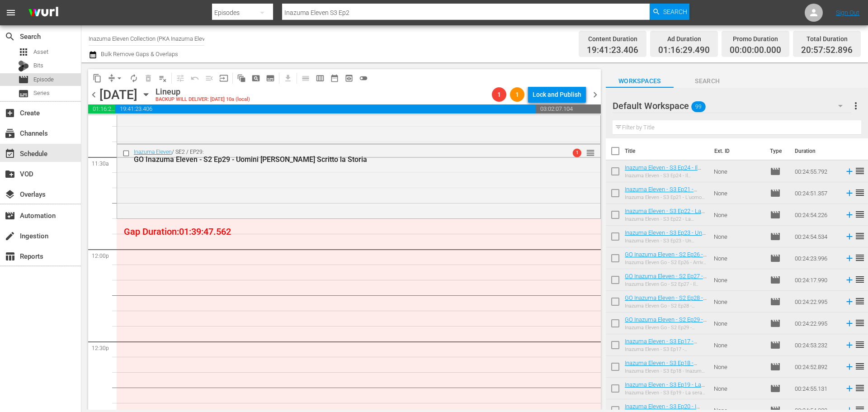
click at [57, 84] on div "movie Episode" at bounding box center [40, 79] width 81 height 13
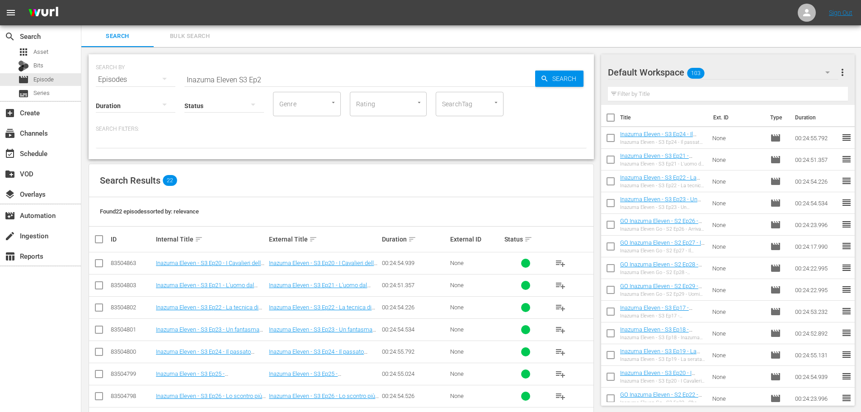
click at [237, 77] on input "Inazuma Eleven S3 Ep2" at bounding box center [359, 80] width 351 height 22
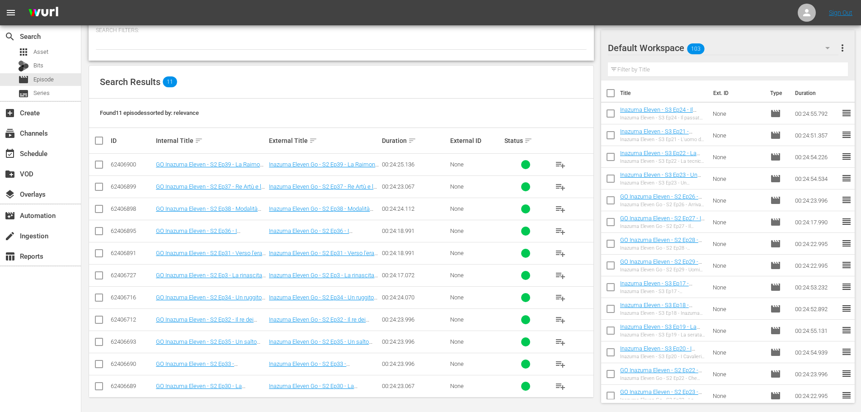
scroll to position [101, 0]
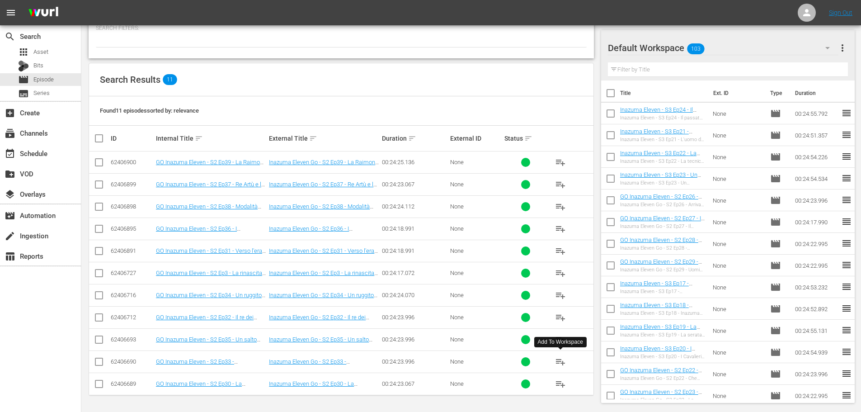
type input "Inazuma Eleven Go S2 Ep3"
click at [562, 360] on span "playlist_add" at bounding box center [560, 361] width 11 height 11
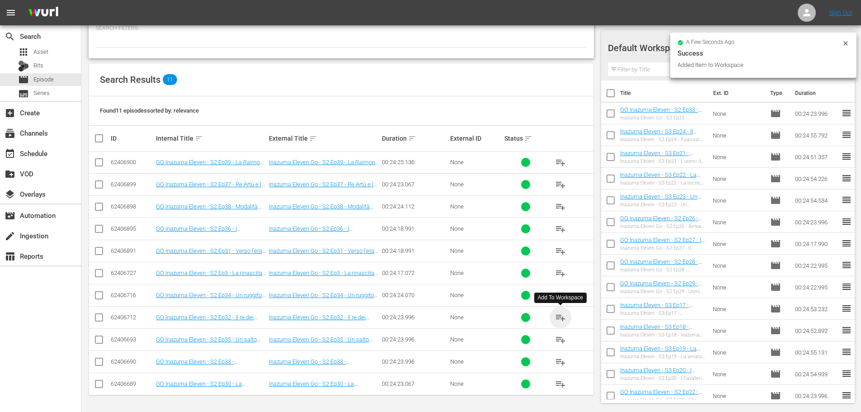
click at [559, 319] on span "playlist_add" at bounding box center [560, 317] width 11 height 11
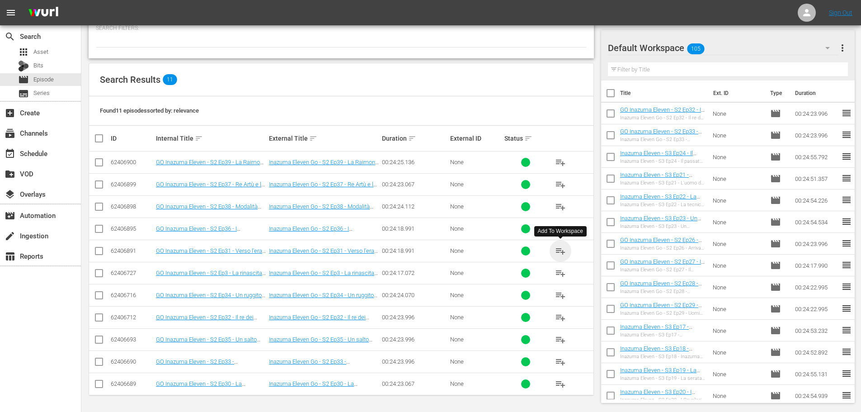
click at [562, 252] on span "playlist_add" at bounding box center [560, 250] width 11 height 11
click at [563, 384] on span "playlist_add" at bounding box center [560, 383] width 11 height 11
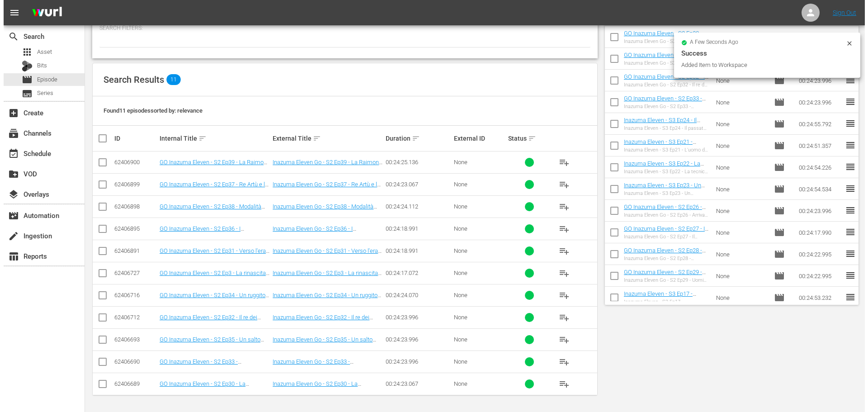
scroll to position [0, 0]
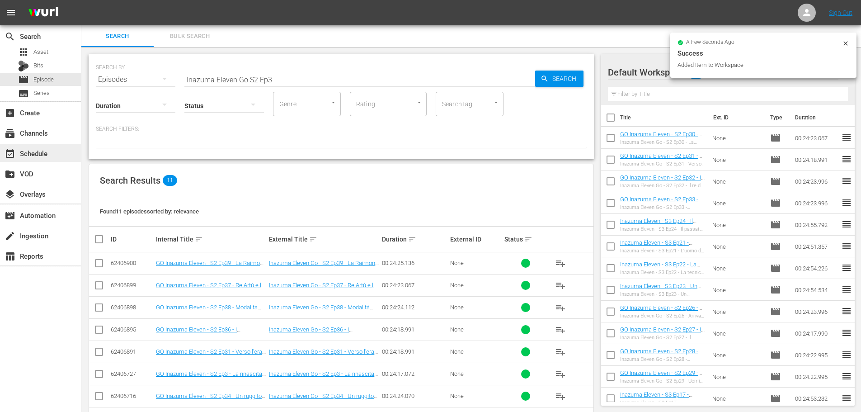
click at [59, 154] on div "event_available Schedule" at bounding box center [40, 153] width 81 height 18
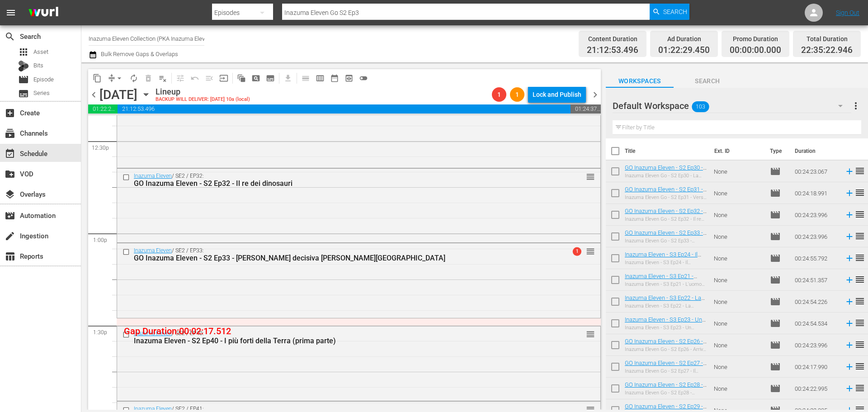
scroll to position [2551, 0]
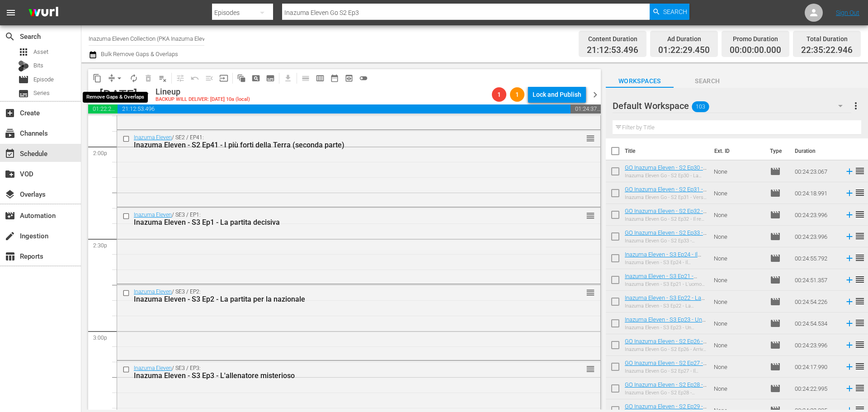
click at [120, 80] on span "arrow_drop_down" at bounding box center [119, 78] width 9 height 9
click at [120, 124] on li "Align to End of Previous Day" at bounding box center [119, 126] width 95 height 15
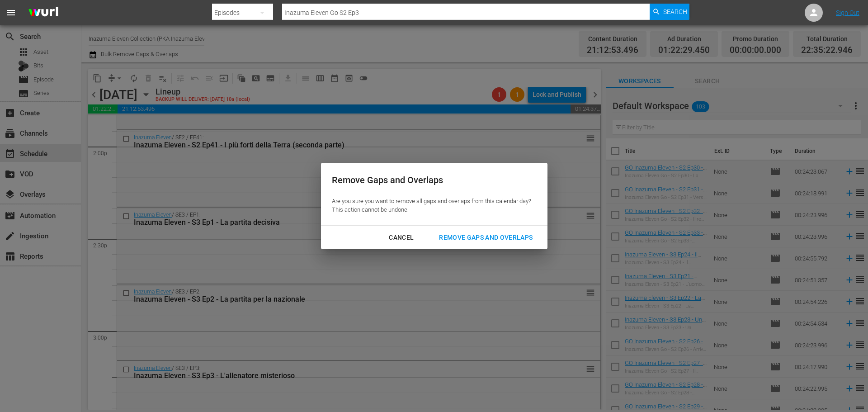
click at [486, 236] on div "Remove Gaps and Overlaps" at bounding box center [486, 237] width 108 height 11
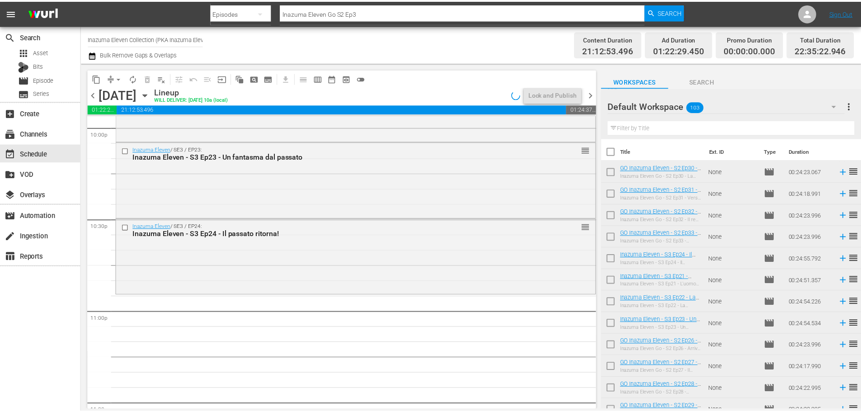
scroll to position [4132, 0]
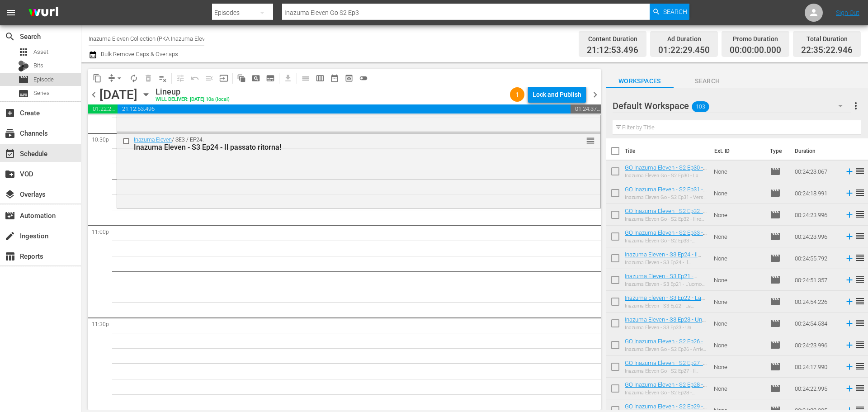
click at [70, 81] on div "movie Episode" at bounding box center [40, 79] width 81 height 13
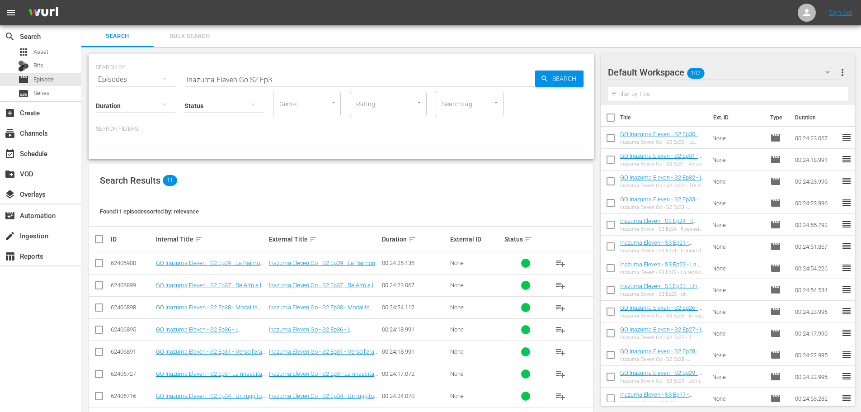
click at [250, 76] on input "Inazuma Eleven Go S2 Ep3" at bounding box center [359, 80] width 351 height 22
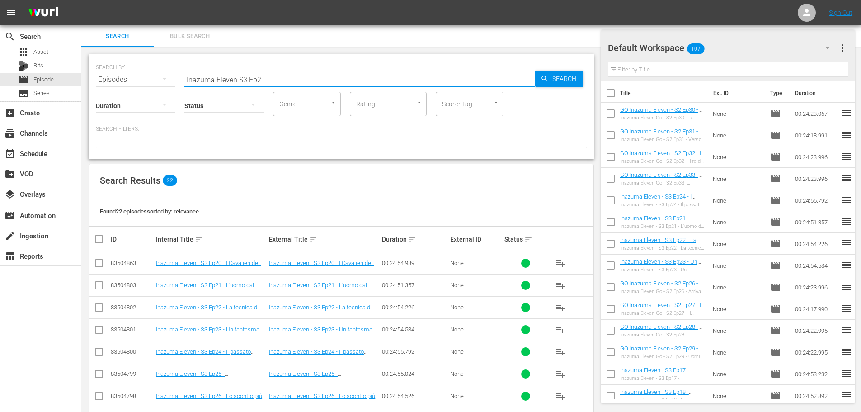
scroll to position [90, 0]
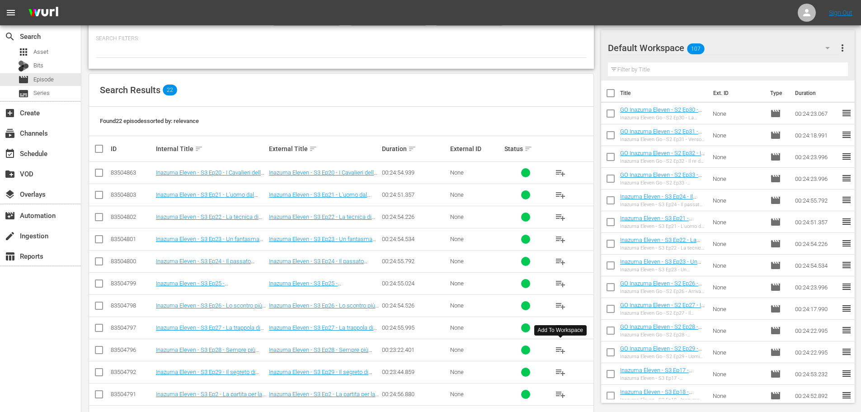
type input "Inazuma Eleven S3 Ep2"
click at [559, 351] on span "playlist_add" at bounding box center [560, 349] width 11 height 11
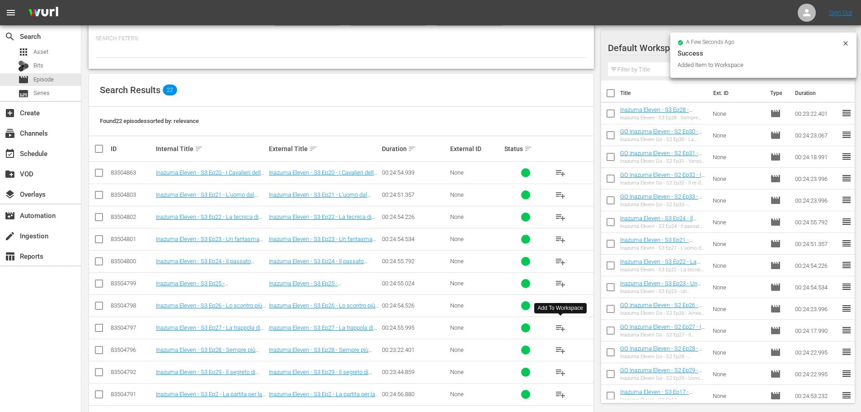
click at [561, 328] on span "playlist_add" at bounding box center [560, 327] width 11 height 11
click at [564, 305] on span "playlist_add" at bounding box center [560, 305] width 11 height 11
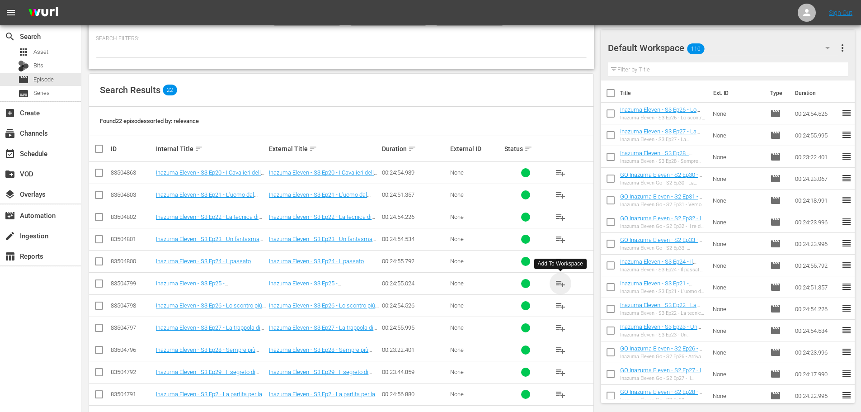
click at [558, 282] on span "playlist_add" at bounding box center [560, 283] width 11 height 11
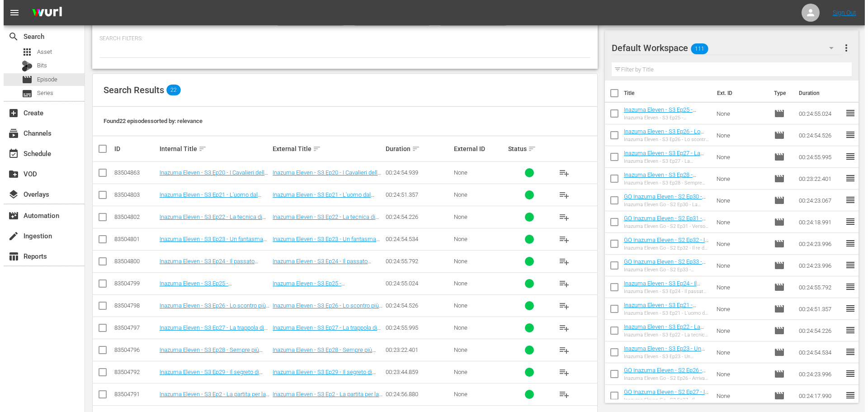
scroll to position [0, 0]
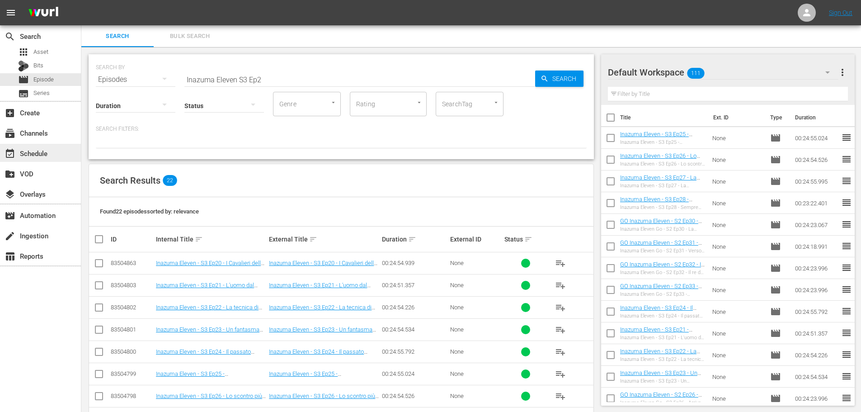
click at [50, 157] on div "event_available Schedule" at bounding box center [40, 153] width 81 height 18
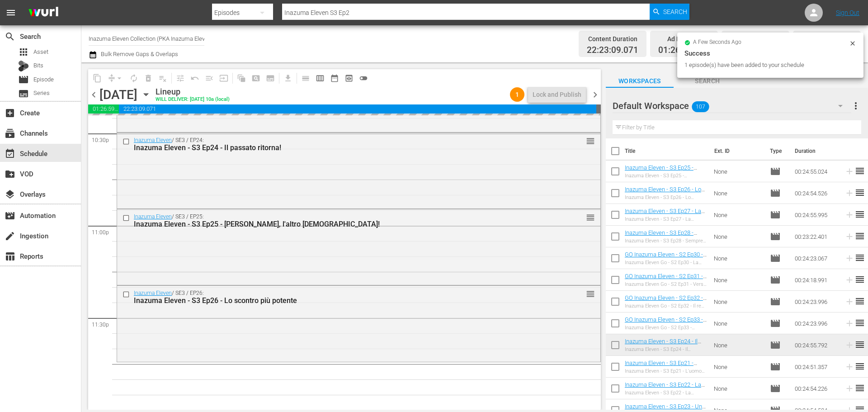
scroll to position [4132, 0]
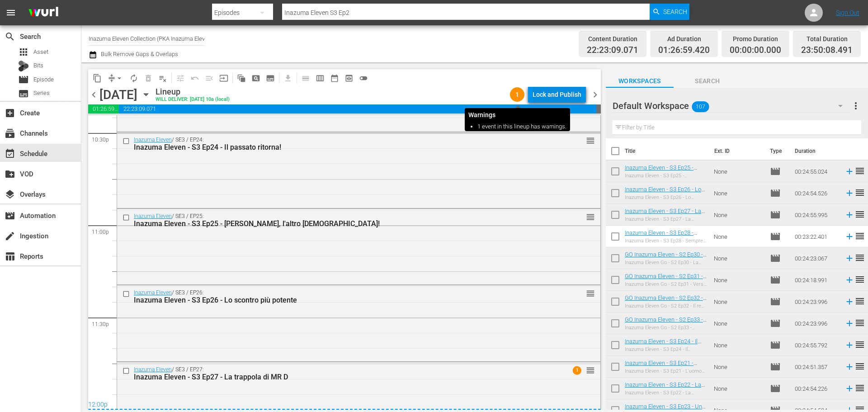
click at [557, 95] on div "Lock and Publish" at bounding box center [557, 94] width 49 height 16
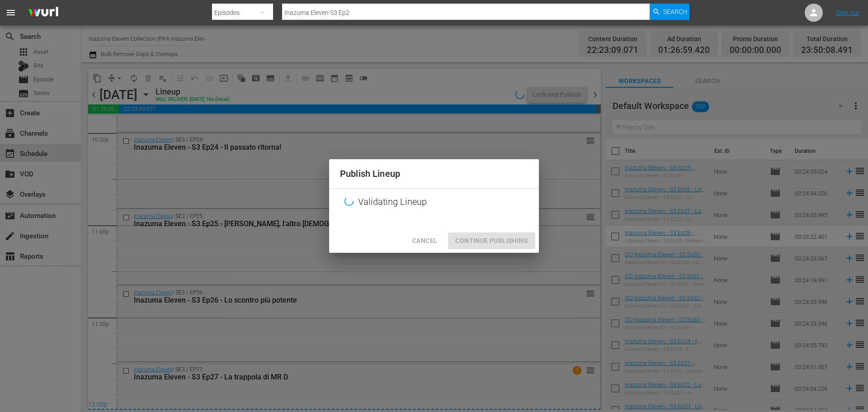
click at [557, 95] on div "Publish Lineup Validating Lineup Cancel Continue Publishing" at bounding box center [434, 206] width 868 height 412
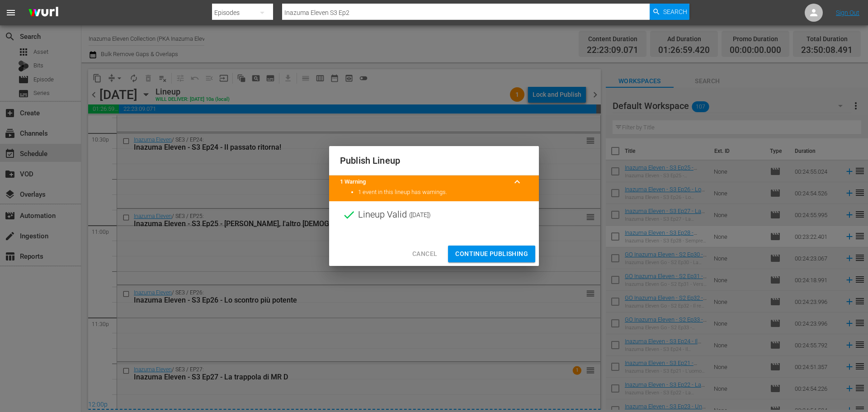
click at [518, 257] on span "Continue Publishing" at bounding box center [491, 253] width 73 height 11
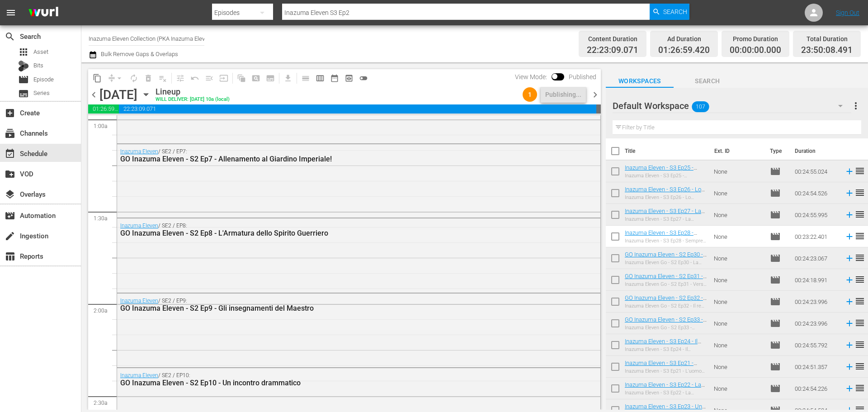
scroll to position [0, 0]
